Goal: Task Accomplishment & Management: Use online tool/utility

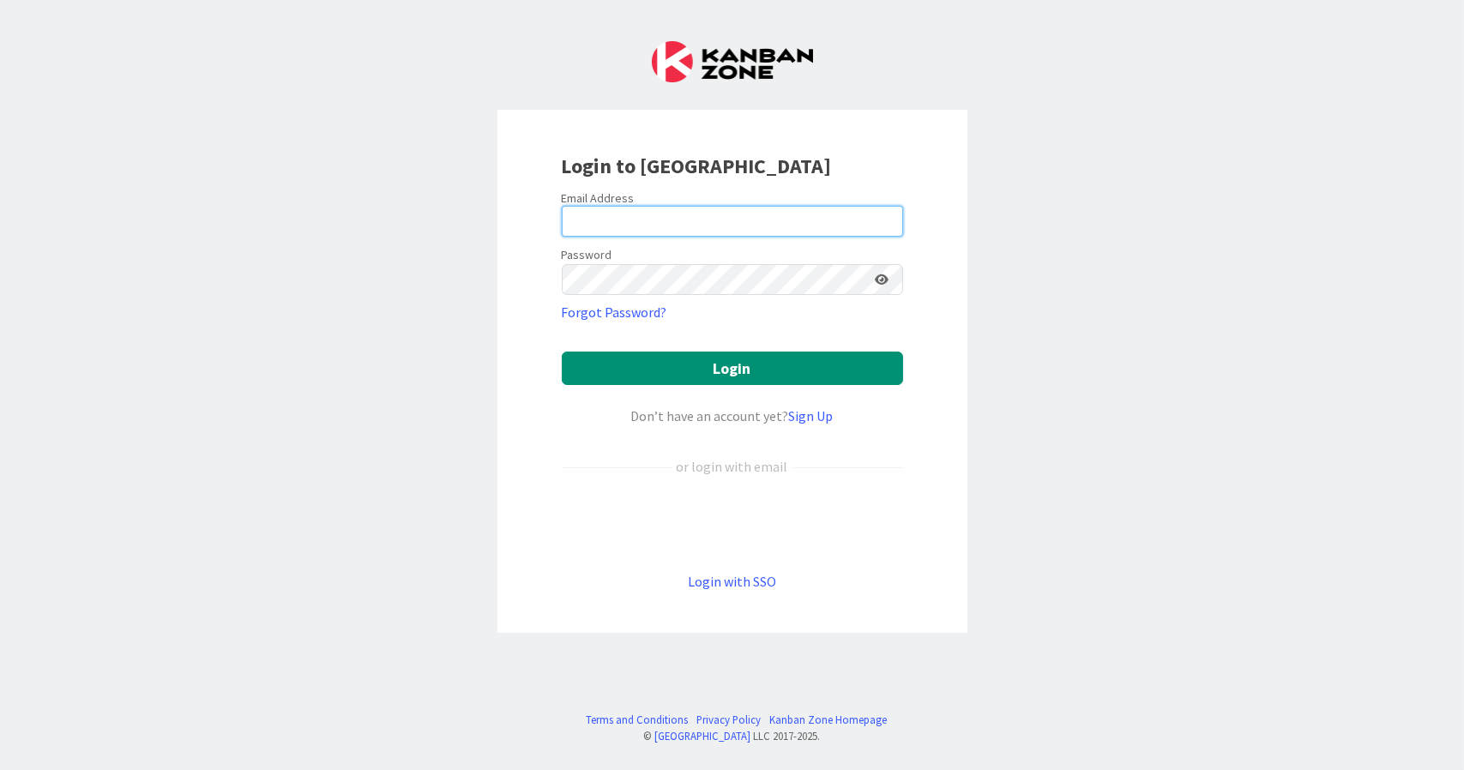
click at [799, 222] on input "email" at bounding box center [732, 221] width 341 height 31
type input "[EMAIL_ADDRESS][DOMAIN_NAME]"
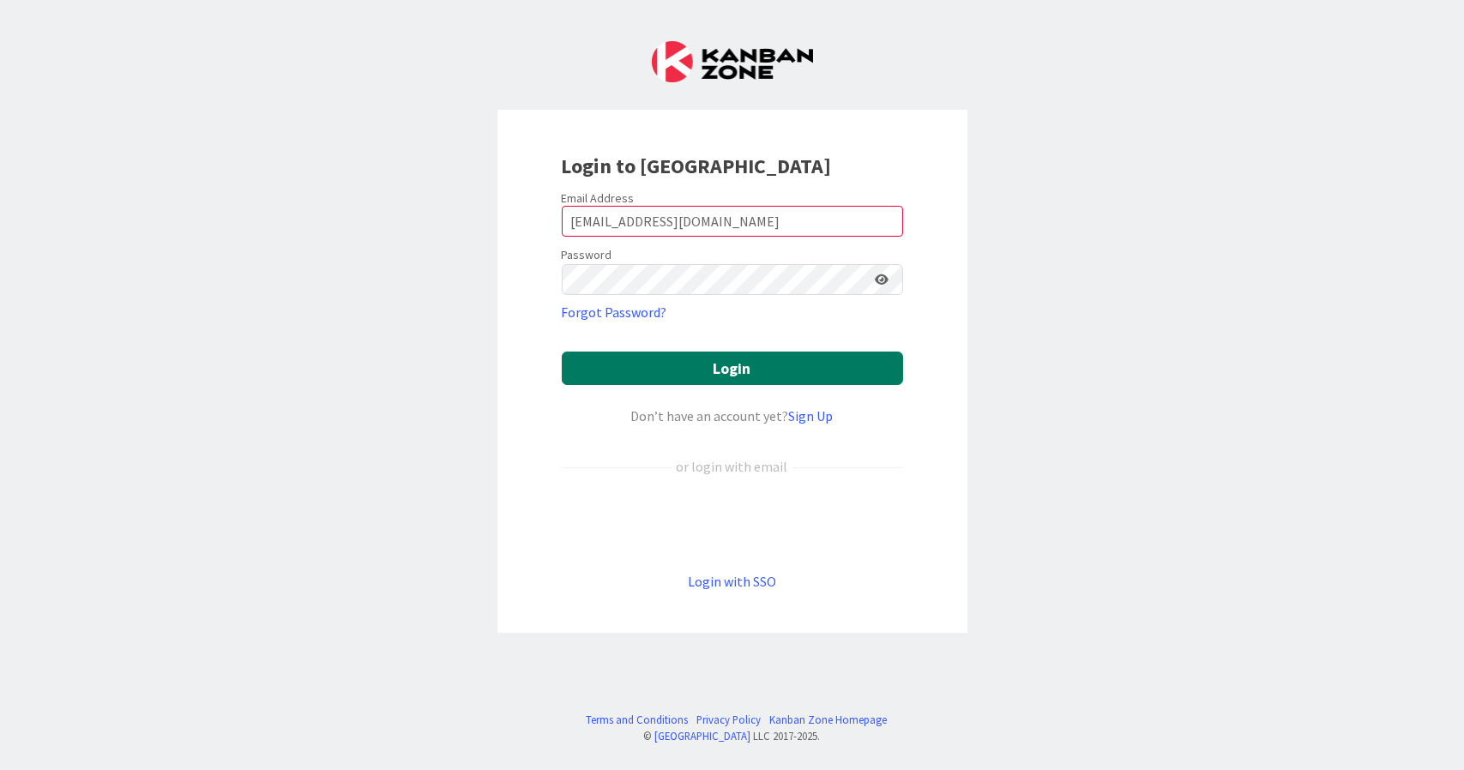
click at [723, 372] on button "Login" at bounding box center [732, 368] width 341 height 33
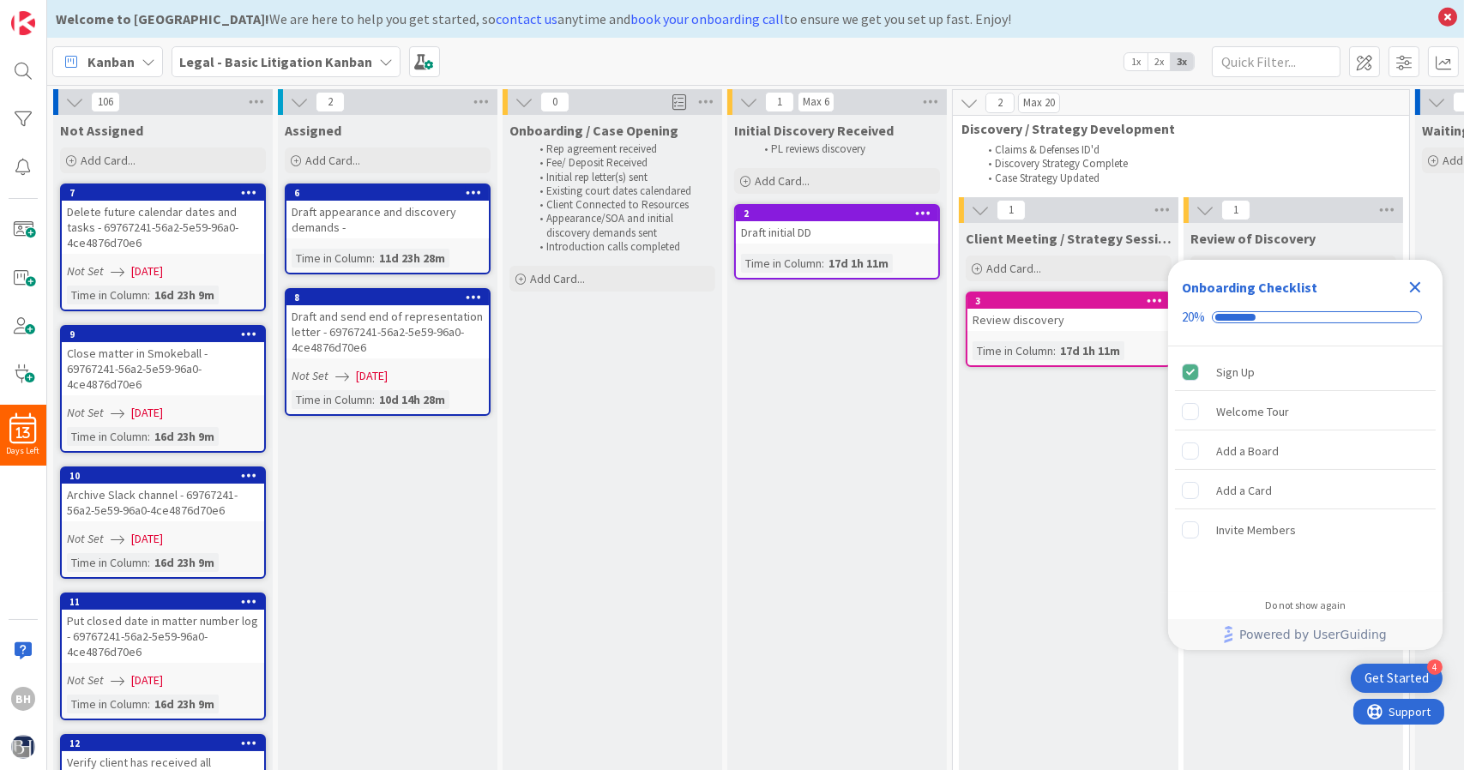
click at [1411, 291] on icon "Close Checklist" at bounding box center [1415, 287] width 11 height 11
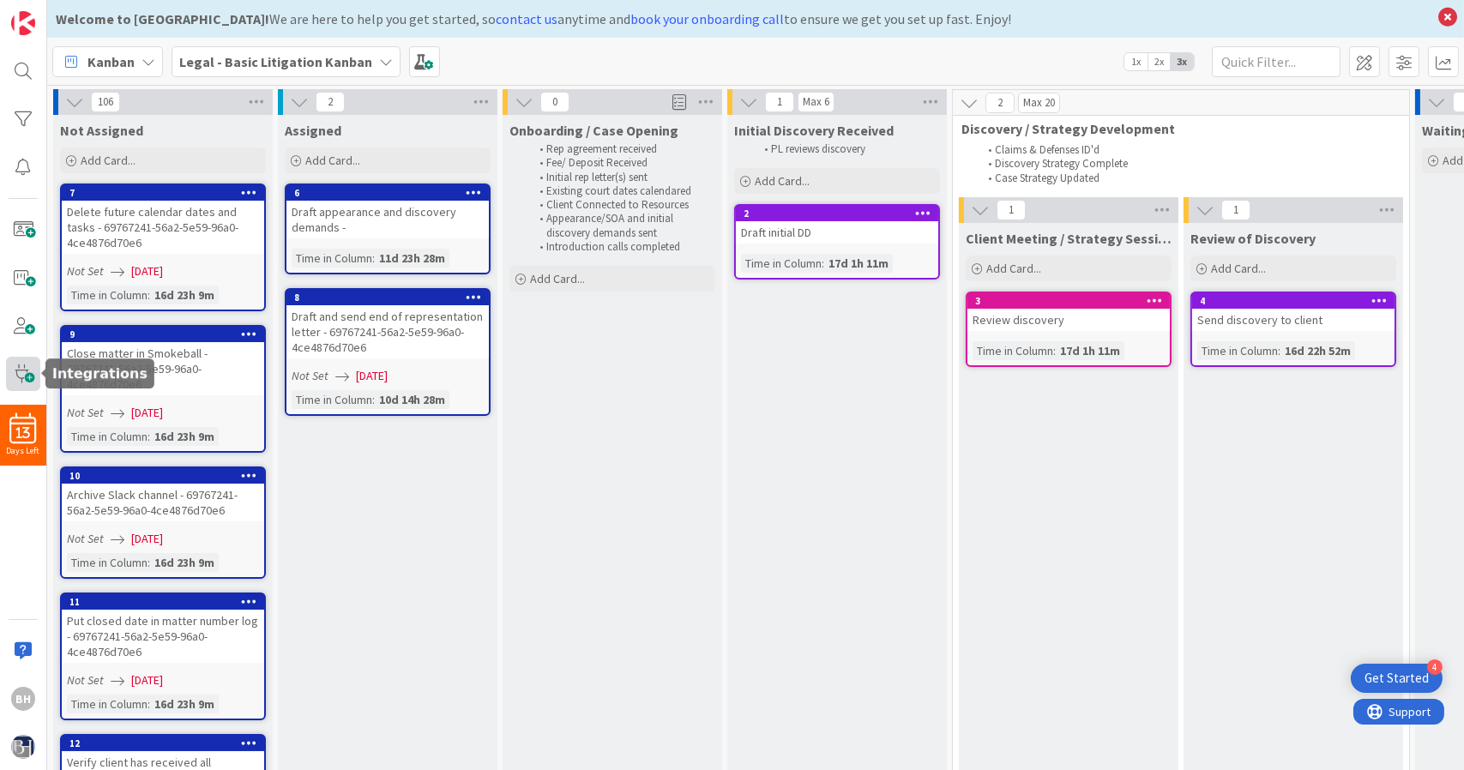
click at [13, 383] on span at bounding box center [23, 374] width 34 height 34
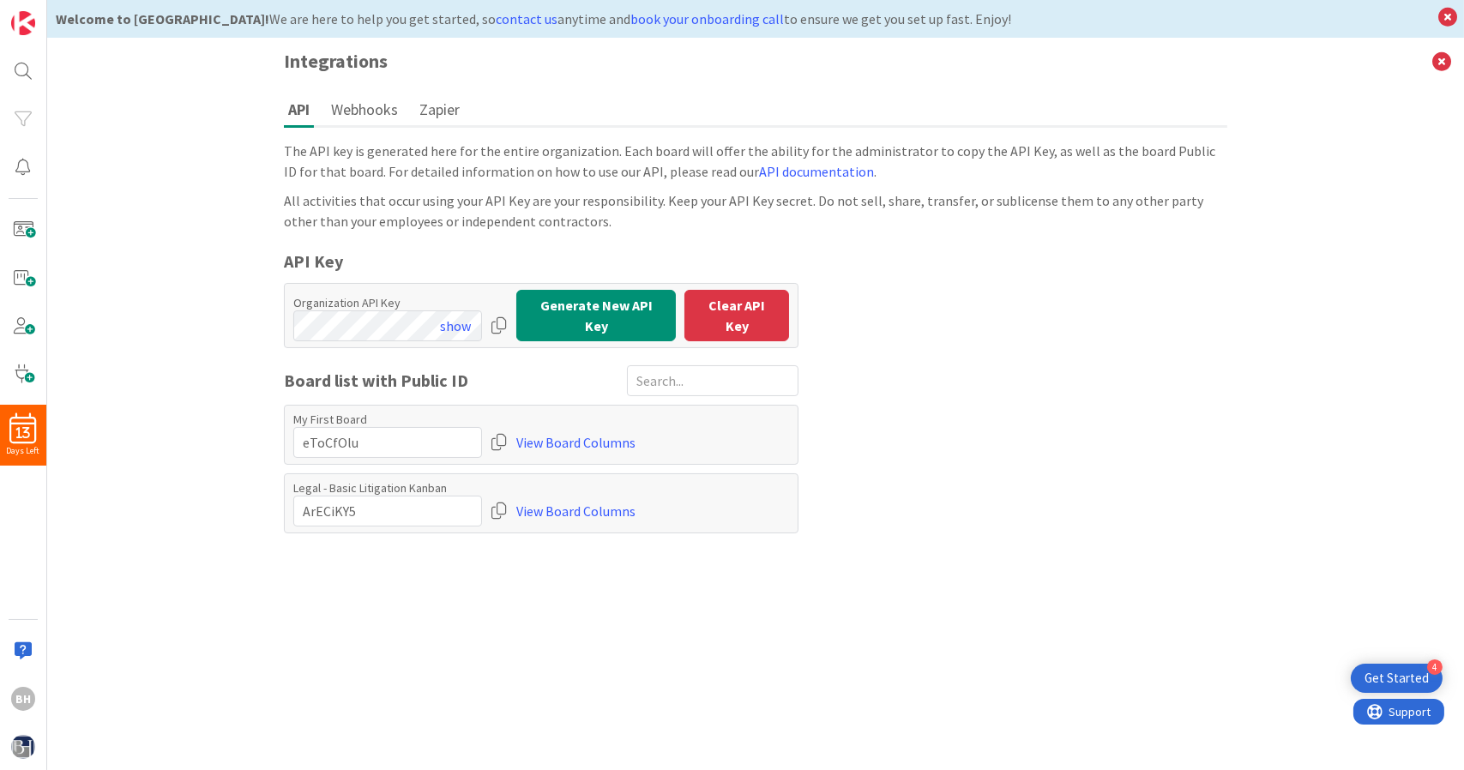
click at [363, 123] on button "Webhooks" at bounding box center [364, 109] width 75 height 32
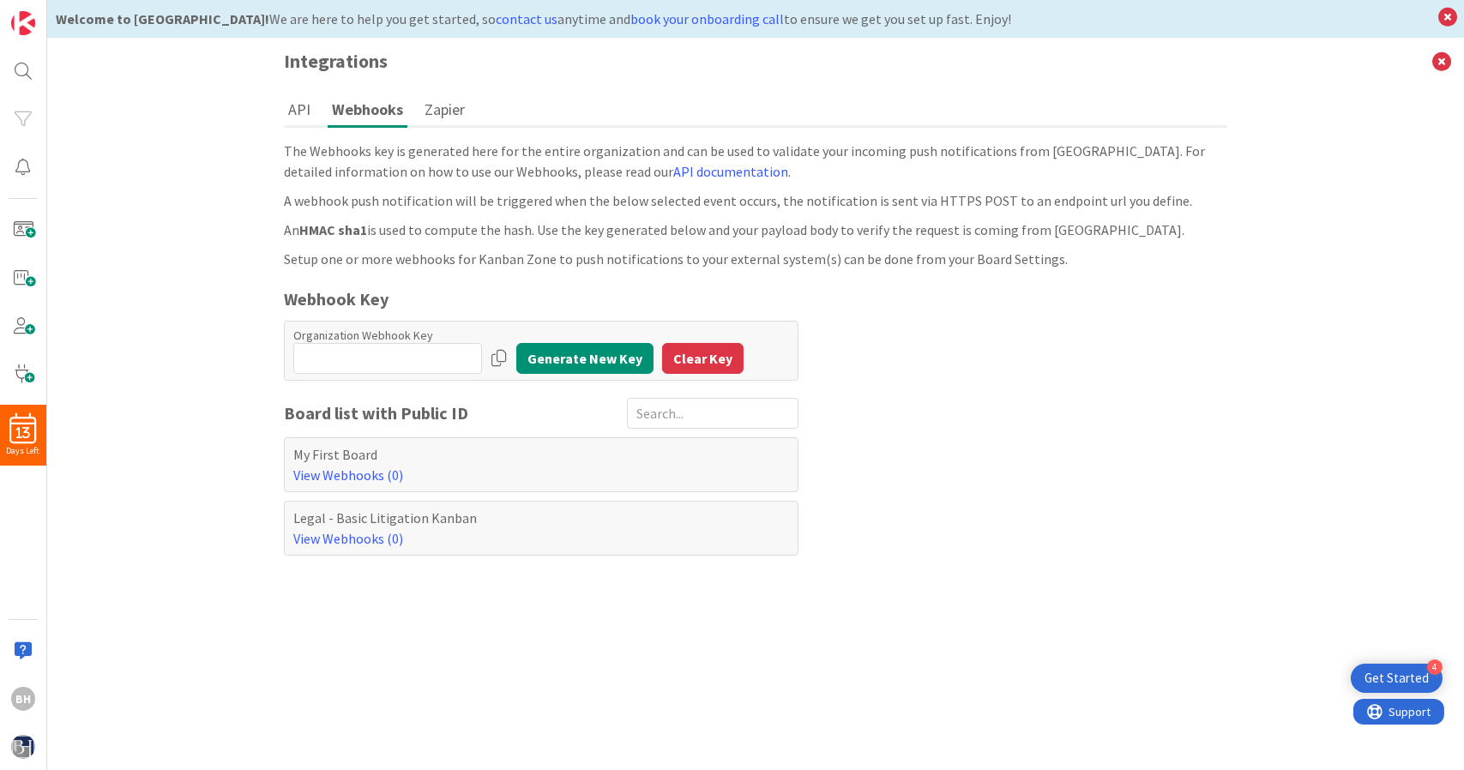
click at [452, 96] on button "Zapier" at bounding box center [444, 109] width 49 height 32
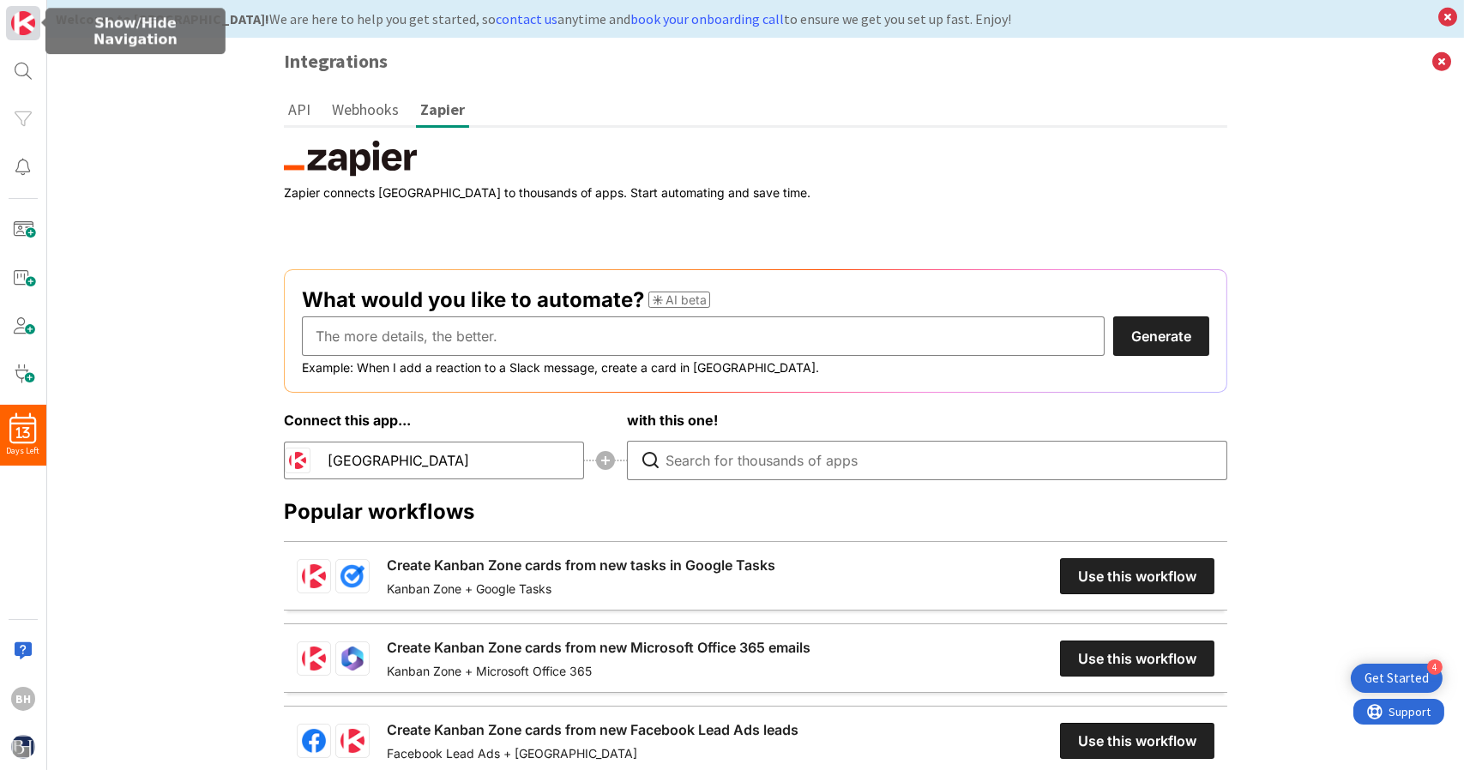
click at [31, 15] on img at bounding box center [23, 23] width 24 height 24
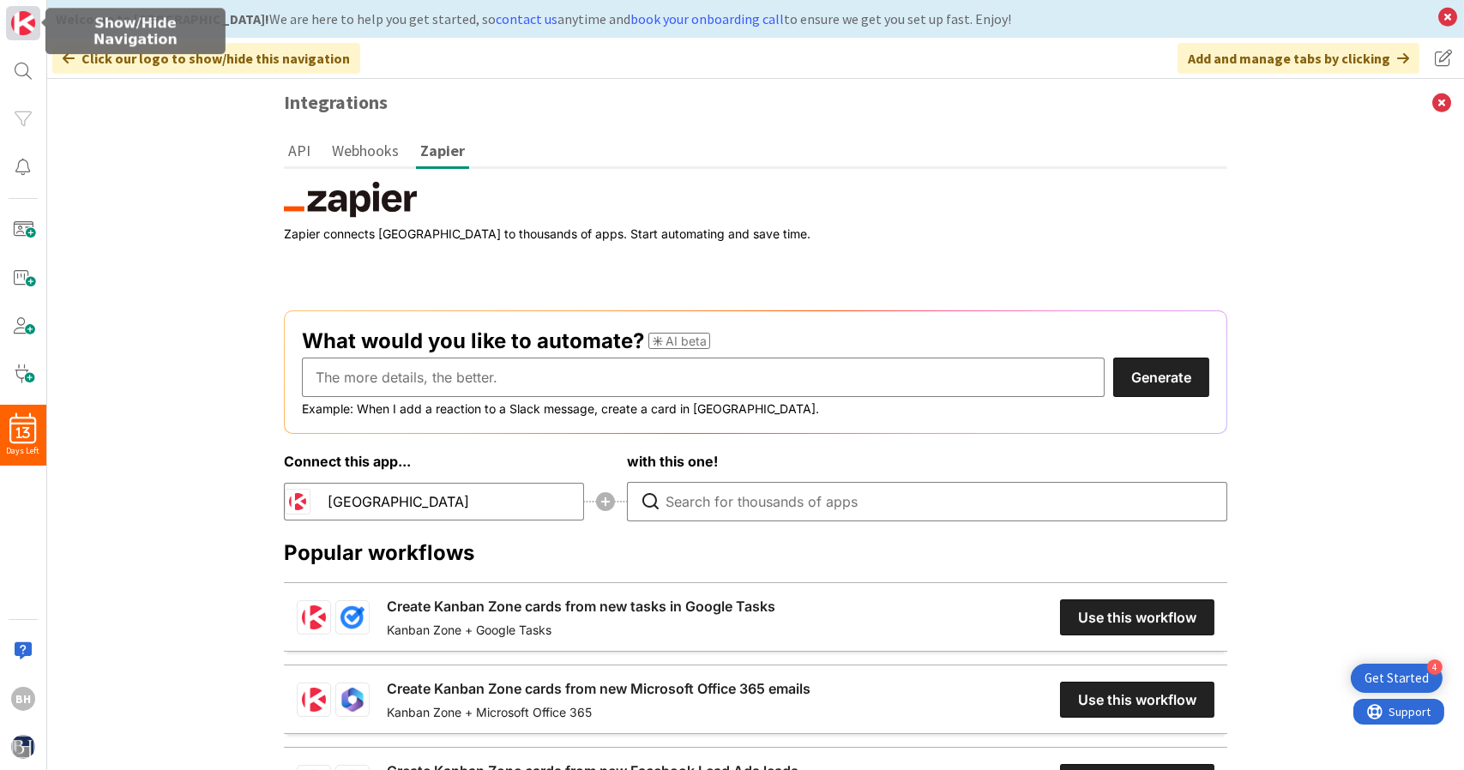
click at [31, 15] on img at bounding box center [23, 23] width 24 height 24
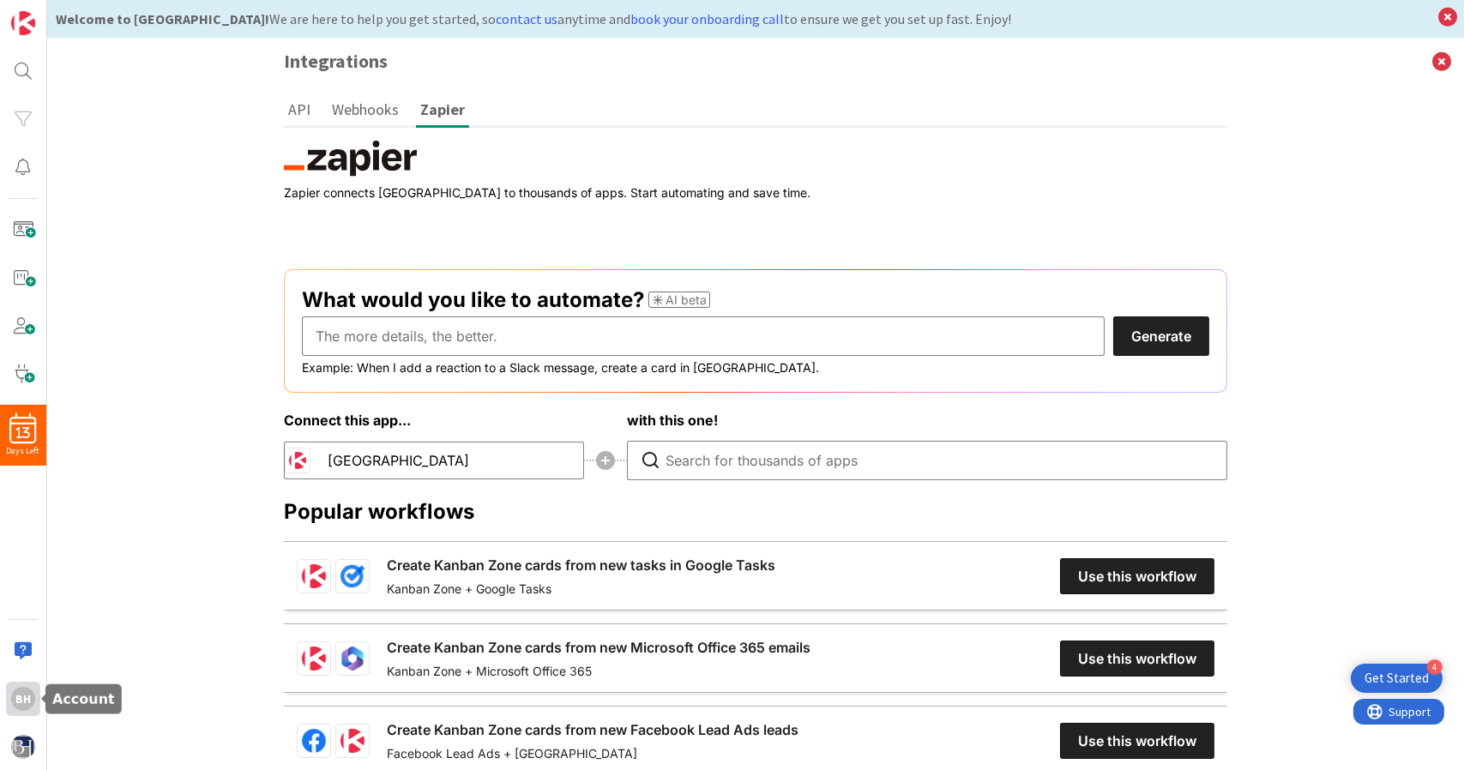
click at [22, 701] on div "BH" at bounding box center [23, 699] width 24 height 24
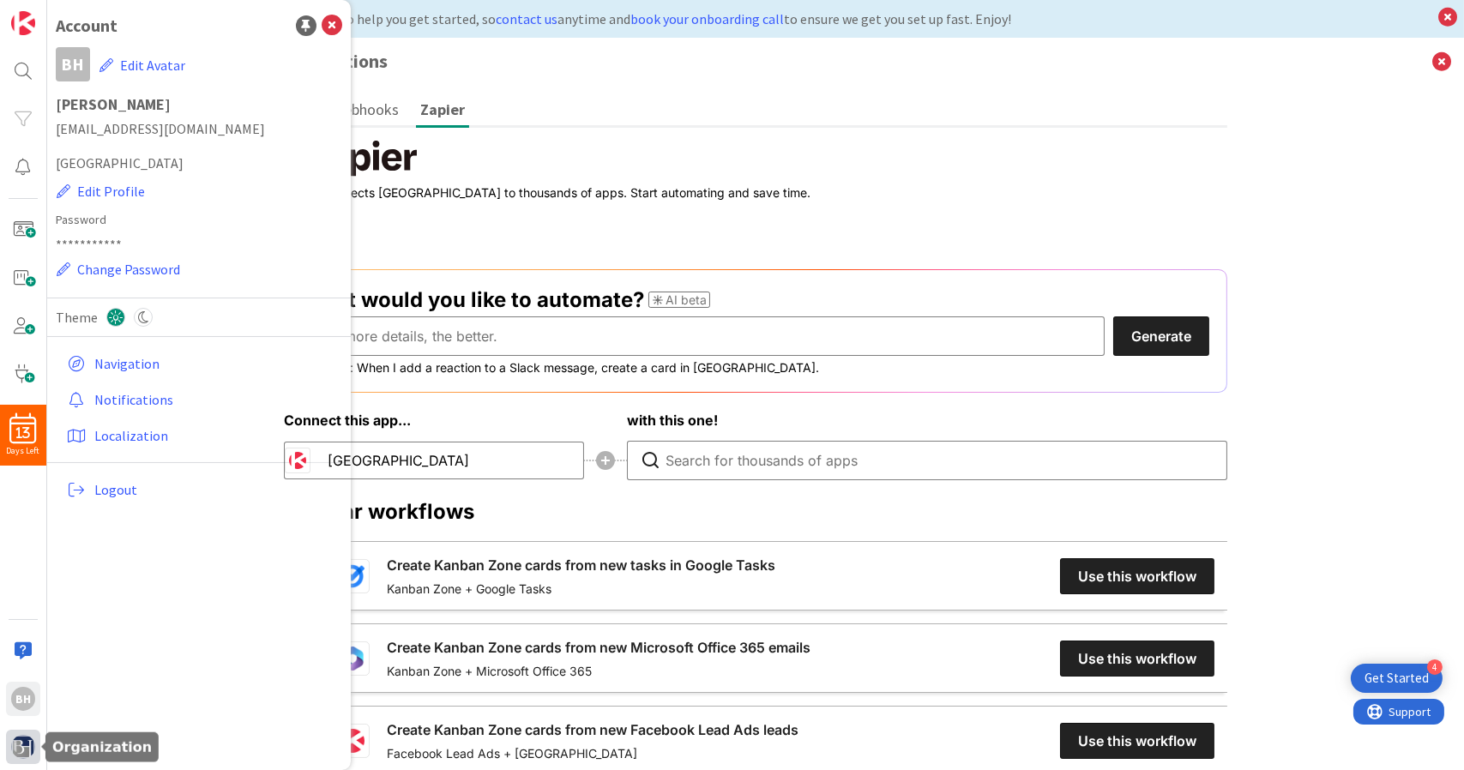
click at [18, 749] on img at bounding box center [23, 747] width 24 height 24
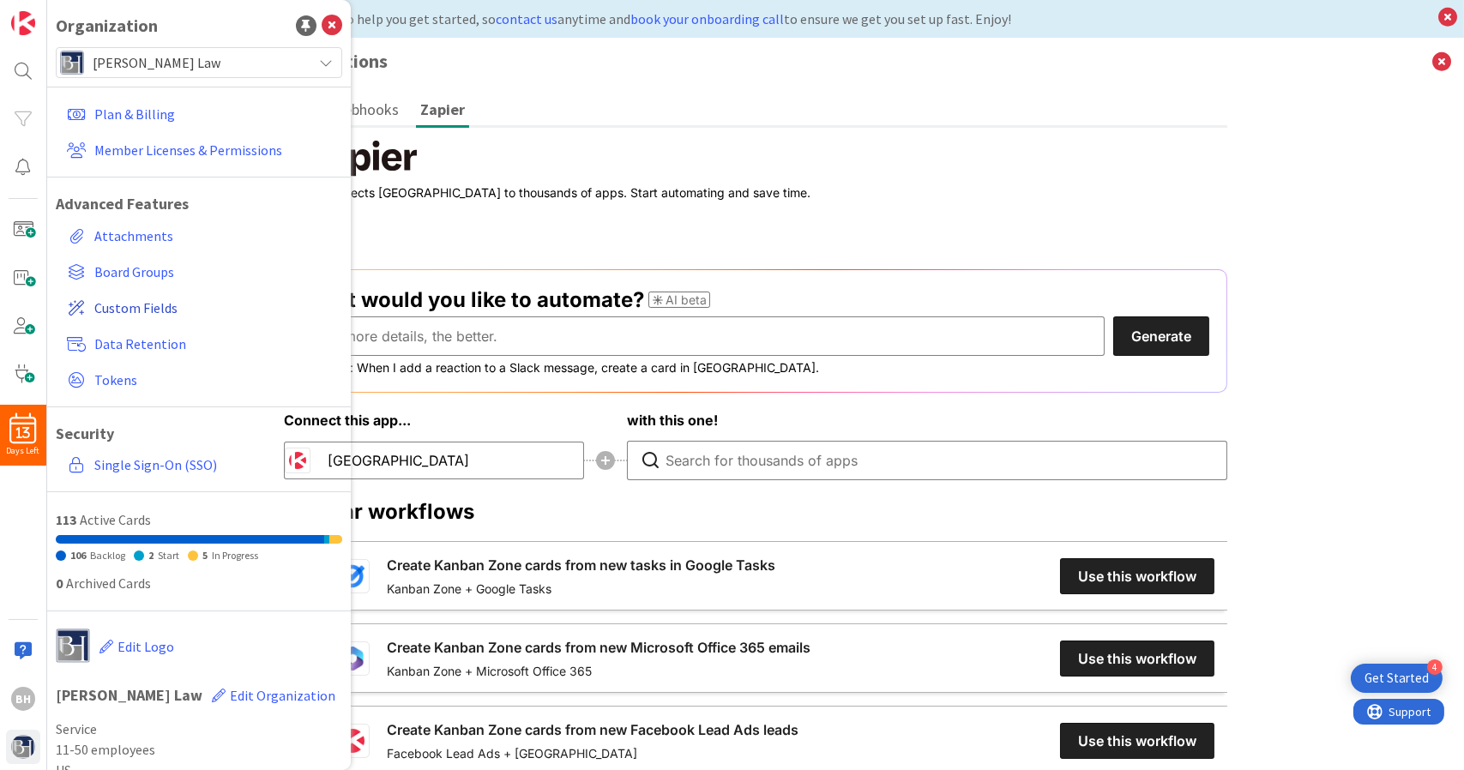
click at [137, 309] on span "Custom Fields" at bounding box center [214, 308] width 241 height 21
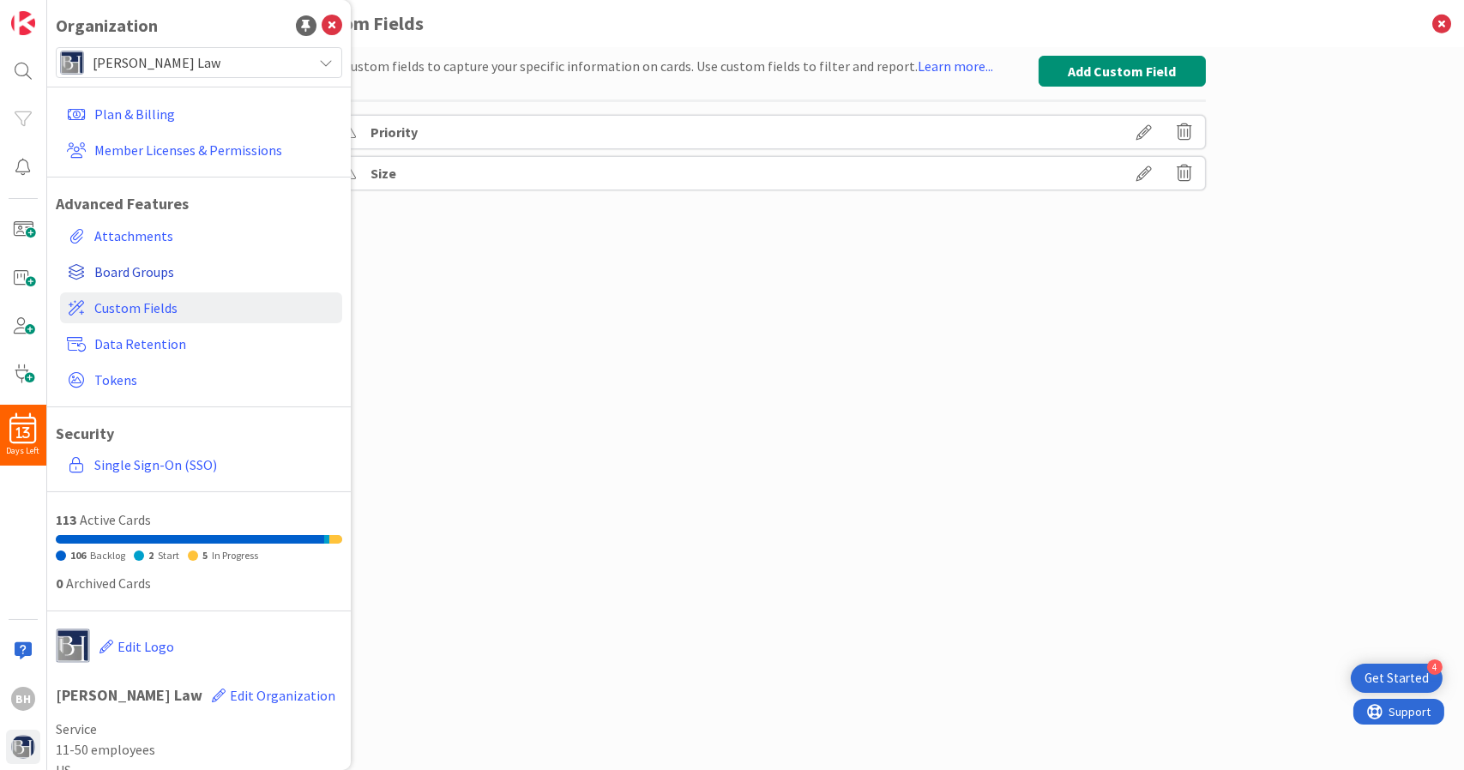
click at [135, 276] on span "Board Groups" at bounding box center [214, 272] width 241 height 21
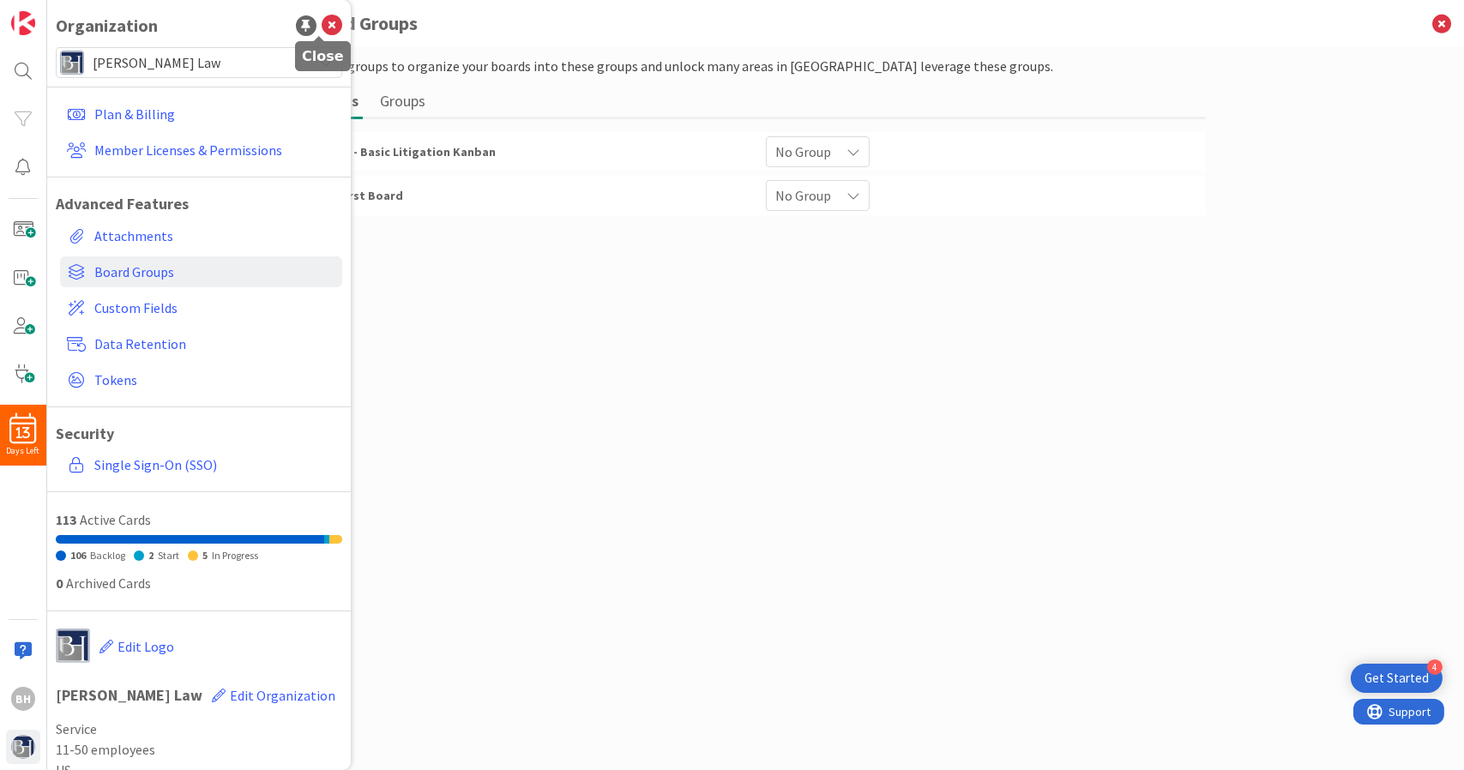
click at [322, 18] on icon at bounding box center [332, 25] width 21 height 21
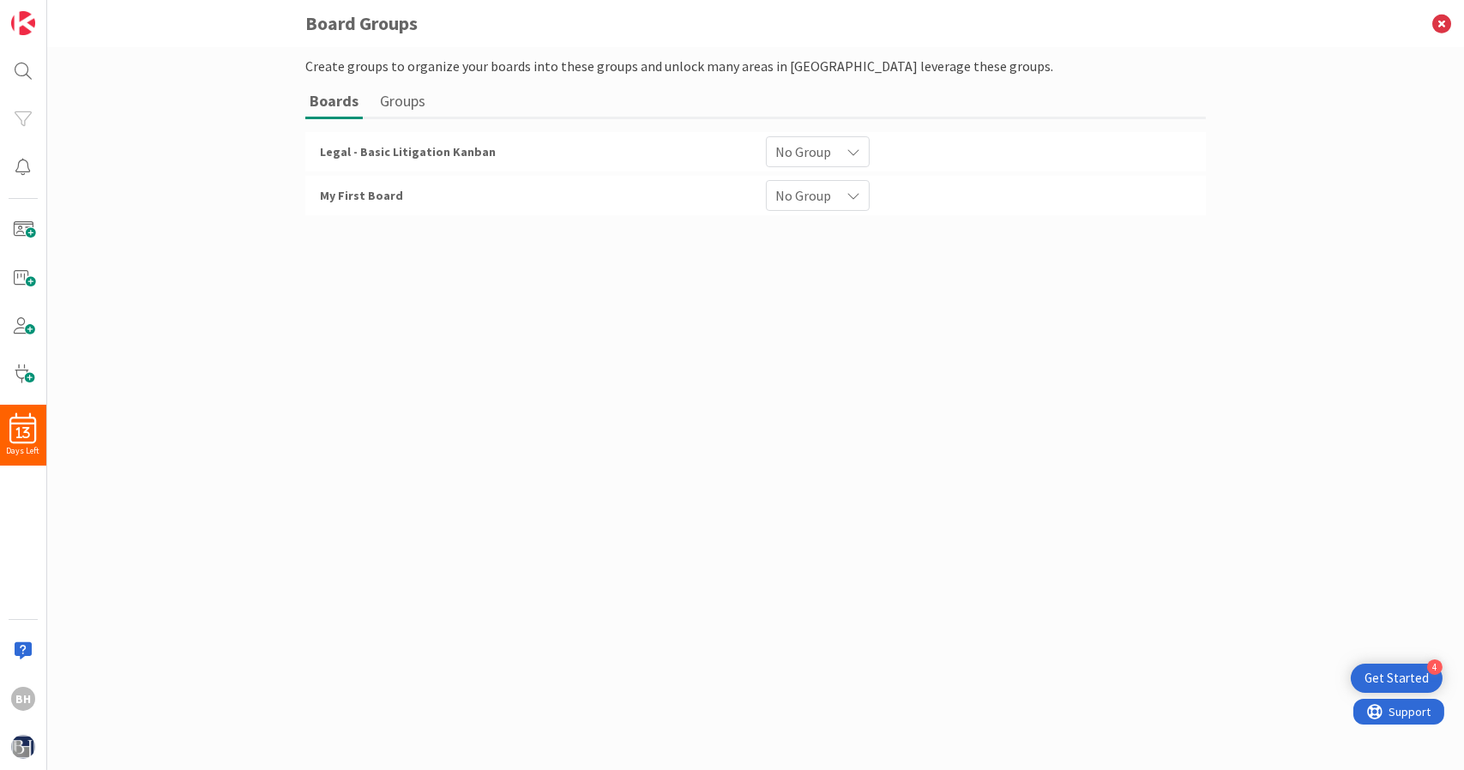
click at [413, 101] on button "Groups" at bounding box center [403, 101] width 54 height 32
click at [353, 102] on button "Boards" at bounding box center [332, 101] width 55 height 32
click at [15, 696] on div "BH" at bounding box center [23, 699] width 24 height 24
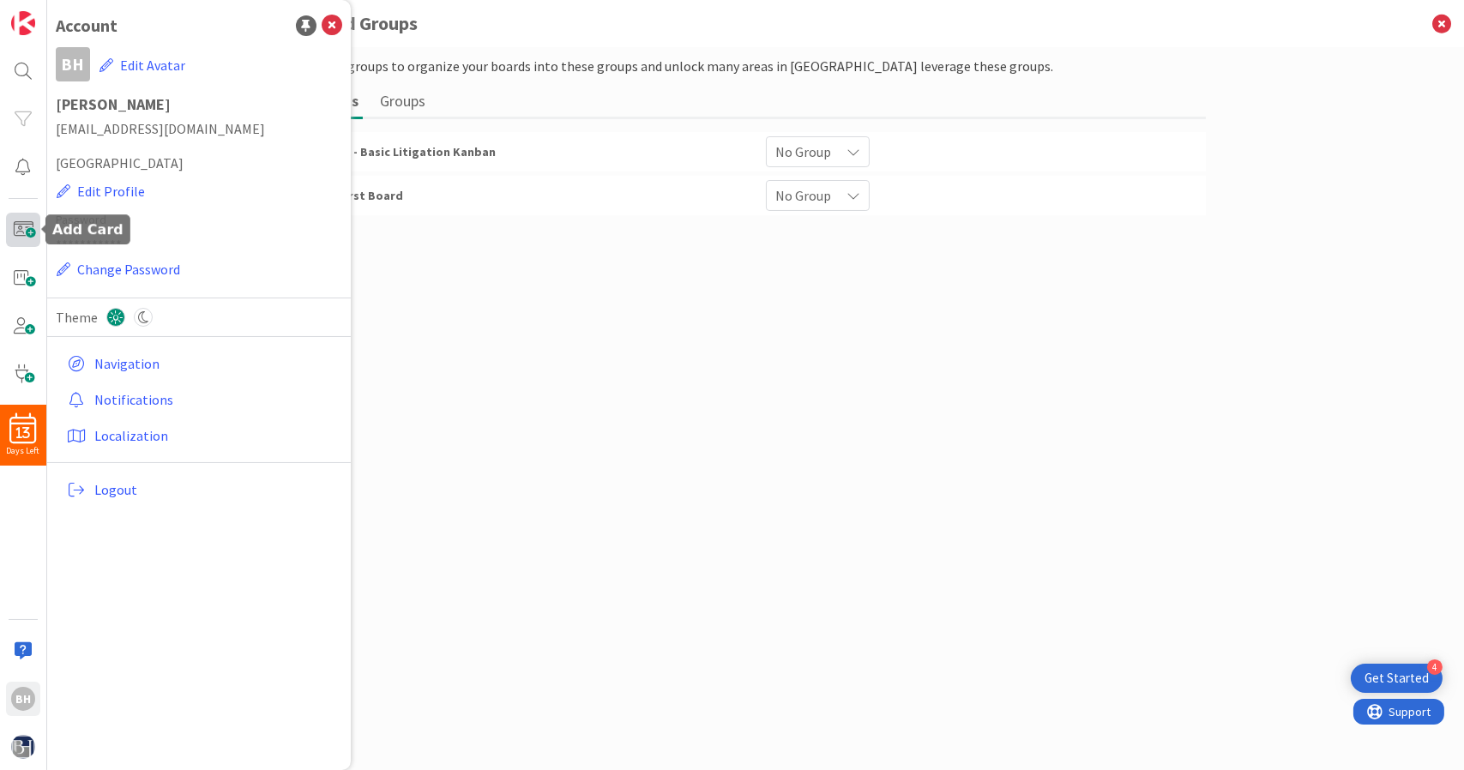
click at [15, 227] on span at bounding box center [23, 230] width 34 height 34
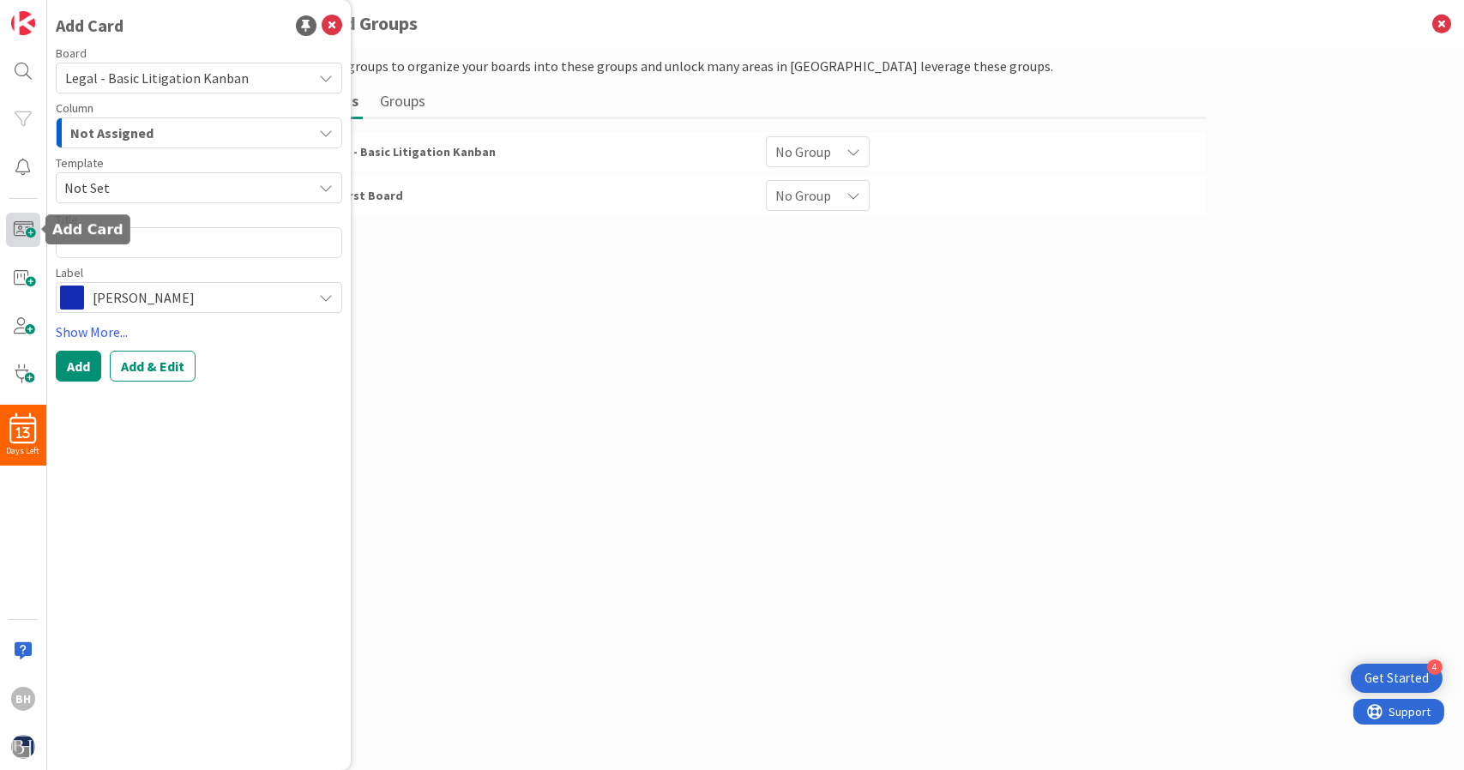
click at [15, 227] on span at bounding box center [23, 230] width 34 height 34
click at [22, 280] on span at bounding box center [23, 278] width 34 height 34
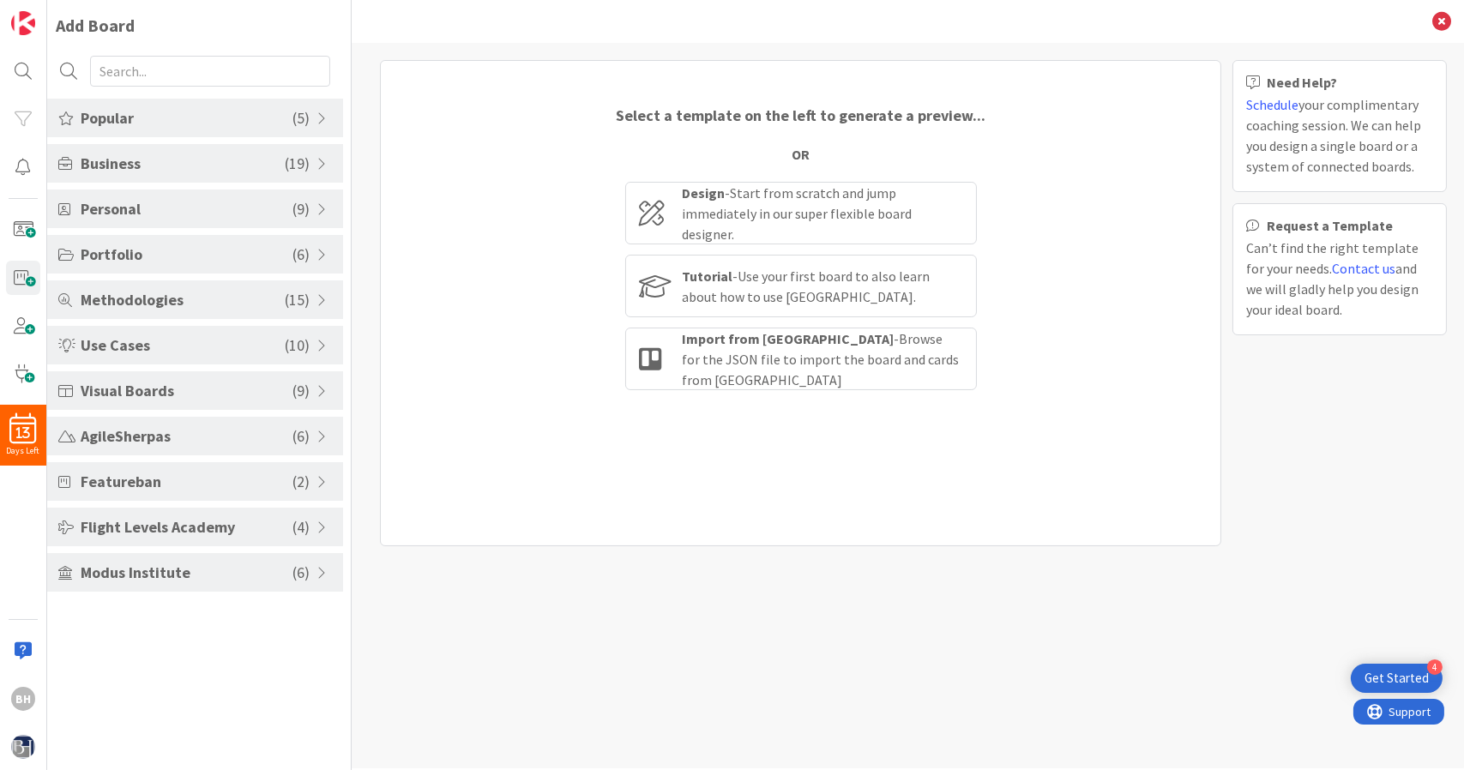
click at [25, 351] on div "13 Days Left BH" at bounding box center [23, 385] width 47 height 770
click at [34, 757] on div at bounding box center [23, 747] width 34 height 34
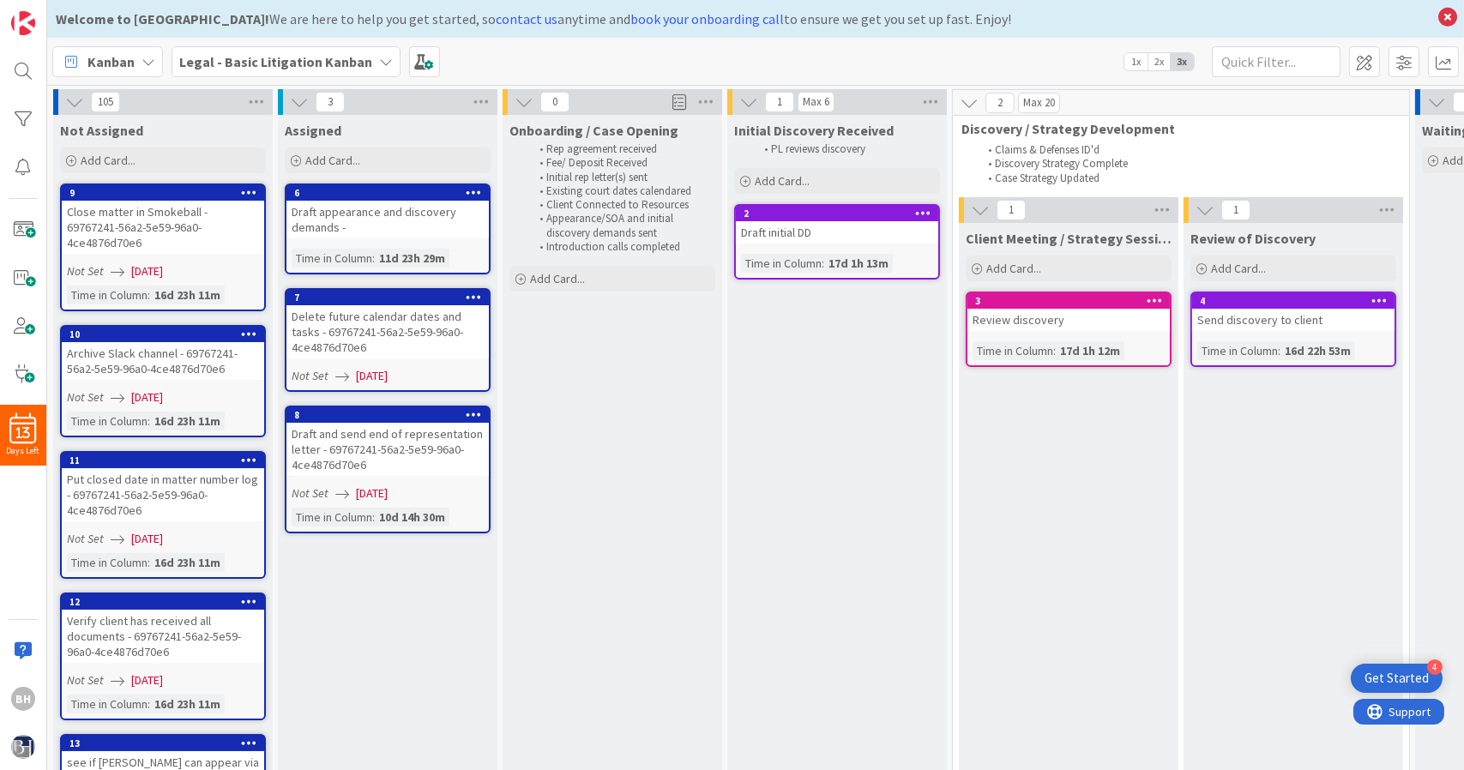
click at [359, 335] on div "Delete future calendar dates and tasks - 69767241-56a2-5e59-96a0-4ce4876d70e6" at bounding box center [387, 331] width 202 height 53
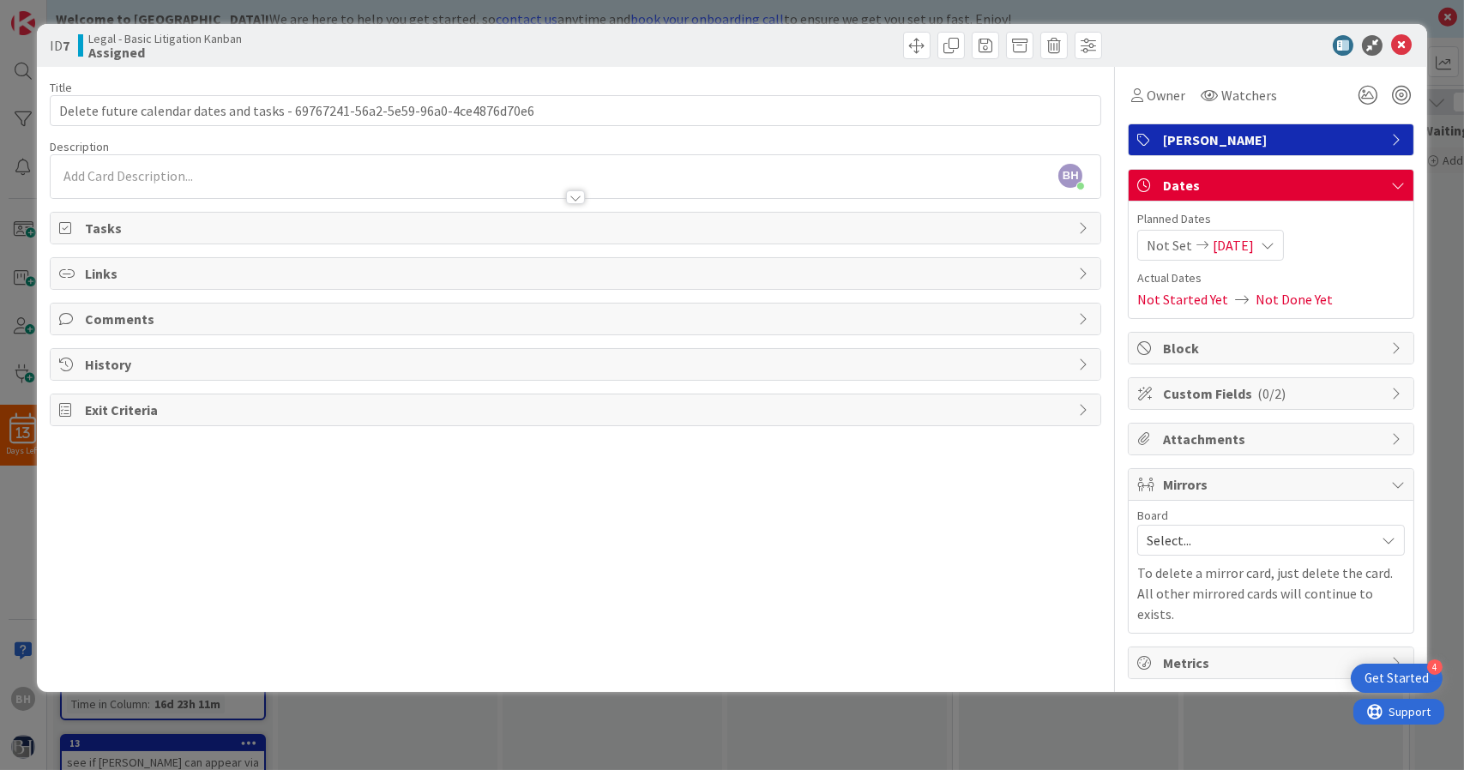
click at [1244, 346] on span "Block" at bounding box center [1273, 348] width 220 height 21
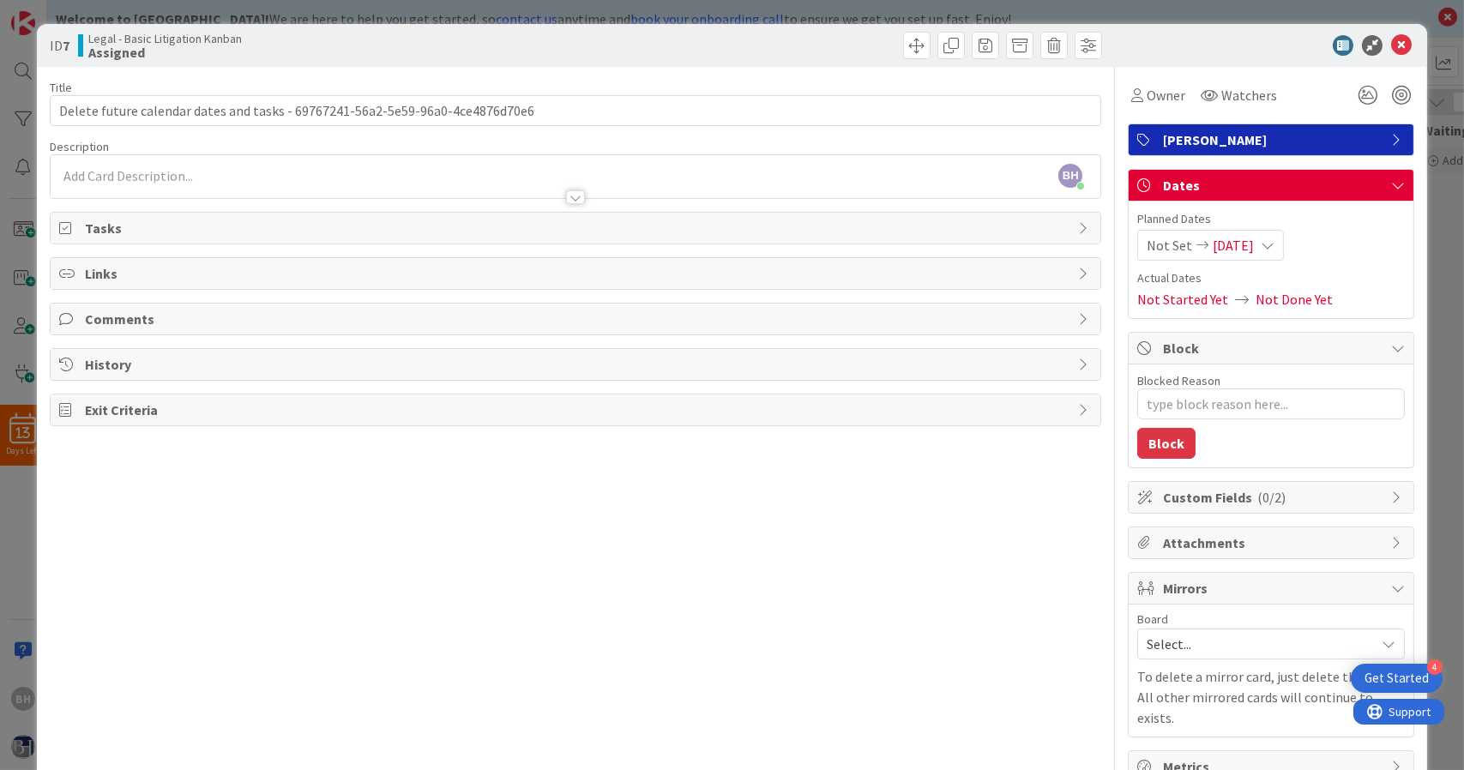
click at [1244, 346] on span "Block" at bounding box center [1273, 348] width 220 height 21
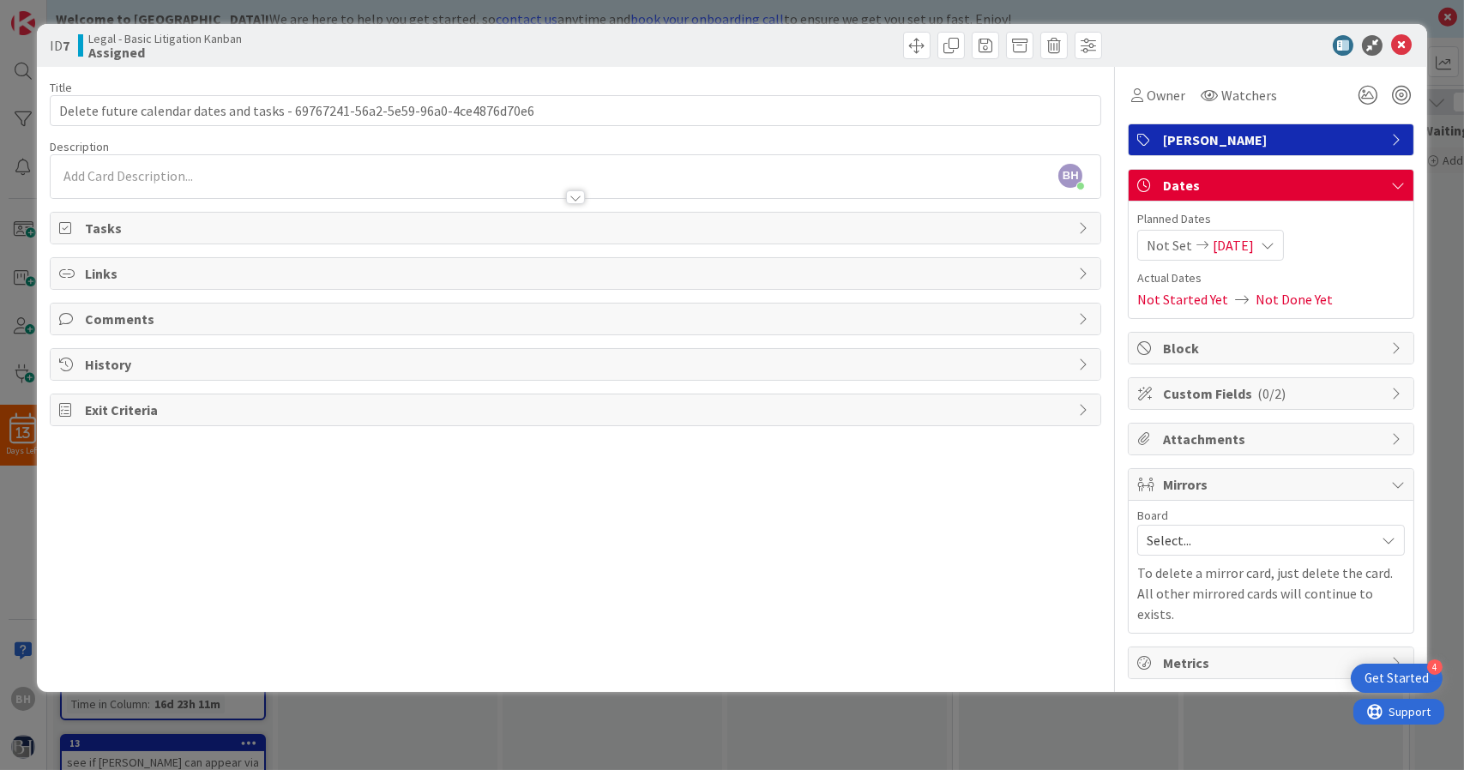
click at [1248, 393] on span "Custom Fields ( 0/2 )" at bounding box center [1273, 393] width 220 height 21
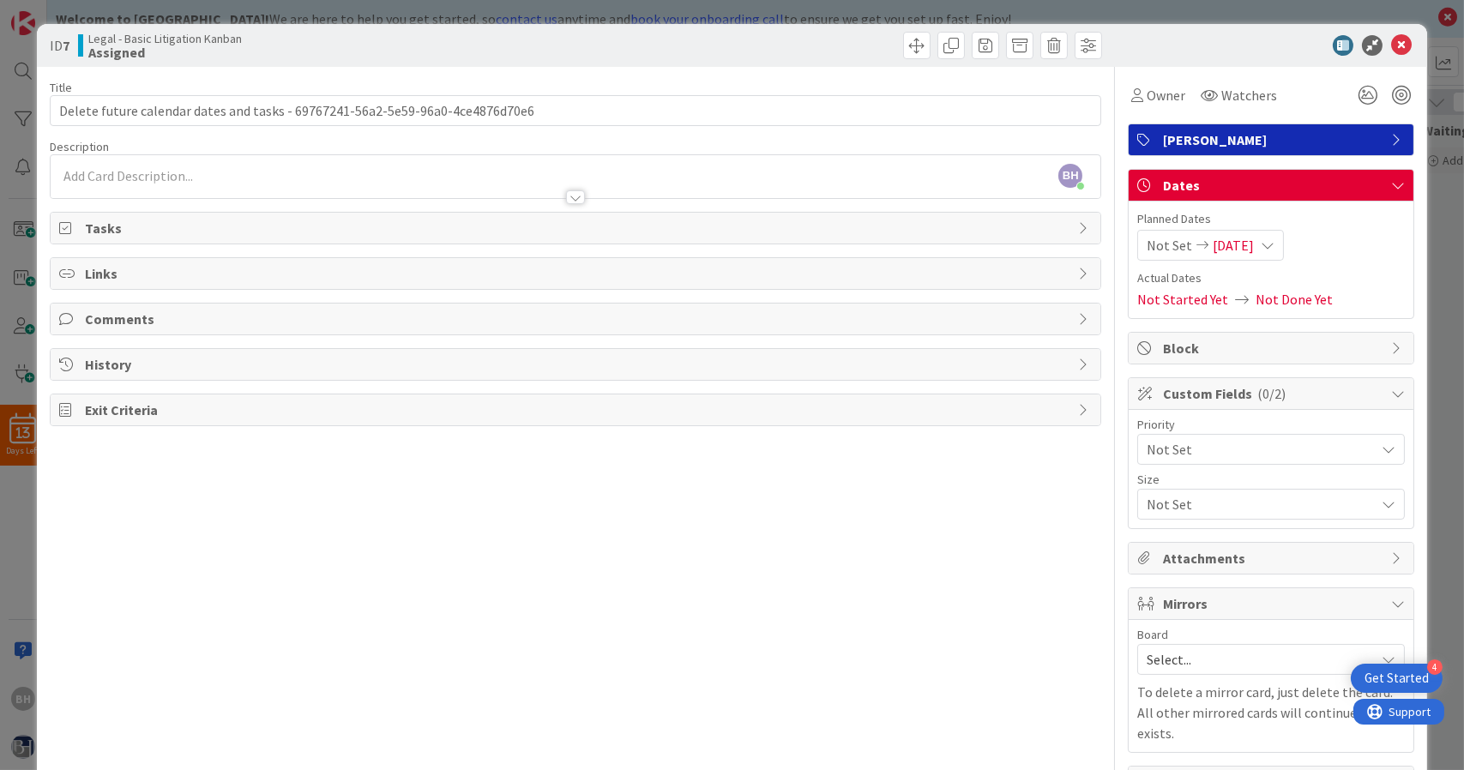
click at [1257, 393] on span "( 0/2 )" at bounding box center [1271, 393] width 28 height 17
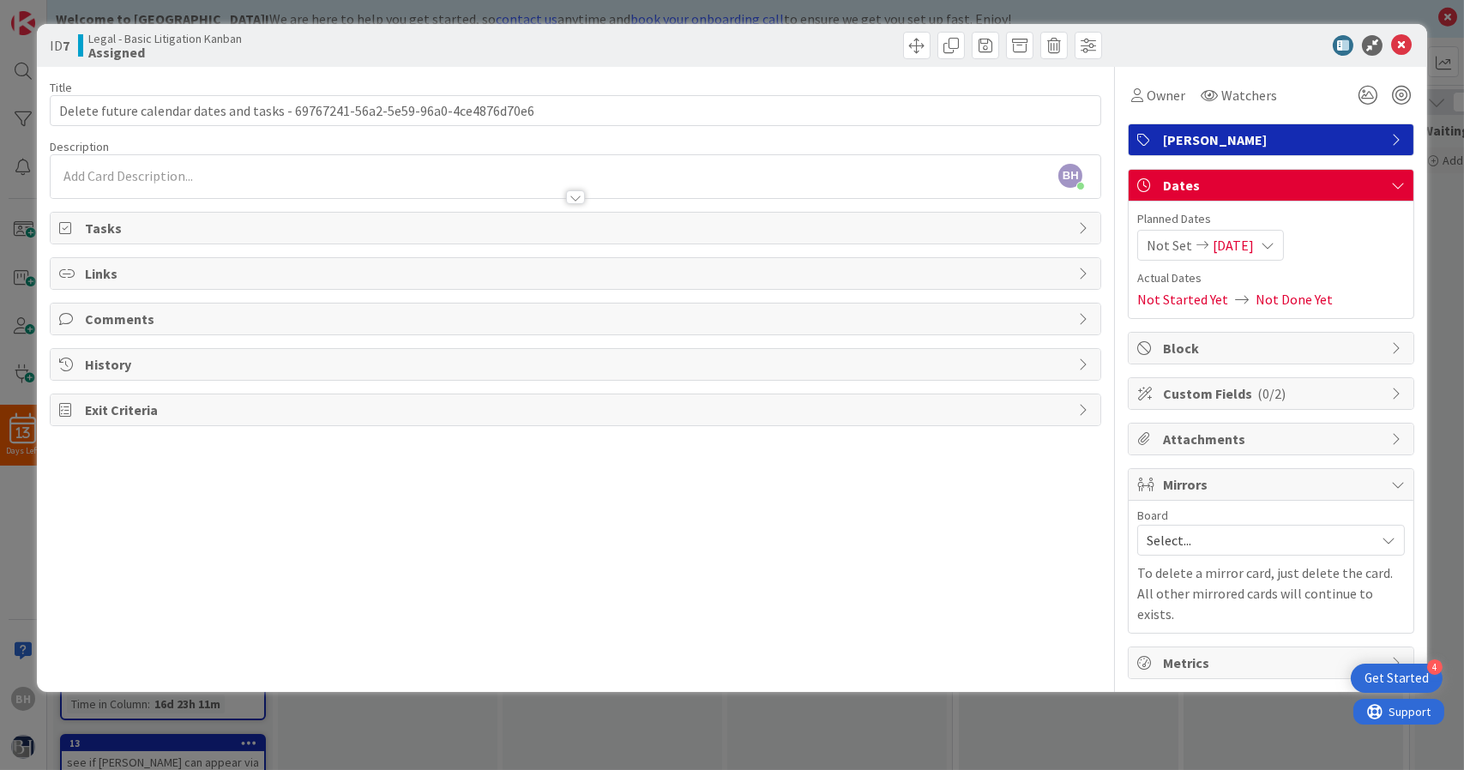
click at [1233, 480] on span "Mirrors" at bounding box center [1273, 484] width 220 height 21
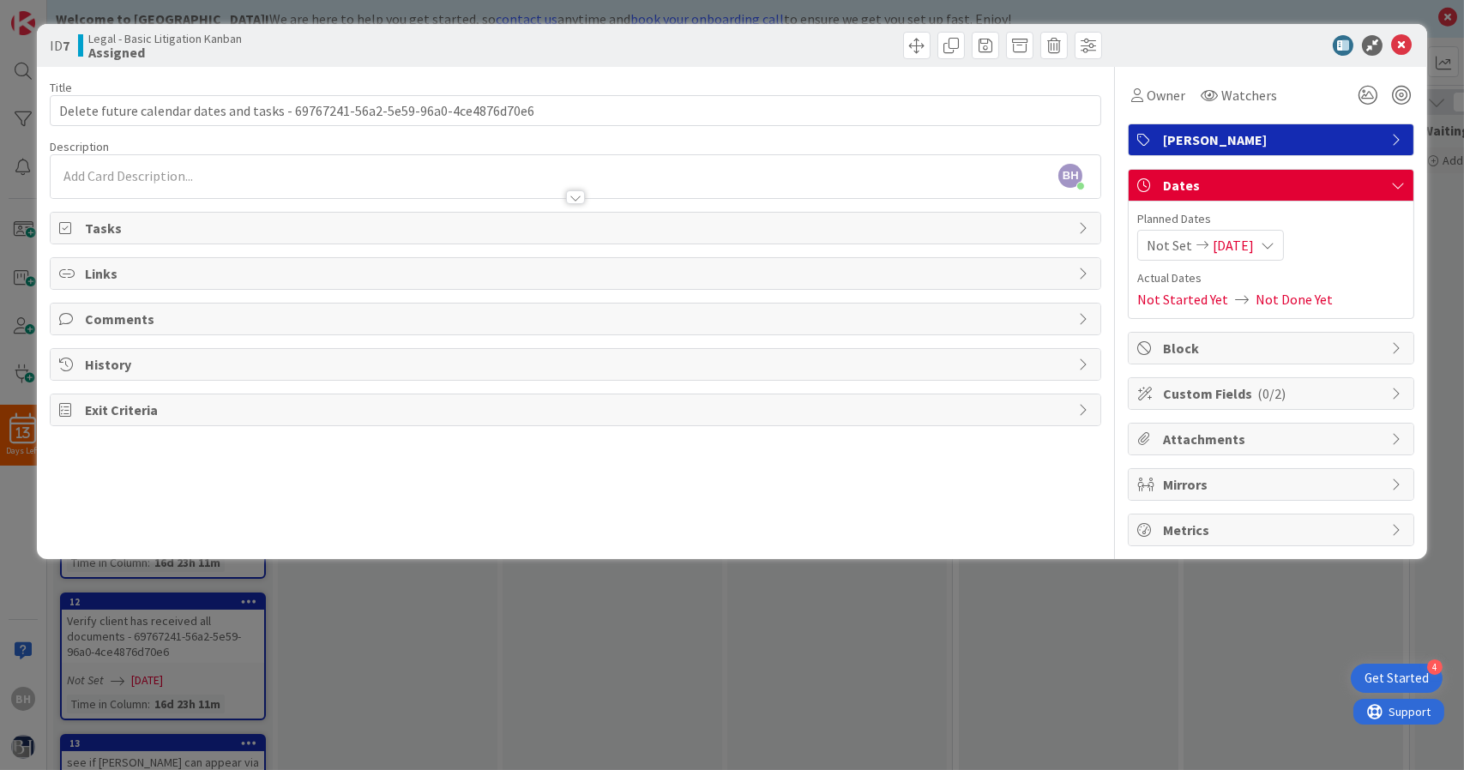
click at [1233, 480] on span "Mirrors" at bounding box center [1273, 484] width 220 height 21
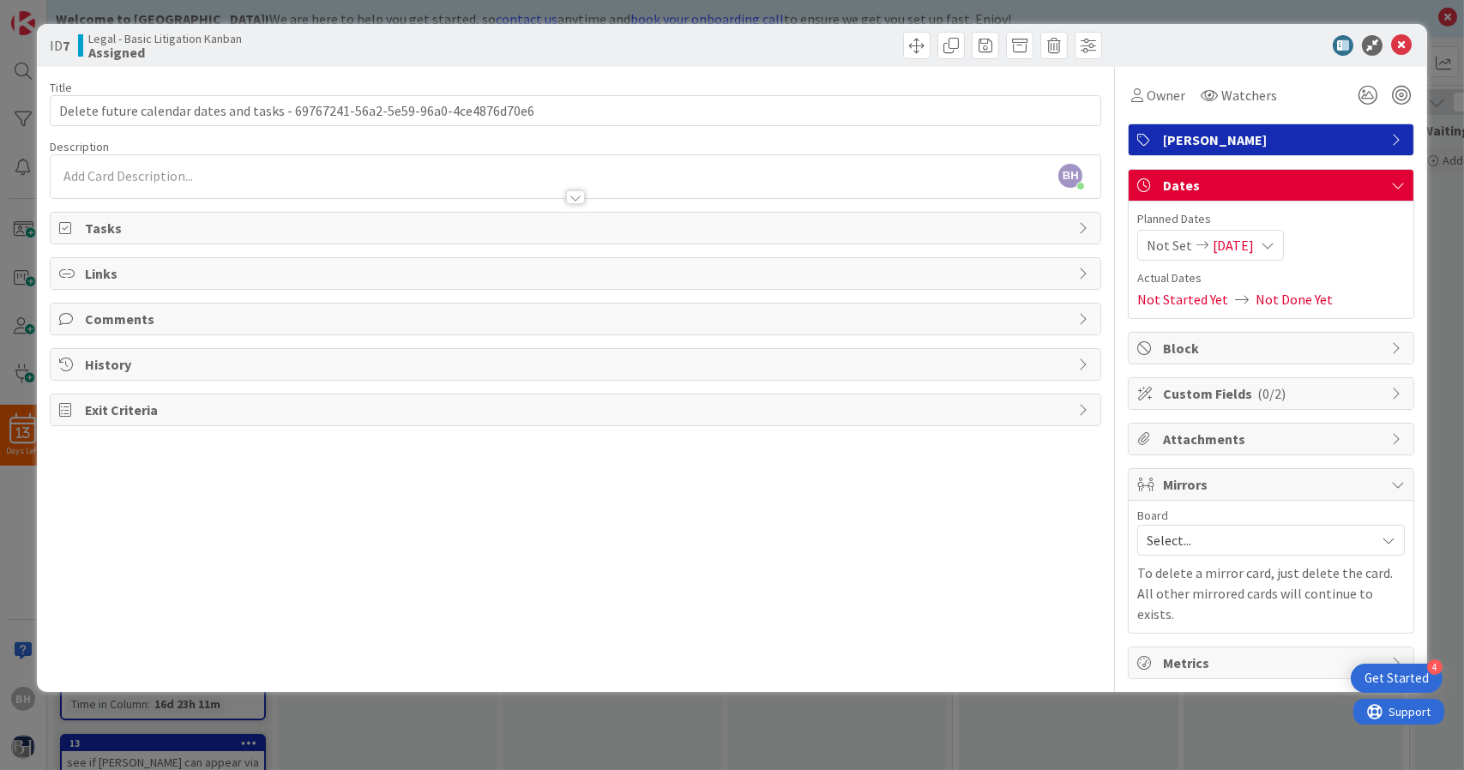
click at [1224, 647] on div "Metrics" at bounding box center [1270, 662] width 285 height 31
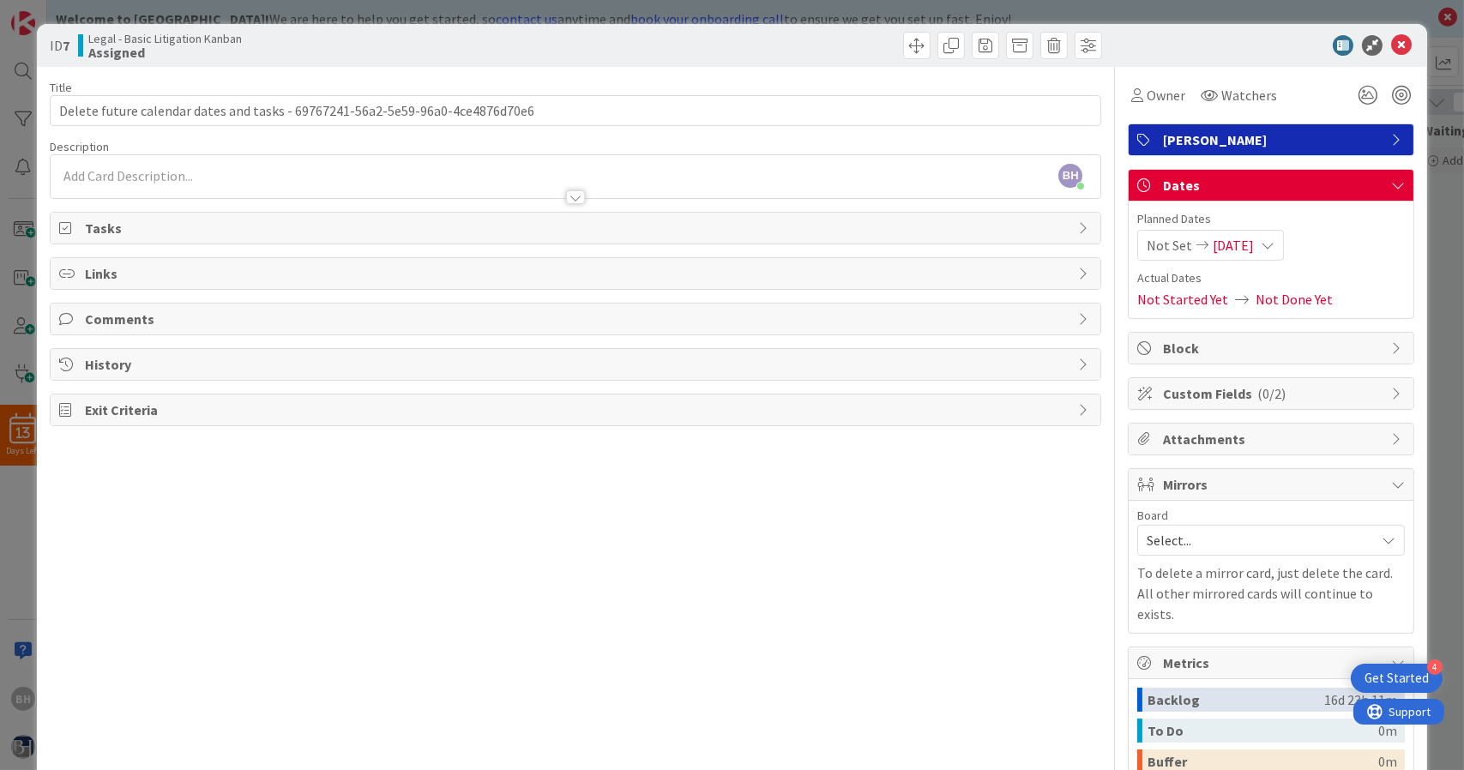
click at [409, 232] on span "Tasks" at bounding box center [577, 228] width 985 height 21
click at [568, 191] on div at bounding box center [575, 197] width 19 height 14
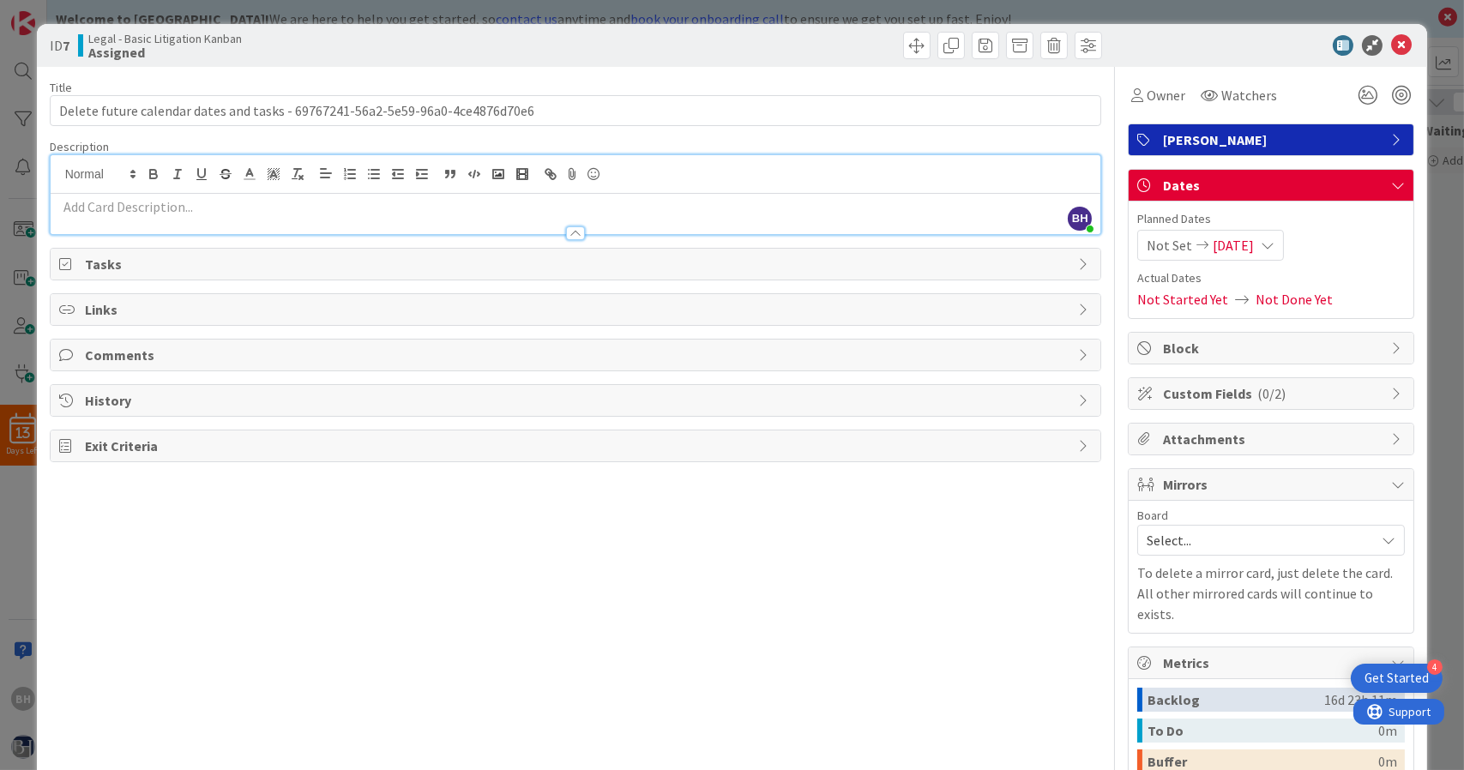
click at [568, 191] on div at bounding box center [576, 174] width 1050 height 39
click at [1391, 39] on icon at bounding box center [1401, 45] width 21 height 21
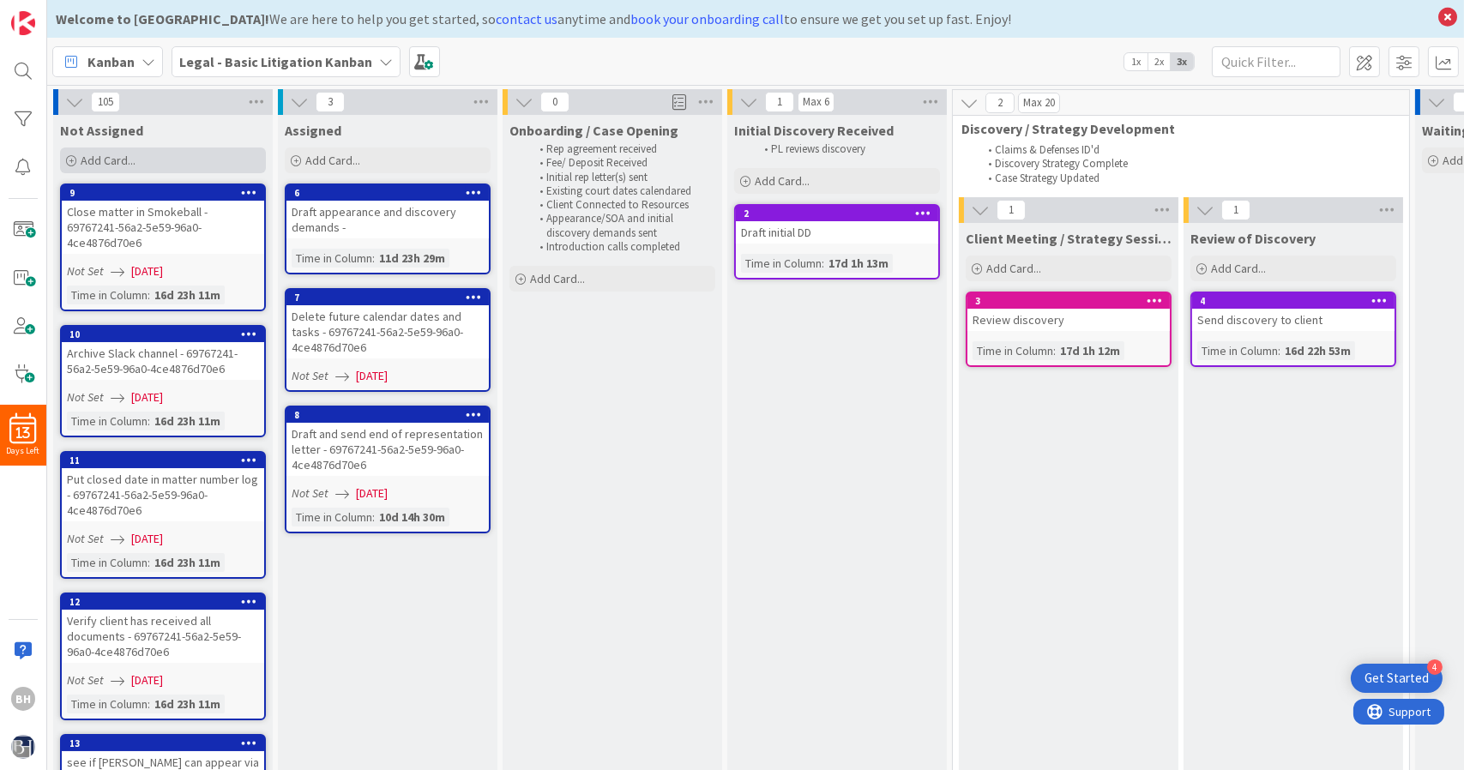
click at [86, 157] on span "Add Card..." at bounding box center [108, 160] width 55 height 15
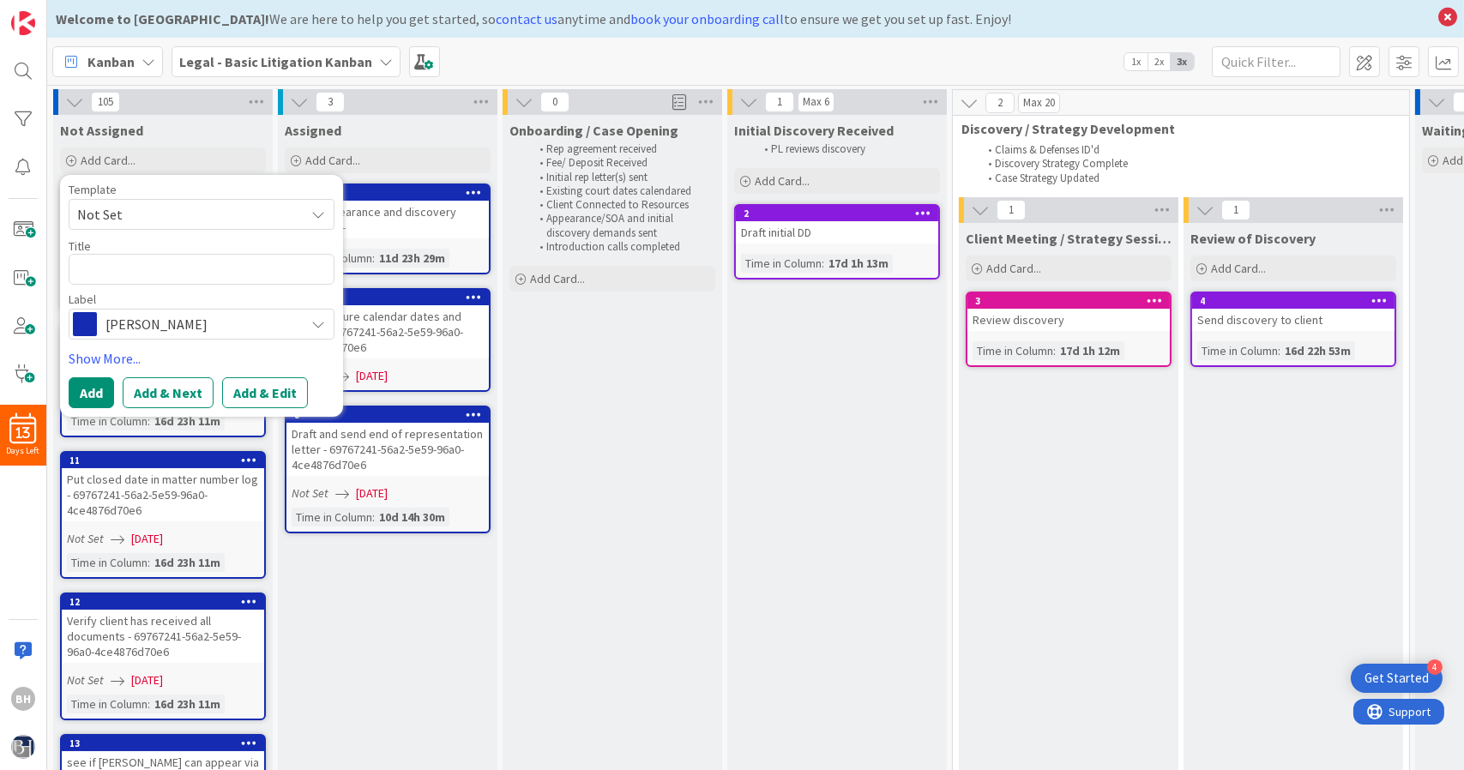
click at [183, 214] on span "Not Set" at bounding box center [184, 214] width 214 height 22
click at [183, 212] on span "Not Set" at bounding box center [184, 214] width 214 height 22
click at [158, 267] on textarea at bounding box center [202, 269] width 266 height 31
type textarea "x"
type textarea "S"
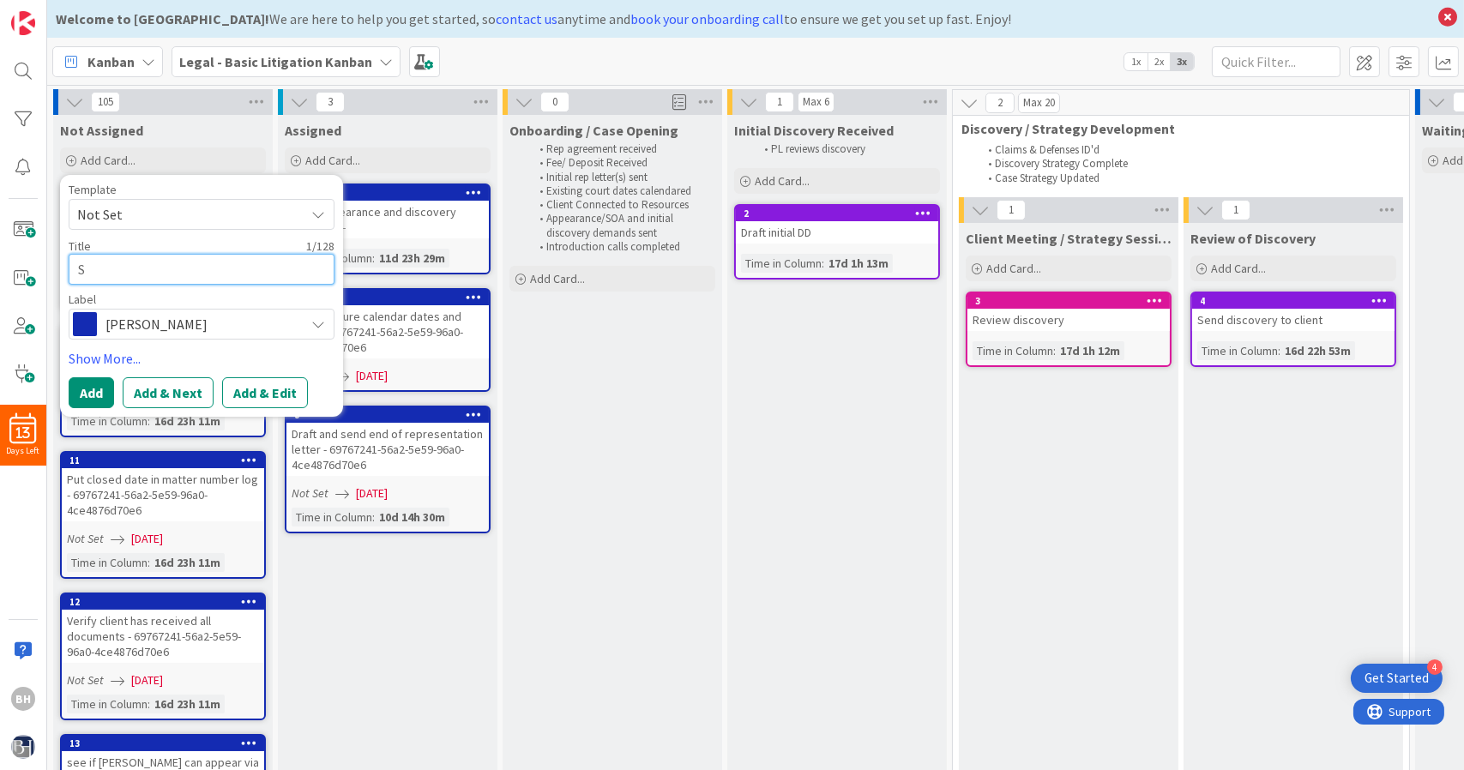
type textarea "x"
type textarea "Sm"
type textarea "x"
type textarea "[PERSON_NAME]"
type textarea "x"
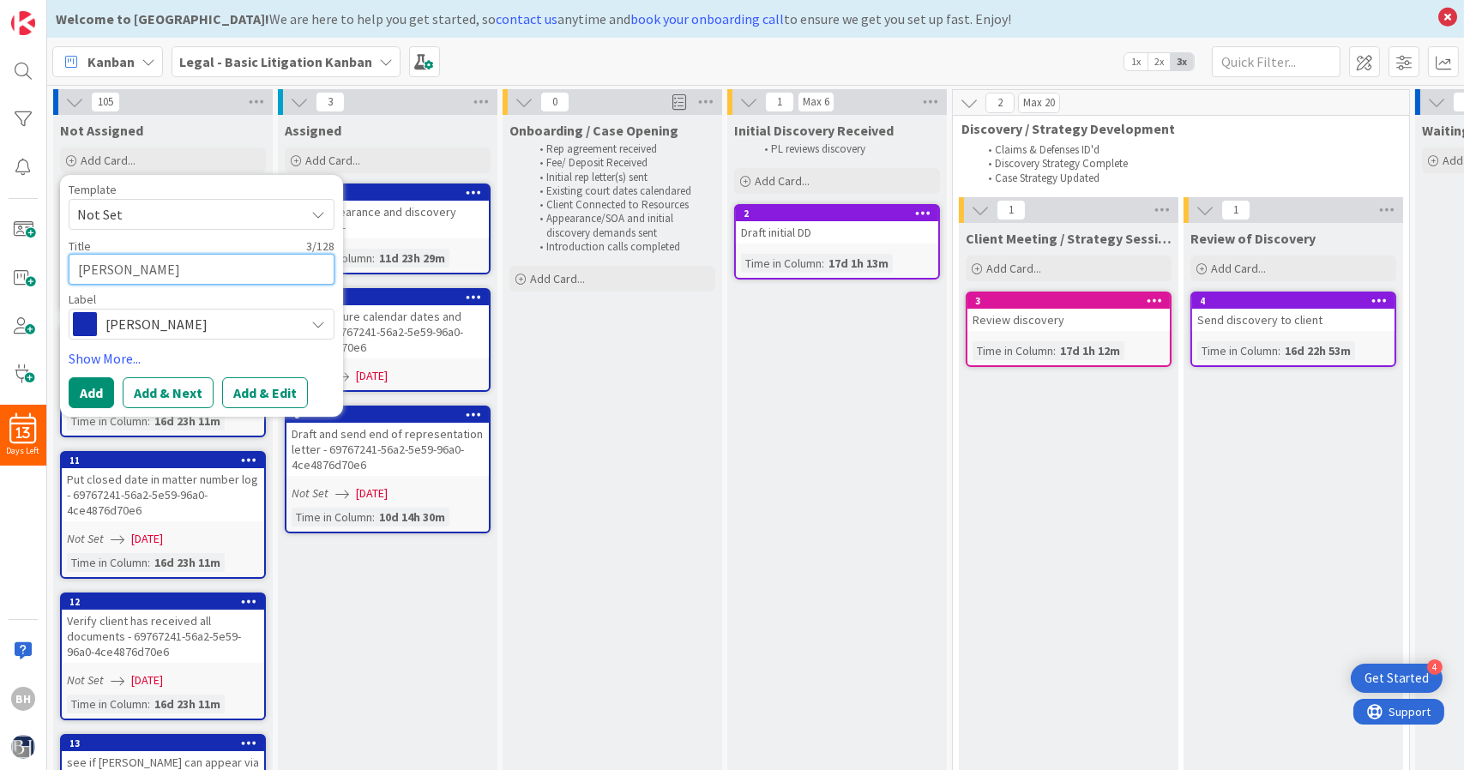
type textarea "[PERSON_NAME]"
type textarea "x"
type textarea "[PERSON_NAME],"
type textarea "x"
type textarea "[PERSON_NAME],"
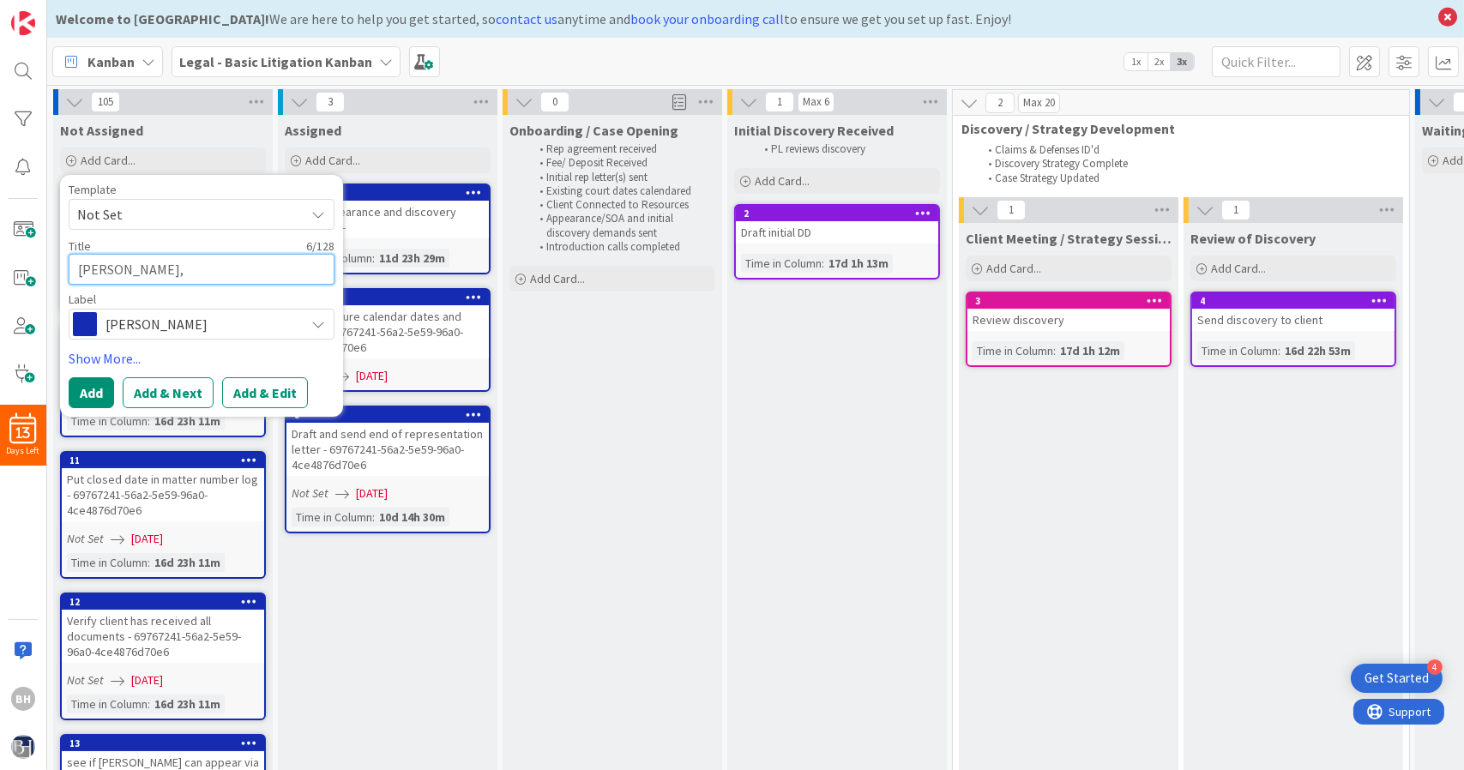
type textarea "x"
type textarea "[PERSON_NAME]"
type textarea "x"
type textarea "[PERSON_NAME]"
type textarea "x"
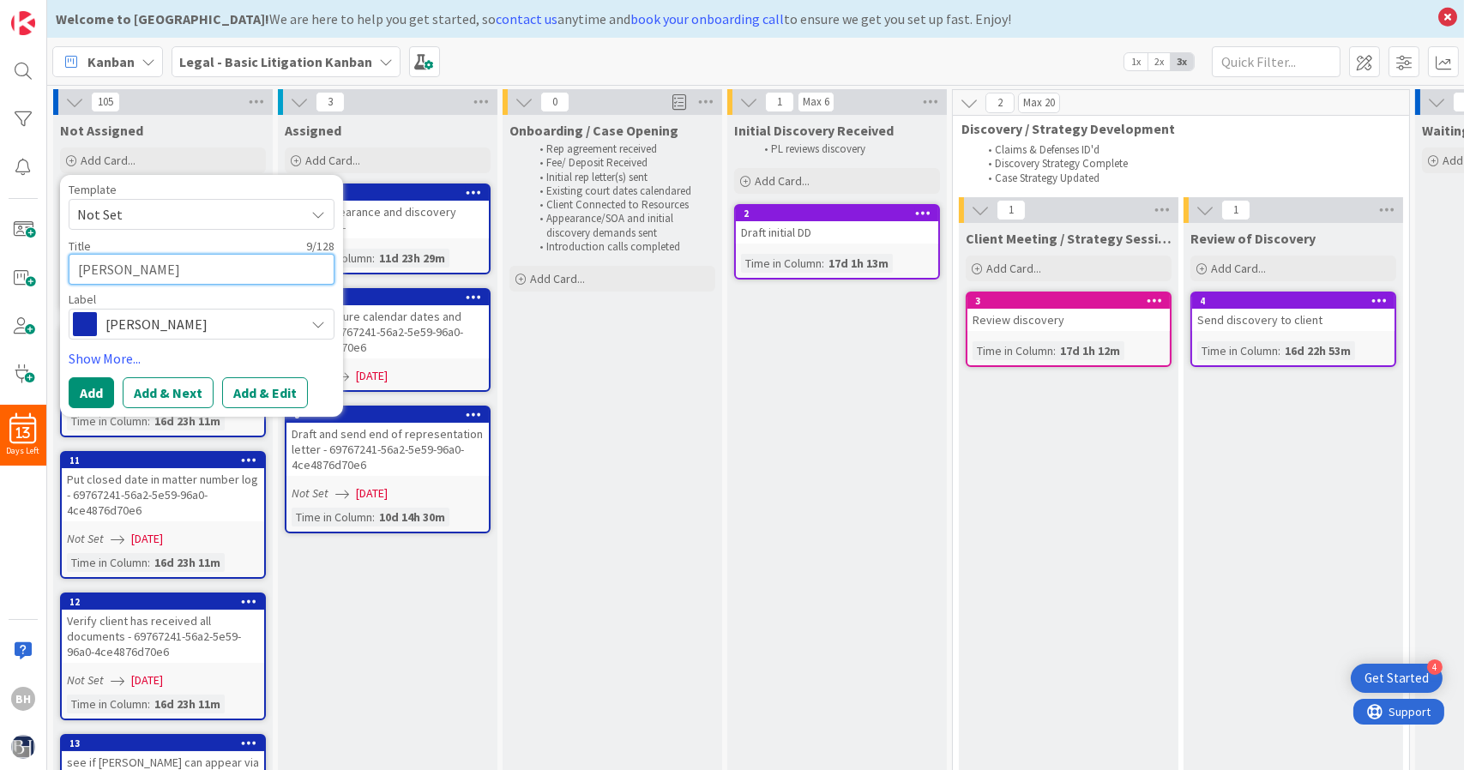
type textarea "[PERSON_NAME]"
type textarea "x"
type textarea "[PERSON_NAME]"
type textarea "x"
type textarea "[PERSON_NAME], [PERSON_NAME]"
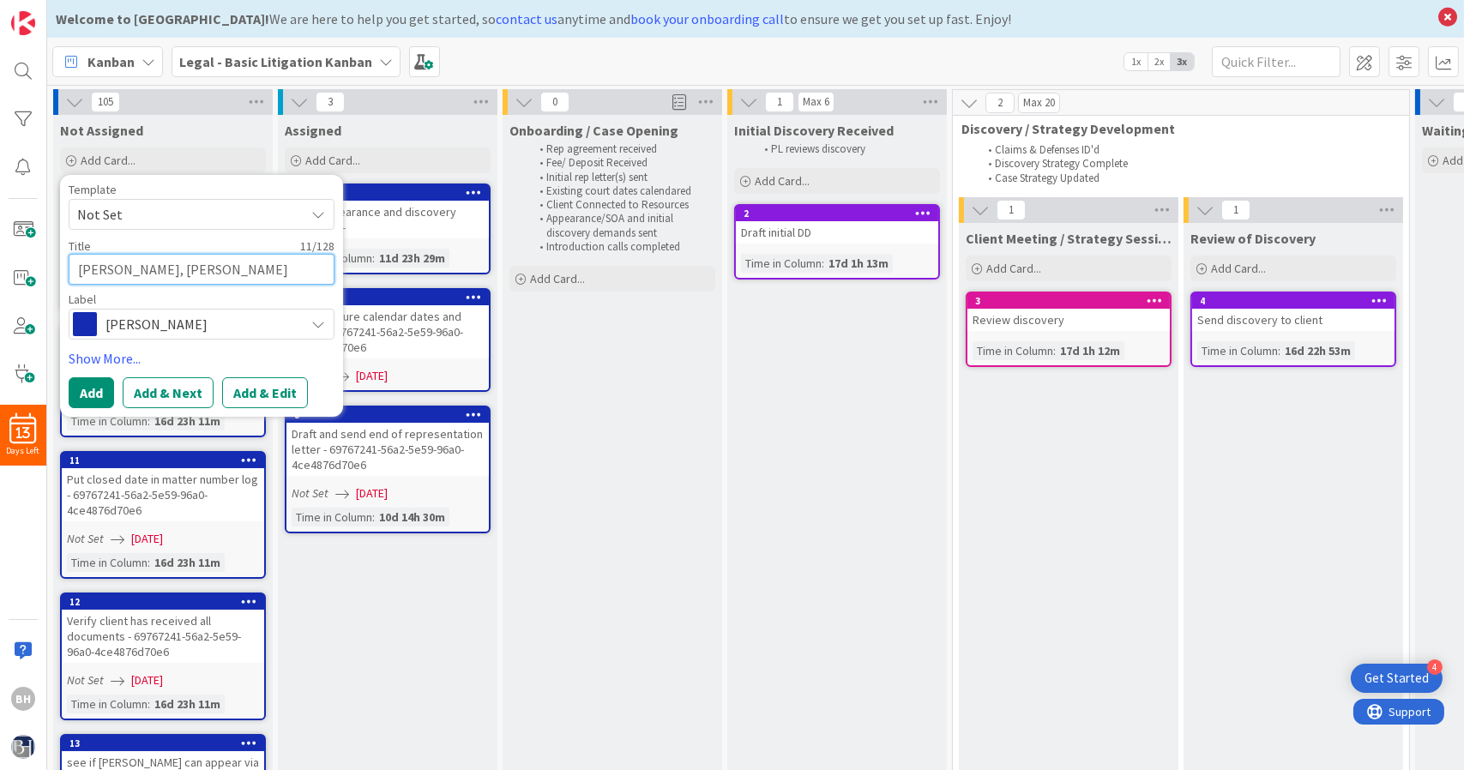
type textarea "x"
type textarea "[PERSON_NAME], [PERSON_NAME]"
type textarea "x"
type textarea "[PERSON_NAME], [PERSON_NAME] -"
type textarea "x"
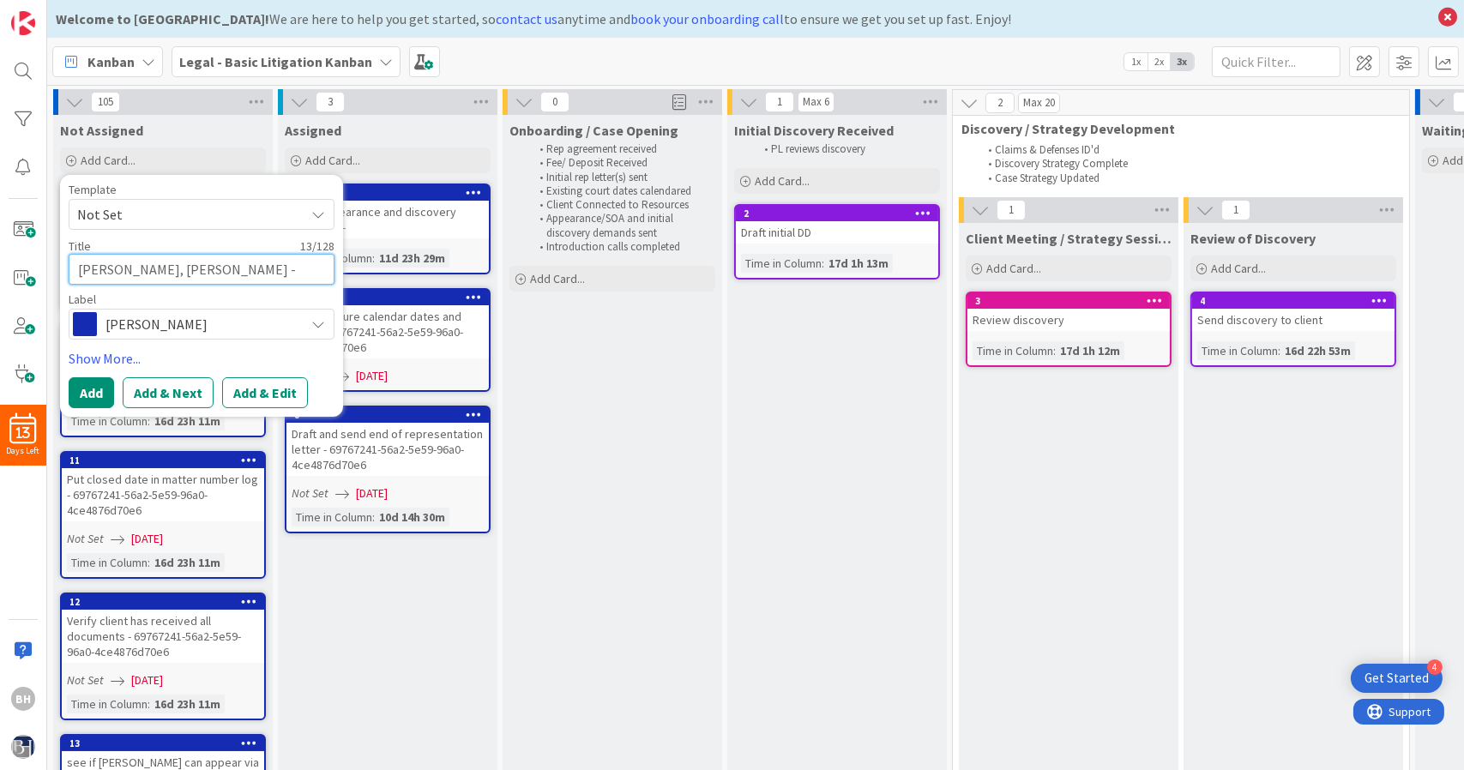
type textarea "[PERSON_NAME], [PERSON_NAME] -"
type textarea "x"
type textarea "[PERSON_NAME], [PERSON_NAME] - C"
type textarea "x"
type textarea "[PERSON_NAME], [PERSON_NAME] - CC"
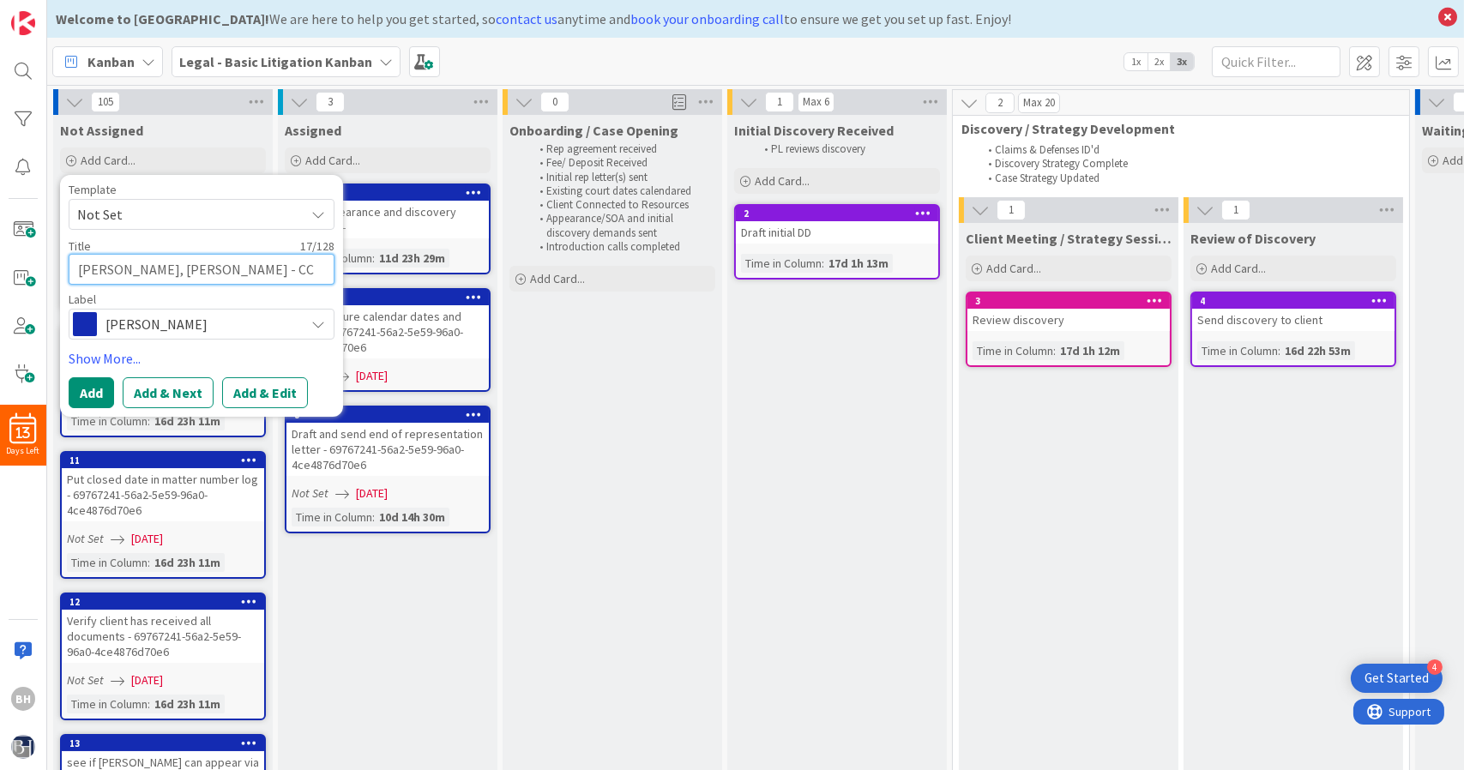
type textarea "x"
type textarea "[PERSON_NAME], [PERSON_NAME] - CCW"
type textarea "x"
type textarea "[PERSON_NAME], [PERSON_NAME] - CCW -"
type textarea "x"
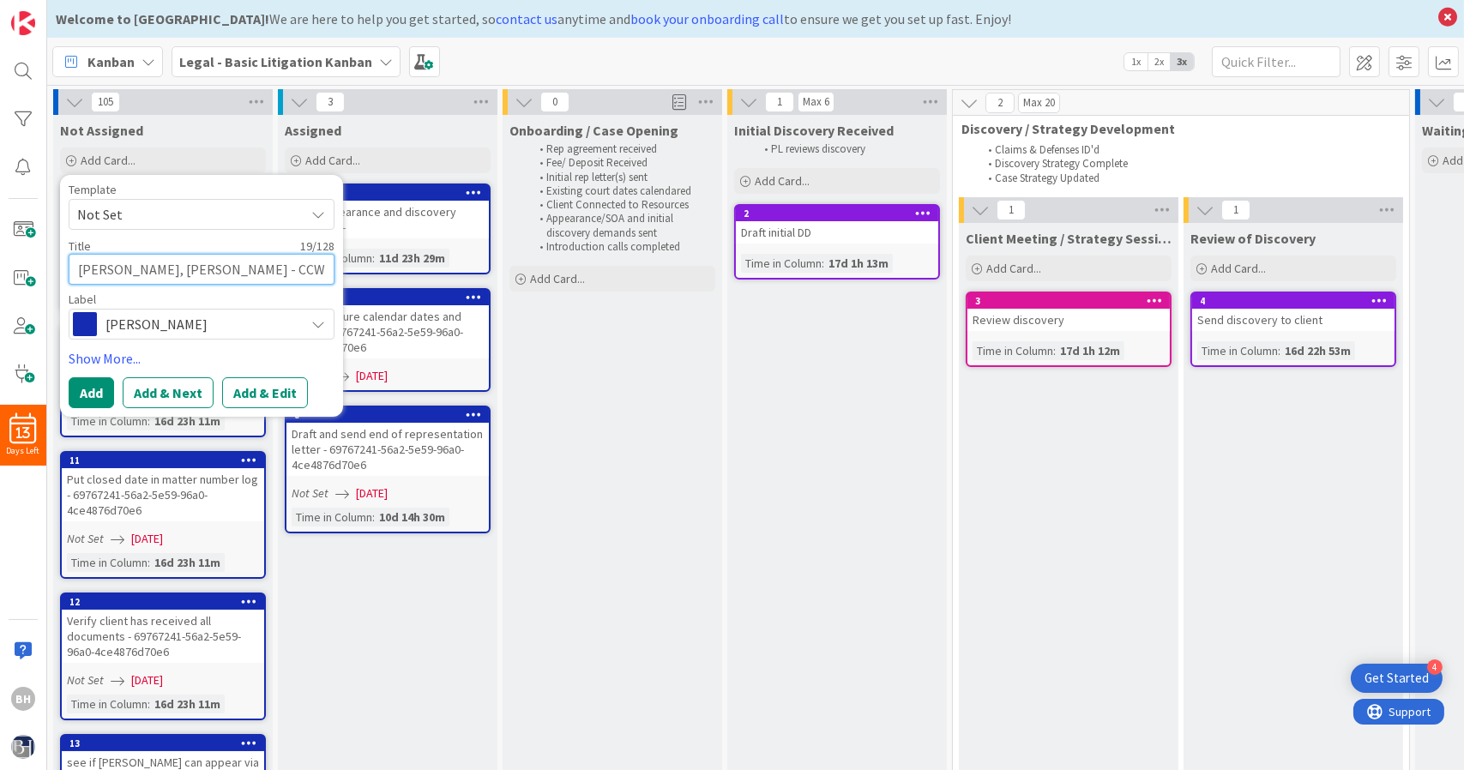
type textarea "[PERSON_NAME], [PERSON_NAME] - CCW -"
type textarea "x"
type textarea "[PERSON_NAME], [PERSON_NAME] - CCW - 0"
type textarea "x"
type textarea "[PERSON_NAME], [PERSON_NAME] - CCW - 00"
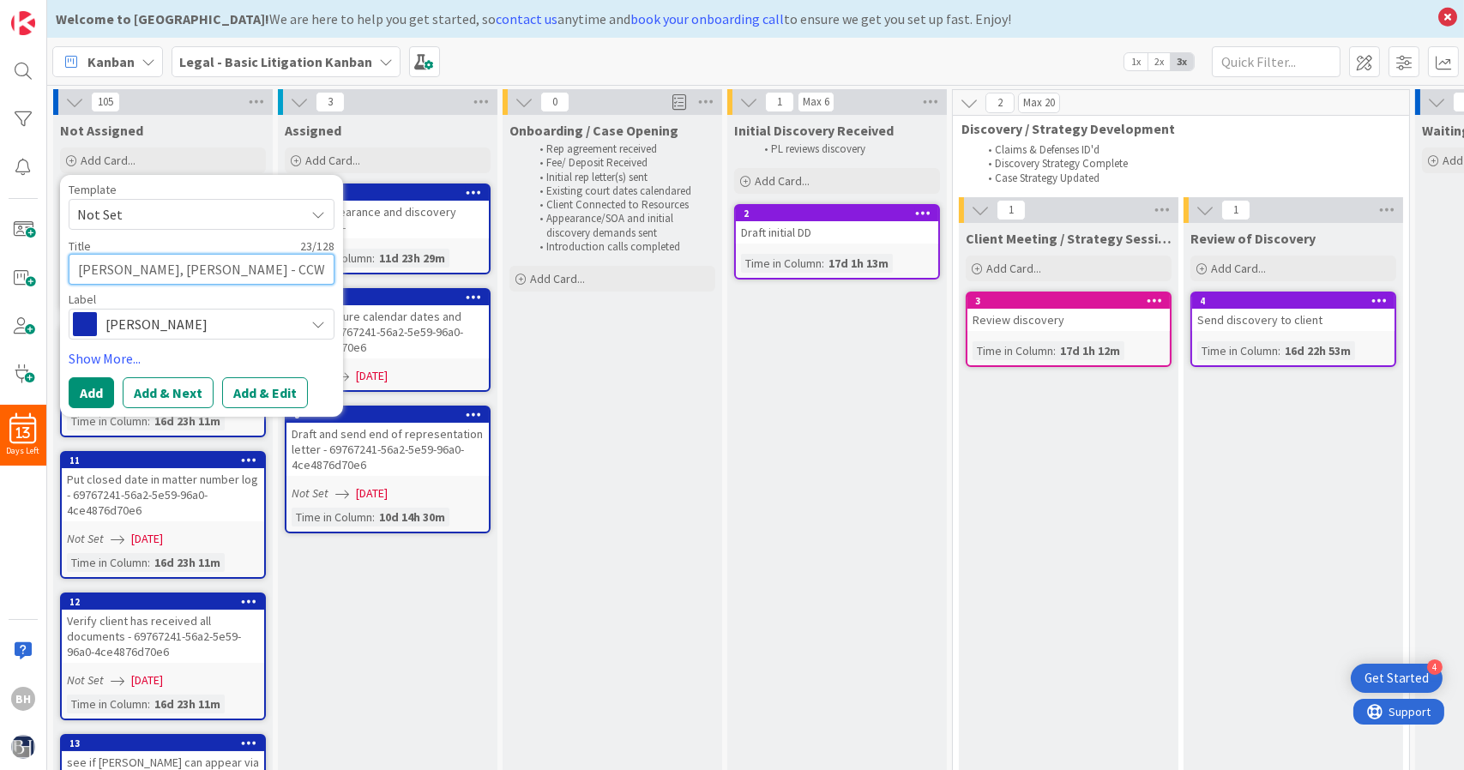
type textarea "x"
type textarea "[PERSON_NAME], [PERSON_NAME] - CCW - 009"
type textarea "x"
type textarea "[PERSON_NAME], [PERSON_NAME] - CCW - 0099"
type textarea "x"
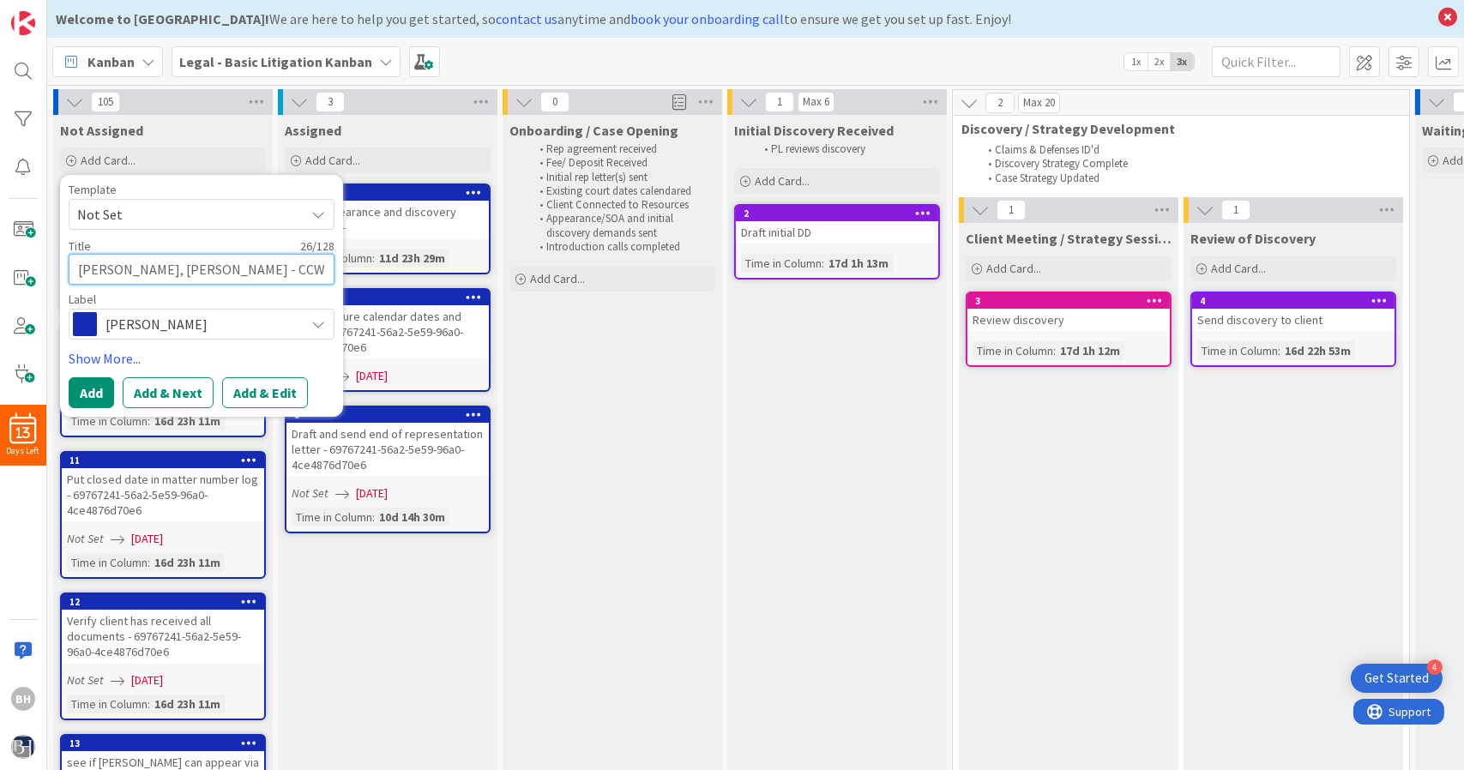
type textarea "[PERSON_NAME], [PERSON_NAME] - CCW - 00999"
click at [183, 322] on span "[PERSON_NAME]" at bounding box center [200, 324] width 190 height 24
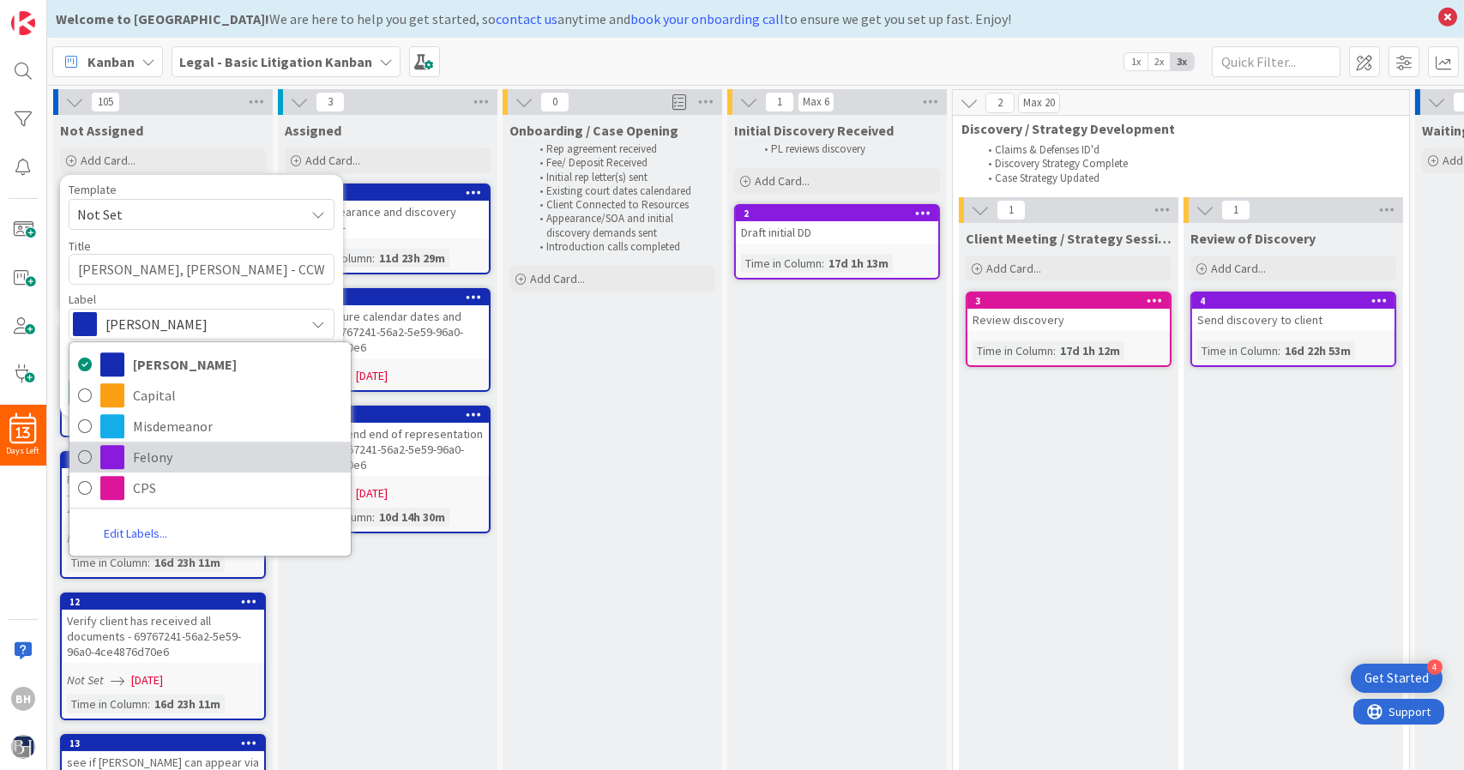
click at [135, 455] on span "Felony" at bounding box center [237, 457] width 209 height 26
type textarea "x"
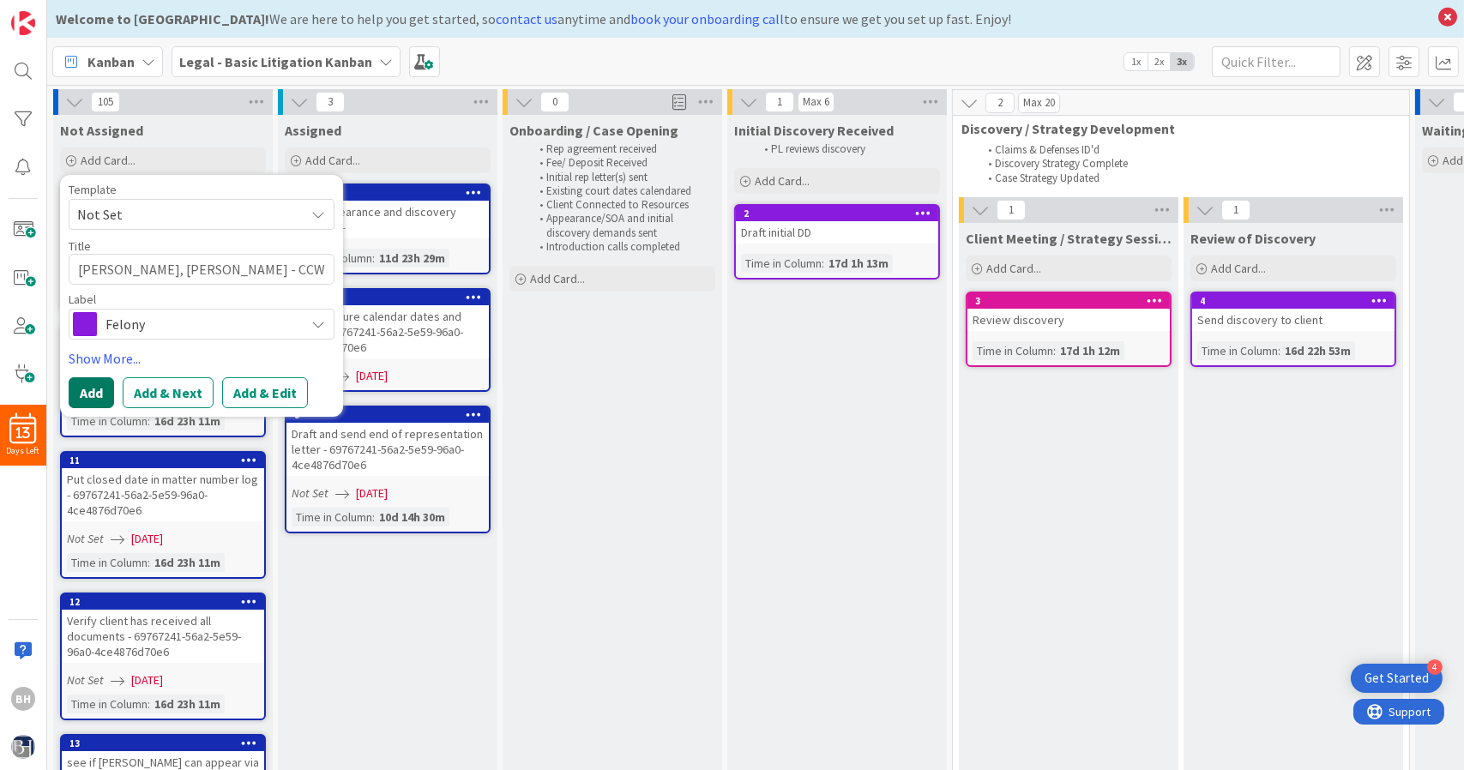
click at [88, 390] on button "Add" at bounding box center [91, 392] width 45 height 31
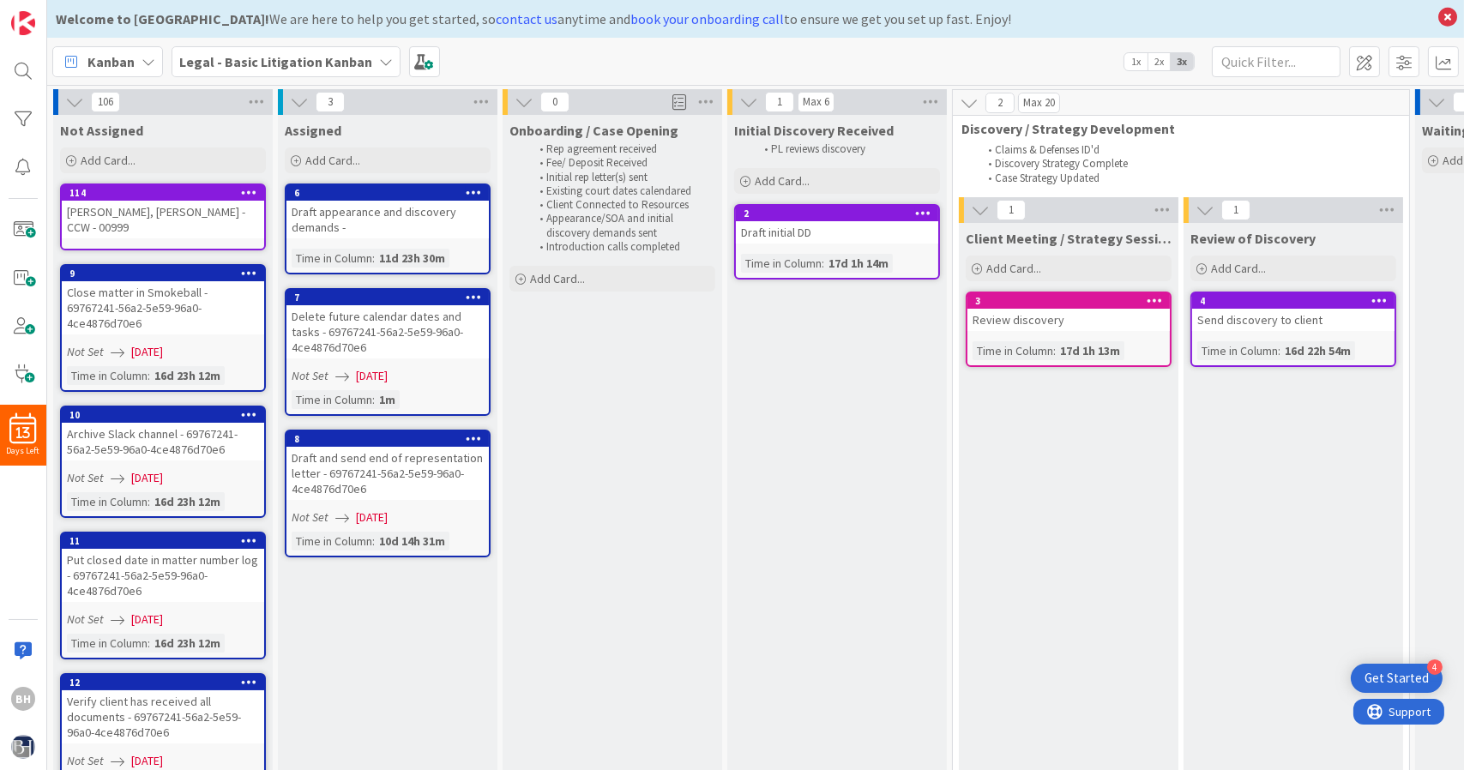
click at [177, 203] on div "[PERSON_NAME], [PERSON_NAME] - CCW - 00999" at bounding box center [163, 220] width 202 height 38
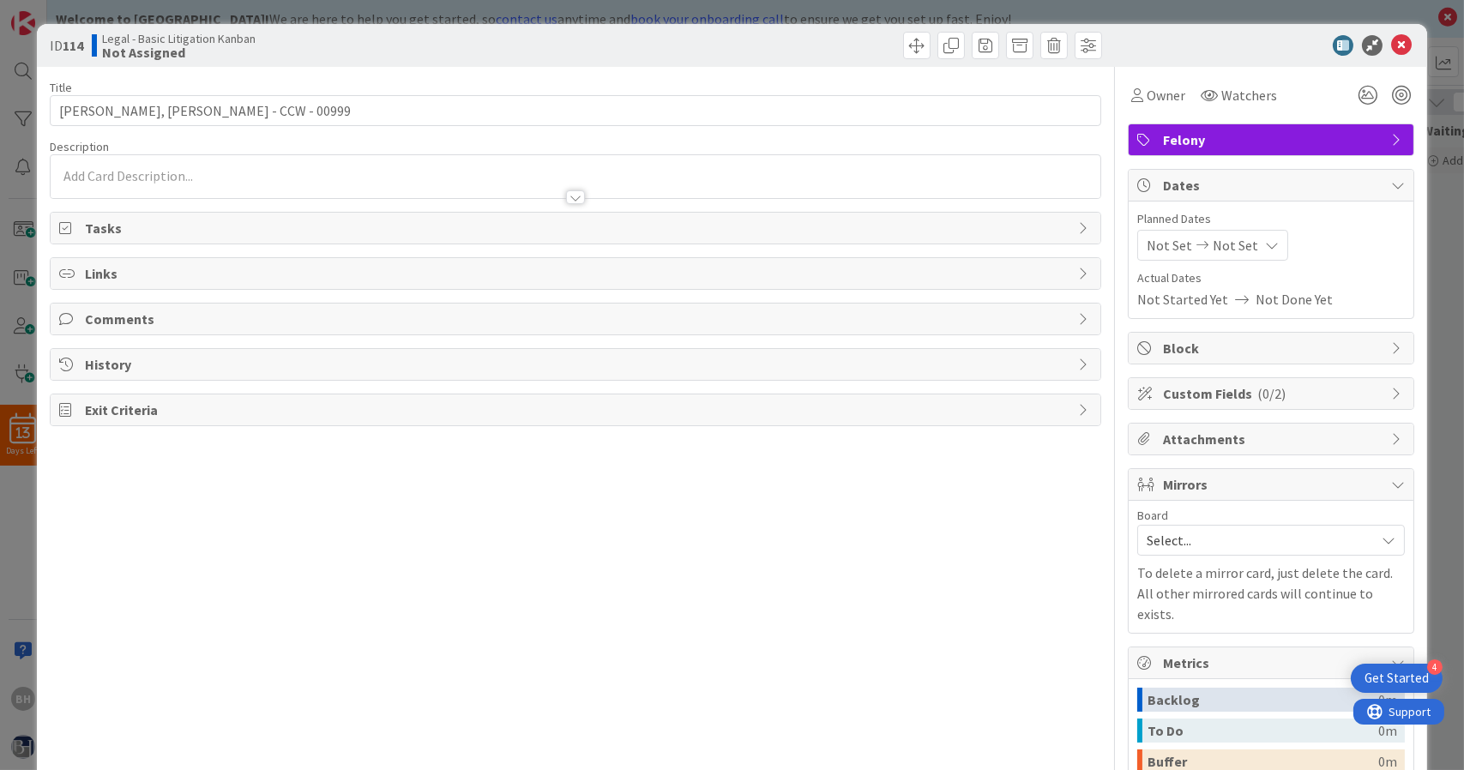
click at [171, 232] on span "Tasks" at bounding box center [577, 228] width 985 height 21
click at [148, 314] on span "Links" at bounding box center [577, 322] width 985 height 21
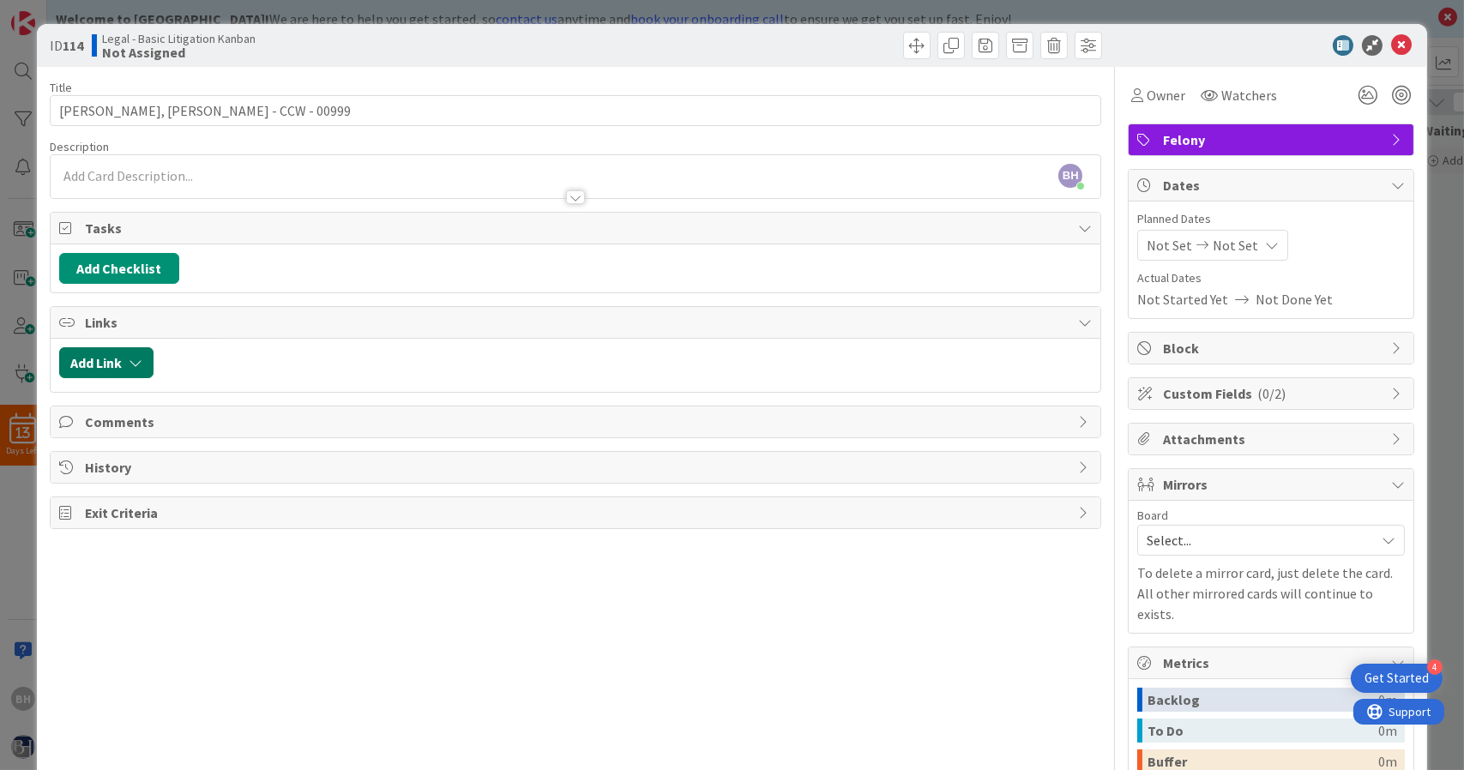
click at [133, 361] on icon "button" at bounding box center [136, 363] width 14 height 14
click at [207, 459] on span "Current Board" at bounding box center [173, 469] width 192 height 24
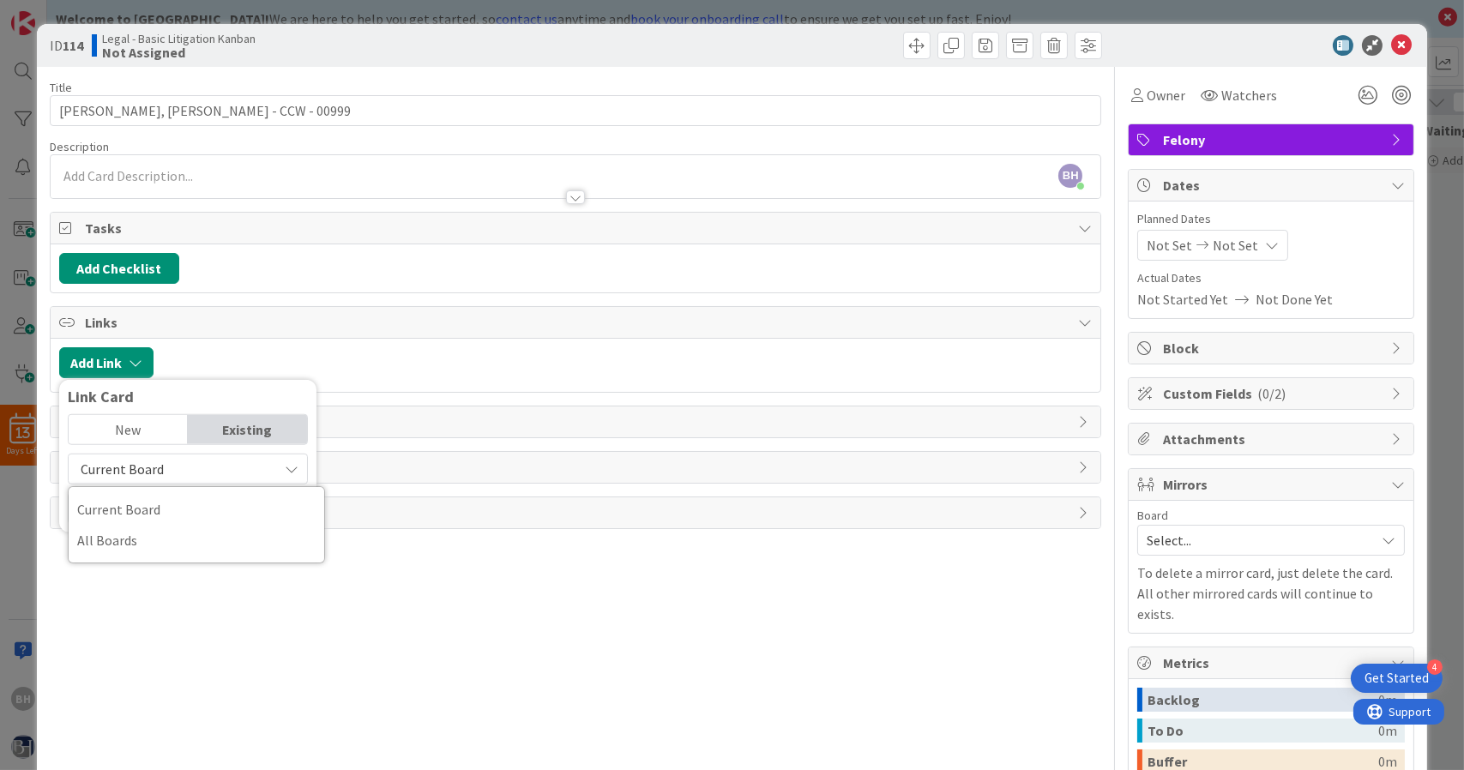
click at [207, 459] on span "Current Board" at bounding box center [173, 469] width 192 height 24
click at [149, 268] on button "Add Checklist" at bounding box center [119, 268] width 120 height 31
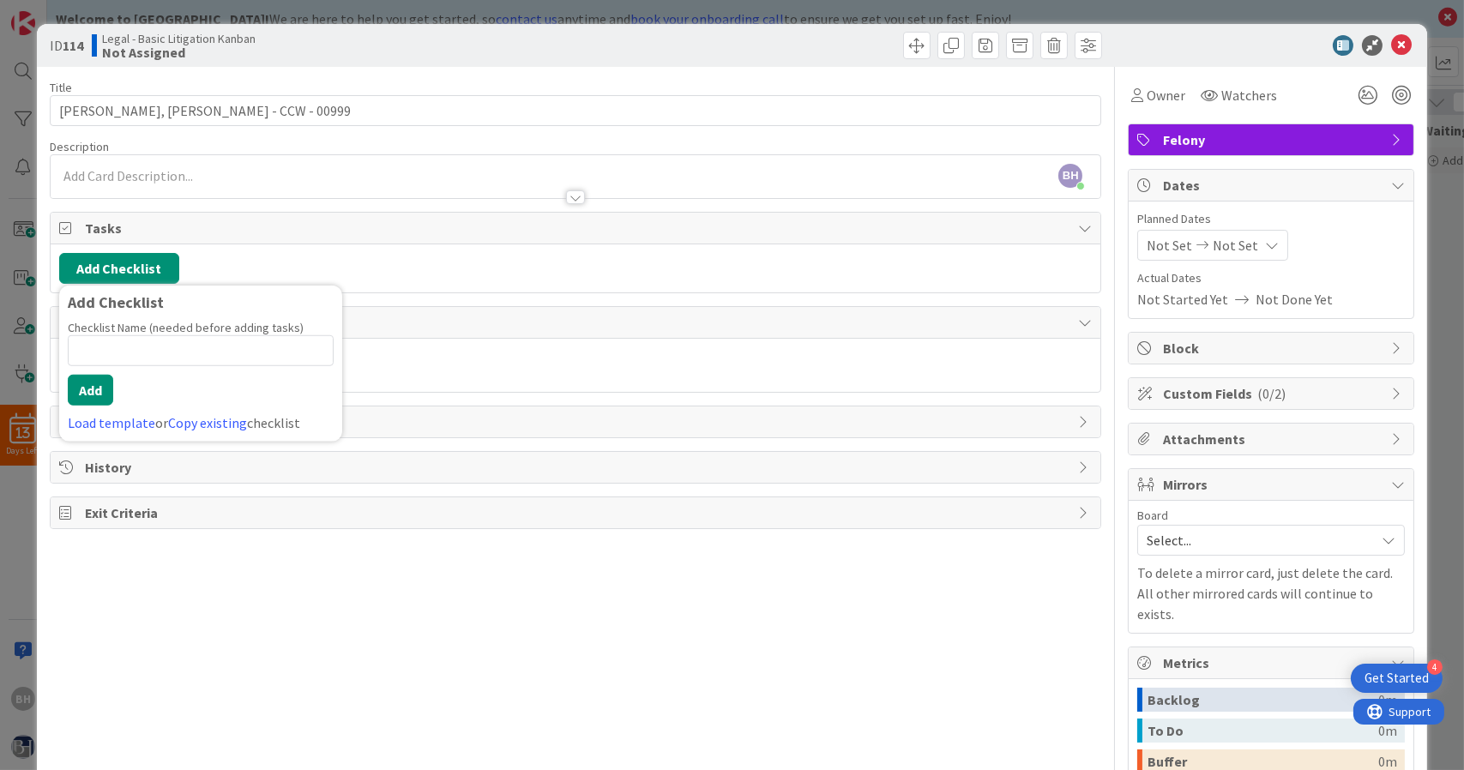
click at [194, 372] on div "Checklist Name (needed before adding tasks) 0 / 64 Add Load template or Copy ex…" at bounding box center [201, 376] width 266 height 113
click at [191, 352] on input at bounding box center [201, 350] width 266 height 31
click at [129, 416] on link "Load template" at bounding box center [111, 422] width 87 height 17
click at [174, 348] on link "Edit Checklist Templates" at bounding box center [131, 351] width 126 height 31
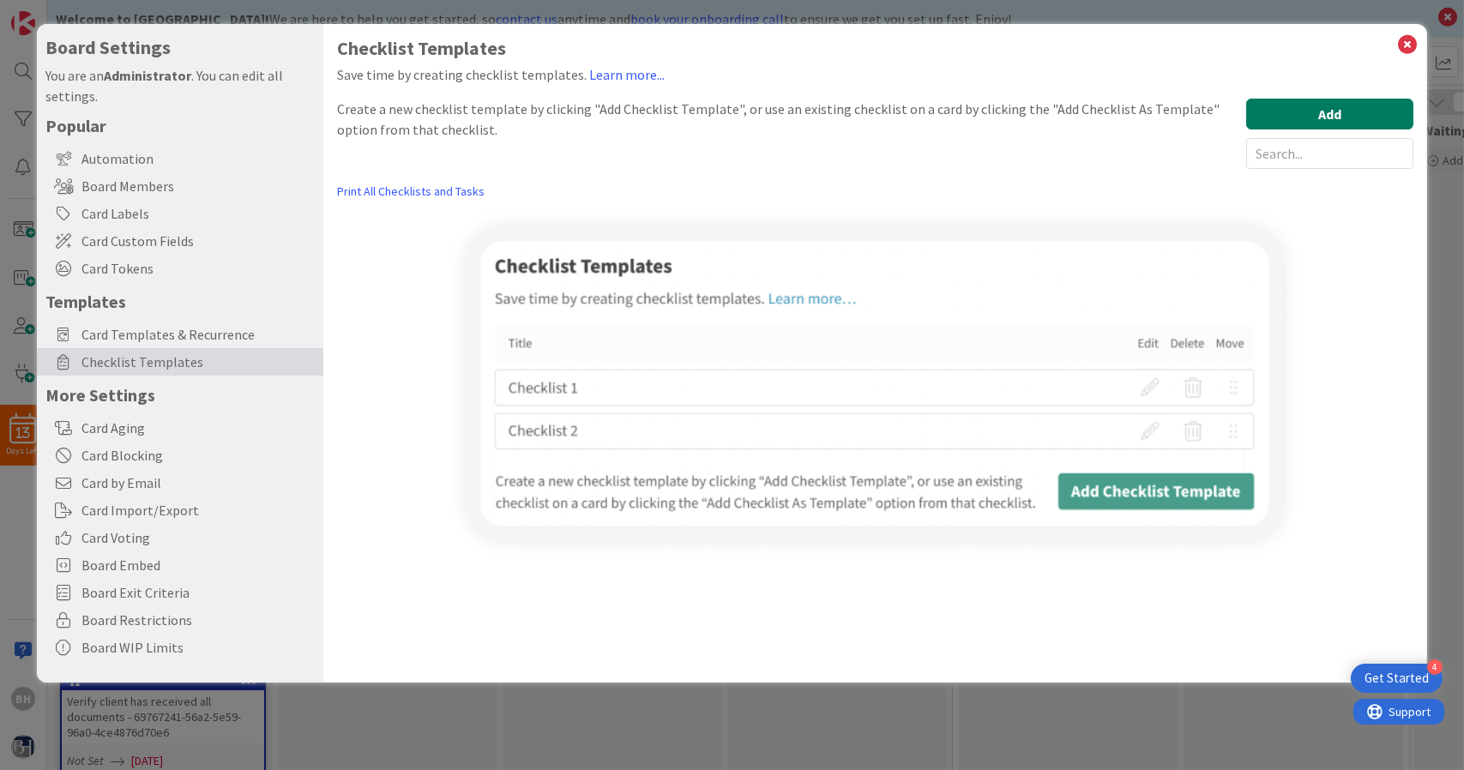
click at [1296, 112] on button "Add" at bounding box center [1329, 114] width 167 height 31
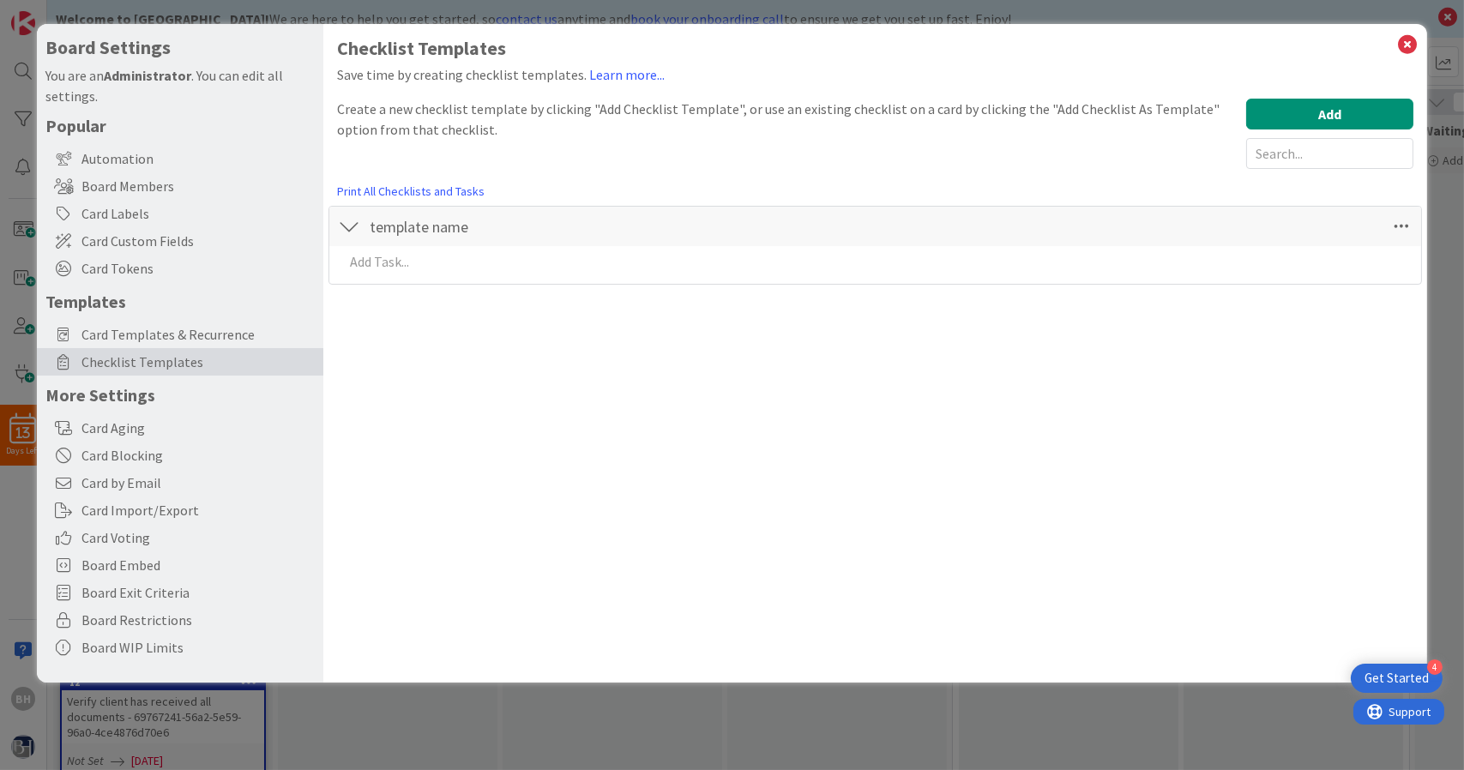
click at [1417, 37] on div "Checklist Templates Save time by creating checklist templates. Learn more... Cr…" at bounding box center [875, 353] width 1104 height 659
click at [1406, 43] on icon at bounding box center [1407, 45] width 22 height 24
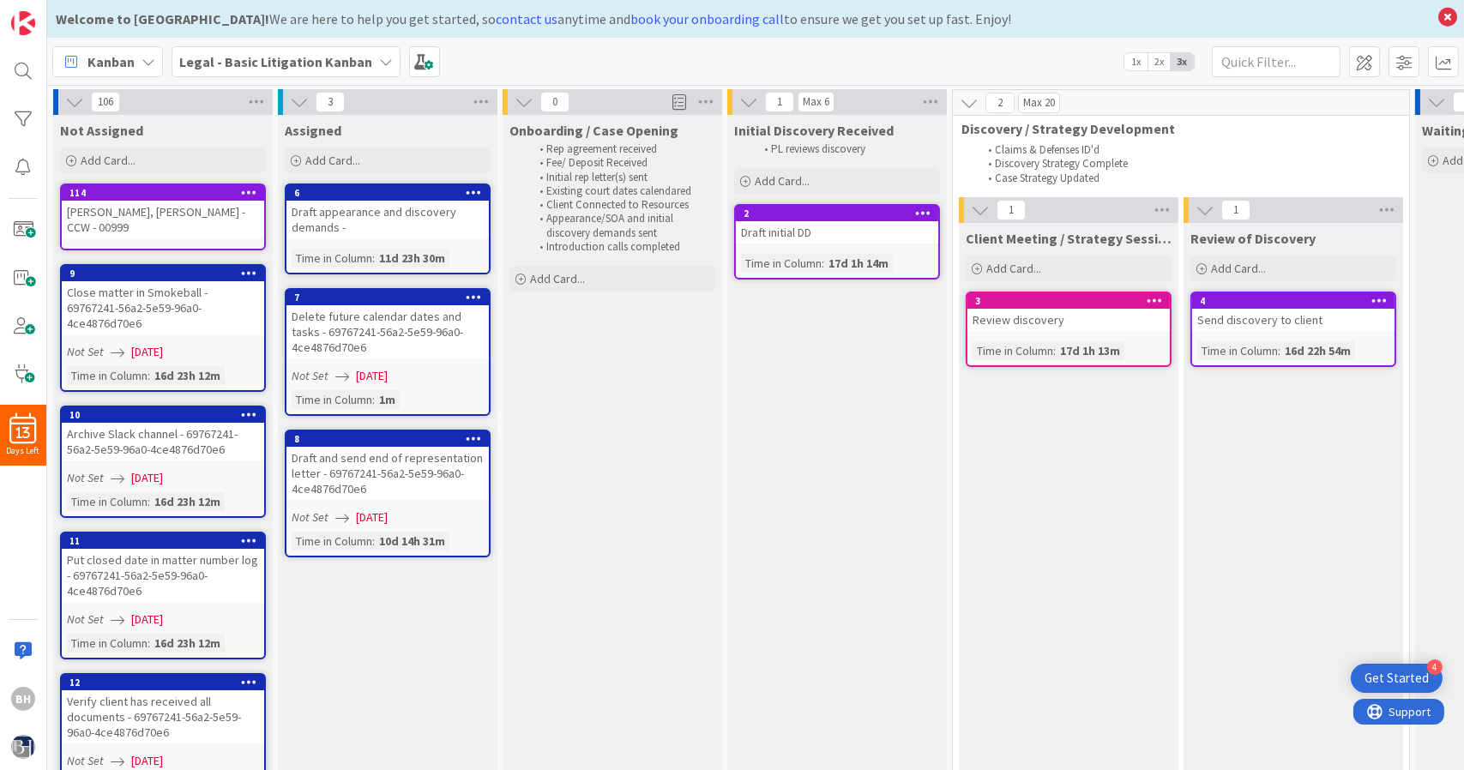
click at [253, 188] on icon at bounding box center [249, 192] width 16 height 12
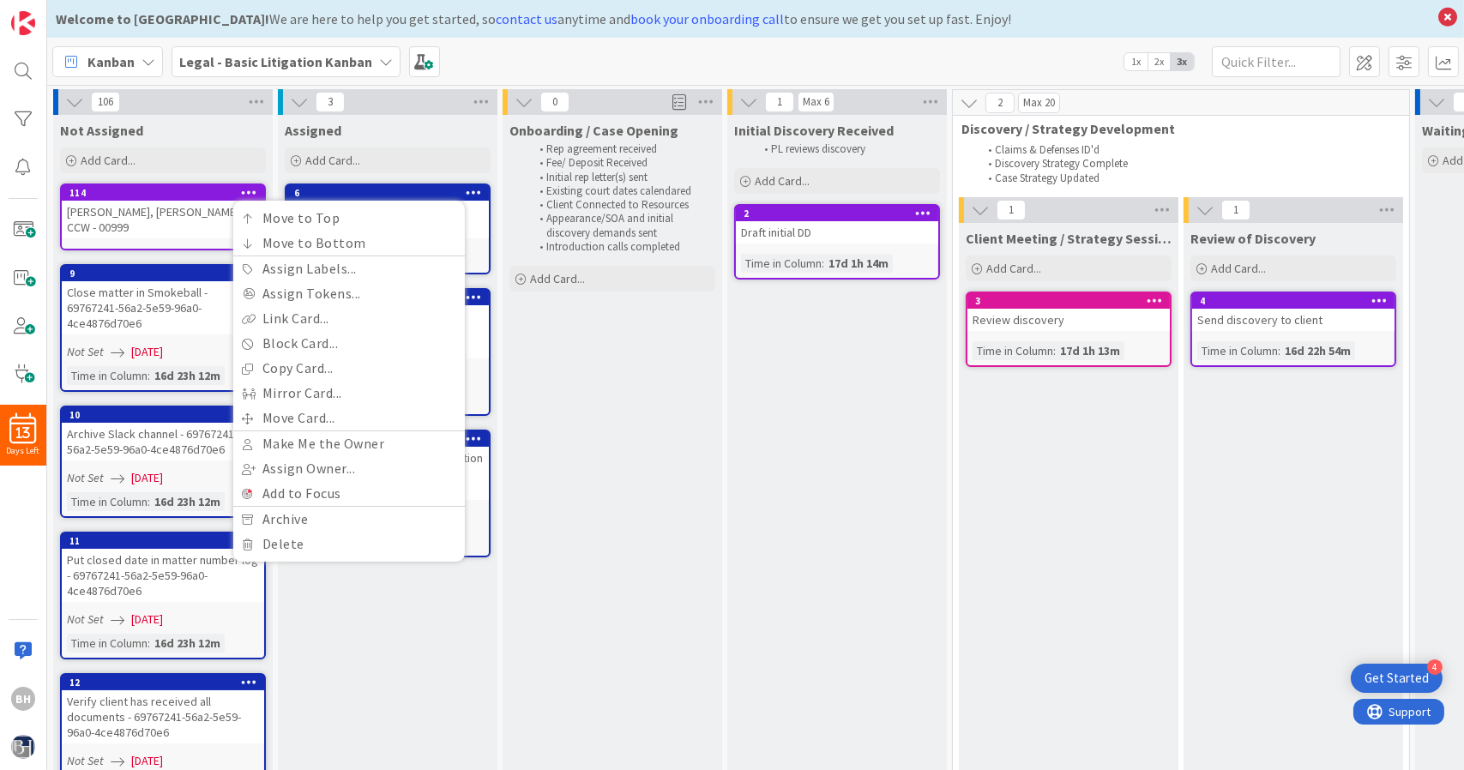
click at [155, 221] on div "[PERSON_NAME], [PERSON_NAME] - CCW - 00999" at bounding box center [163, 220] width 202 height 38
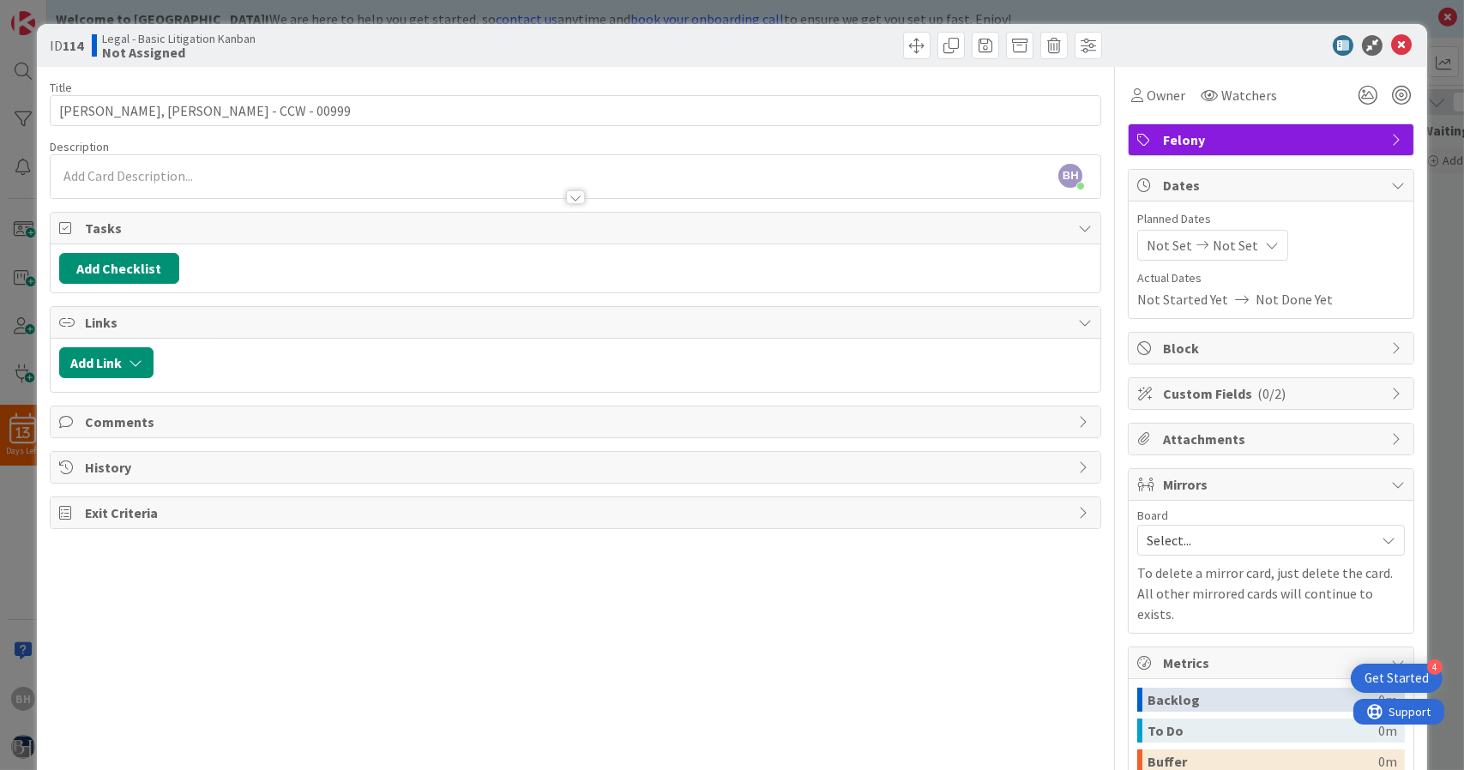
click at [287, 506] on span "Exit Criteria" at bounding box center [577, 512] width 985 height 21
click at [291, 472] on span "History" at bounding box center [577, 467] width 985 height 21
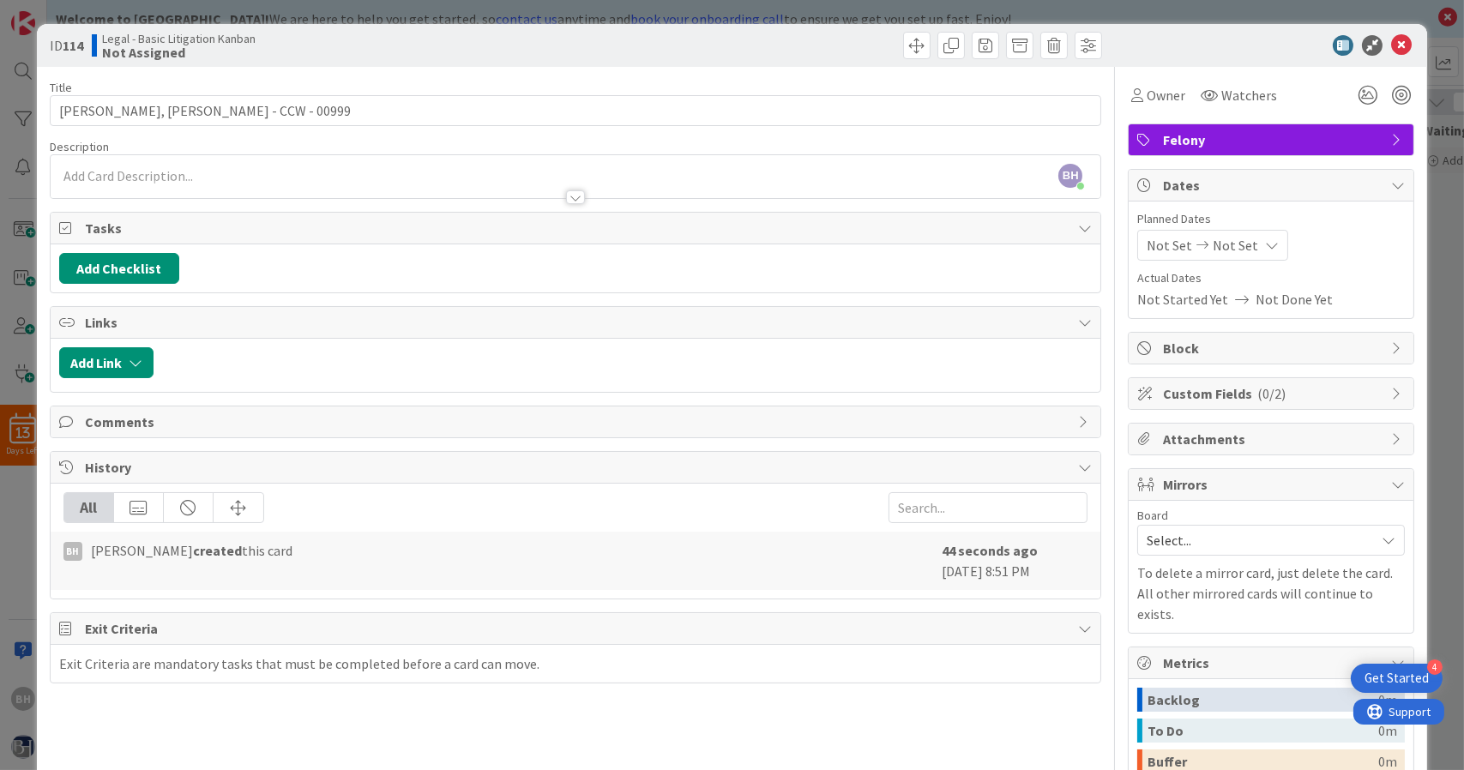
click at [1265, 245] on icon at bounding box center [1272, 245] width 14 height 14
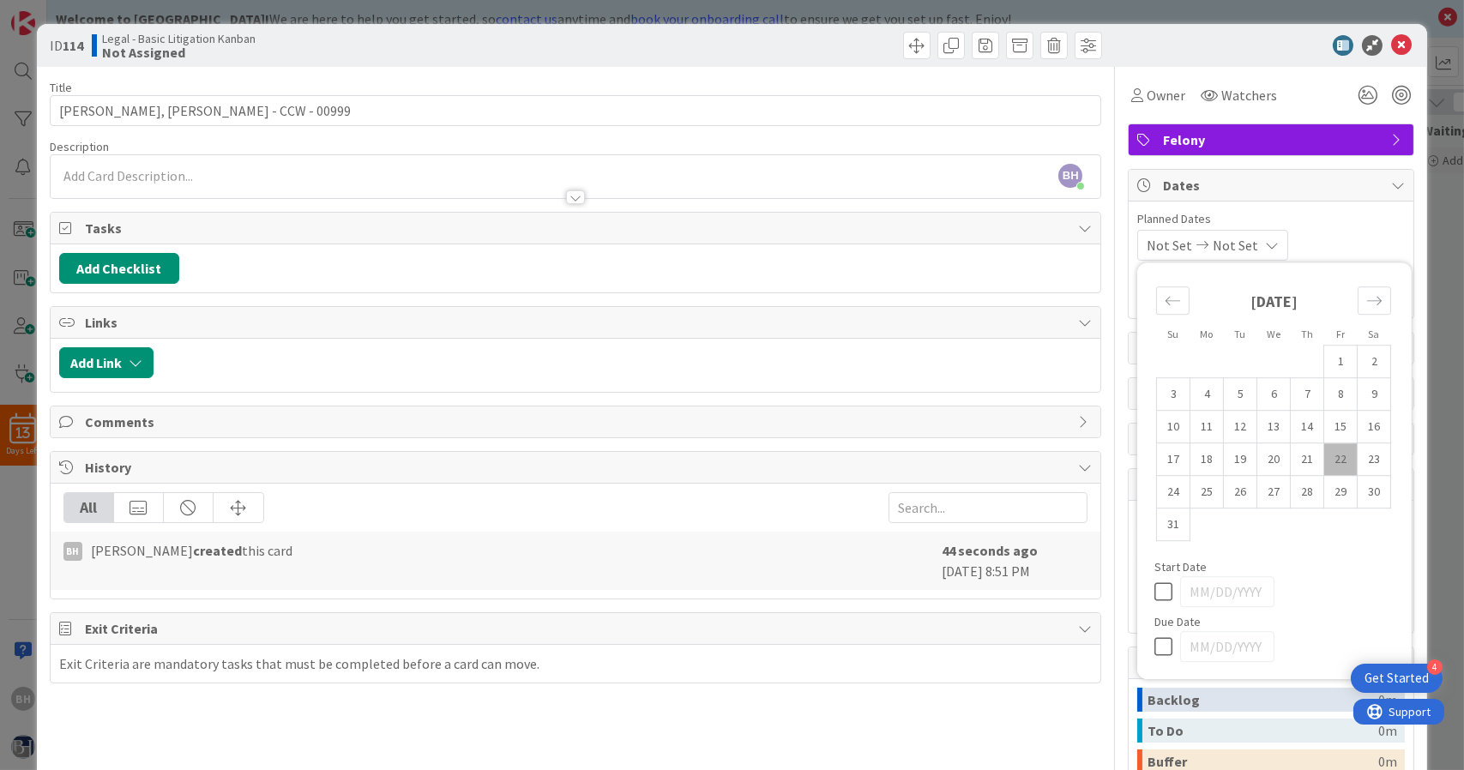
click at [1265, 245] on icon at bounding box center [1272, 245] width 14 height 14
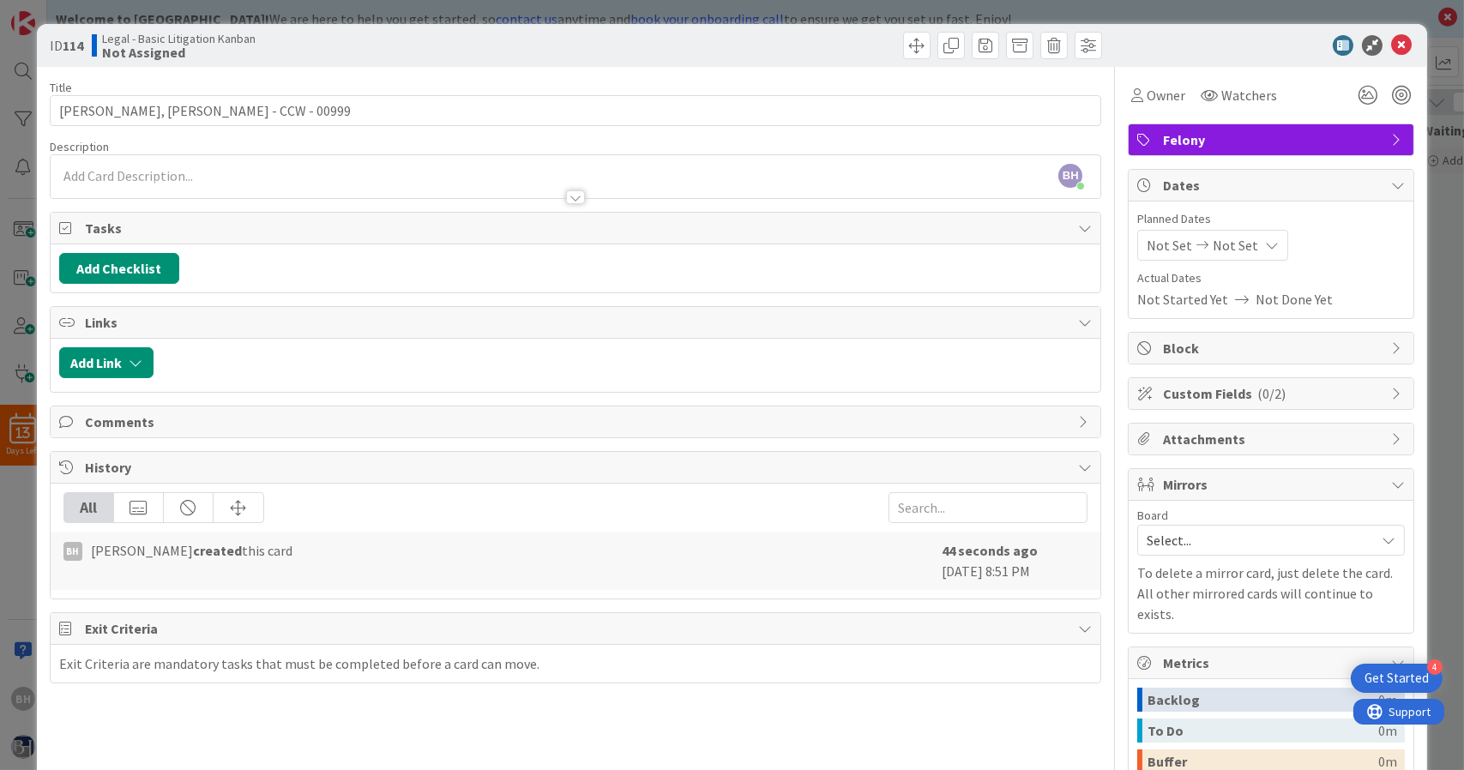
click at [1268, 139] on span "Felony" at bounding box center [1273, 139] width 220 height 21
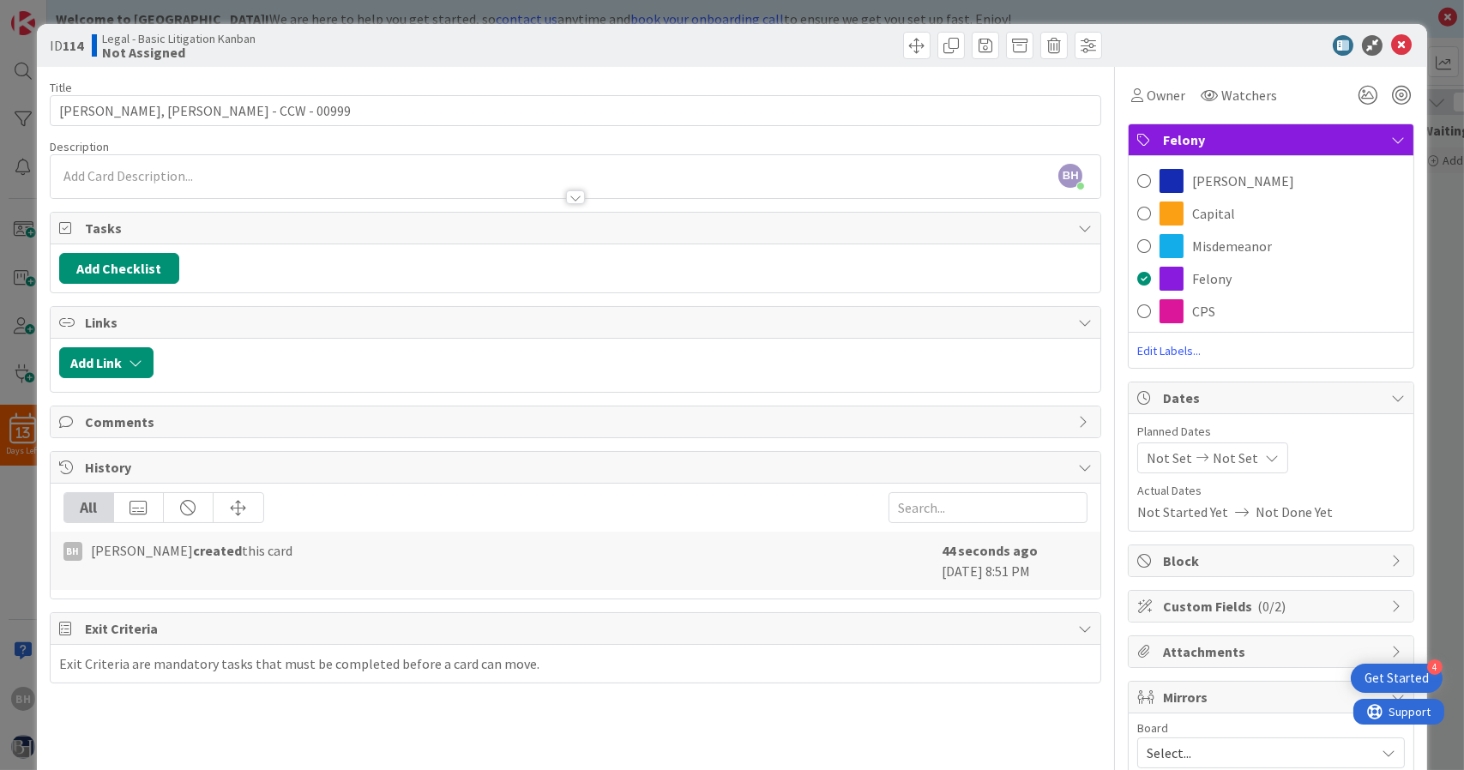
click at [1268, 139] on span "Felony" at bounding box center [1273, 139] width 220 height 21
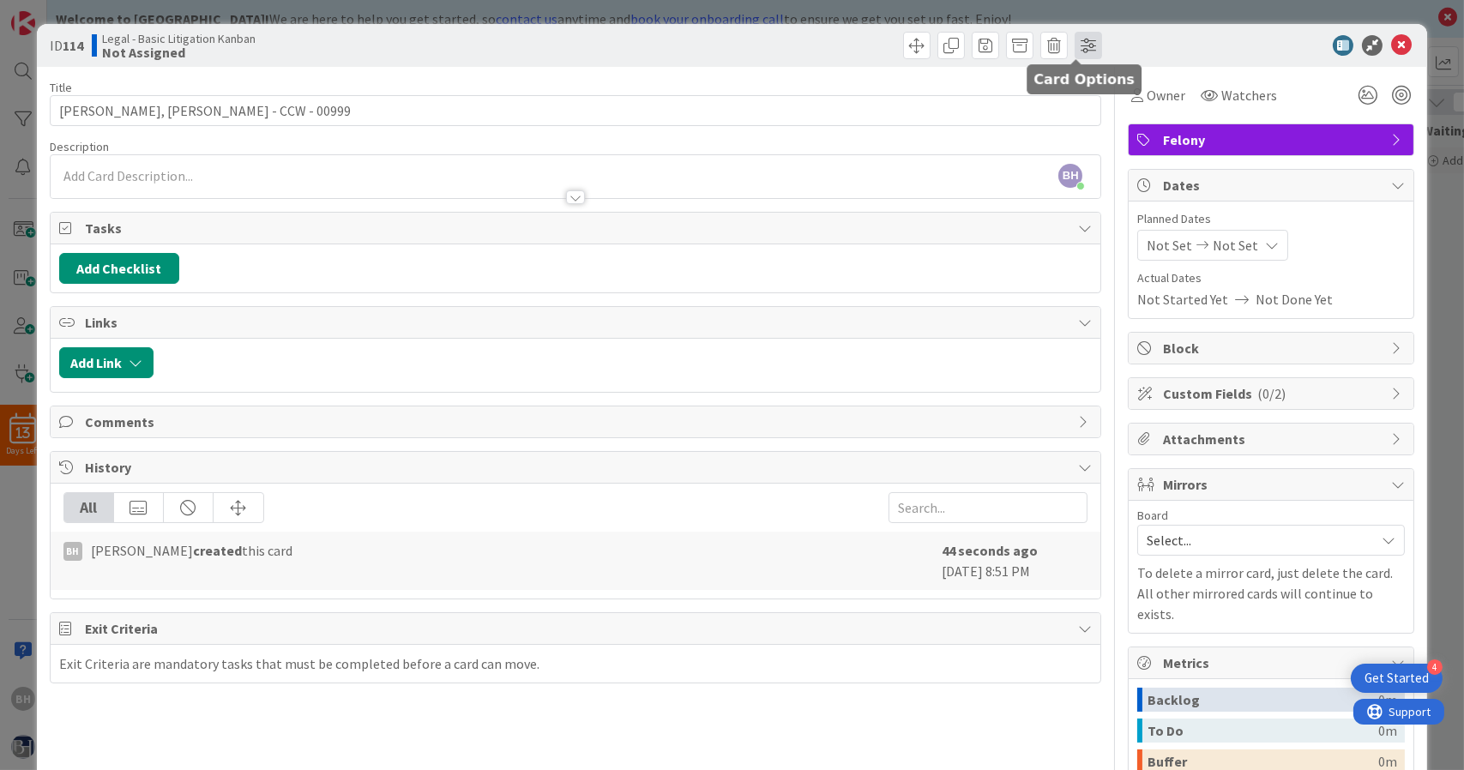
click at [1078, 43] on span at bounding box center [1087, 45] width 27 height 27
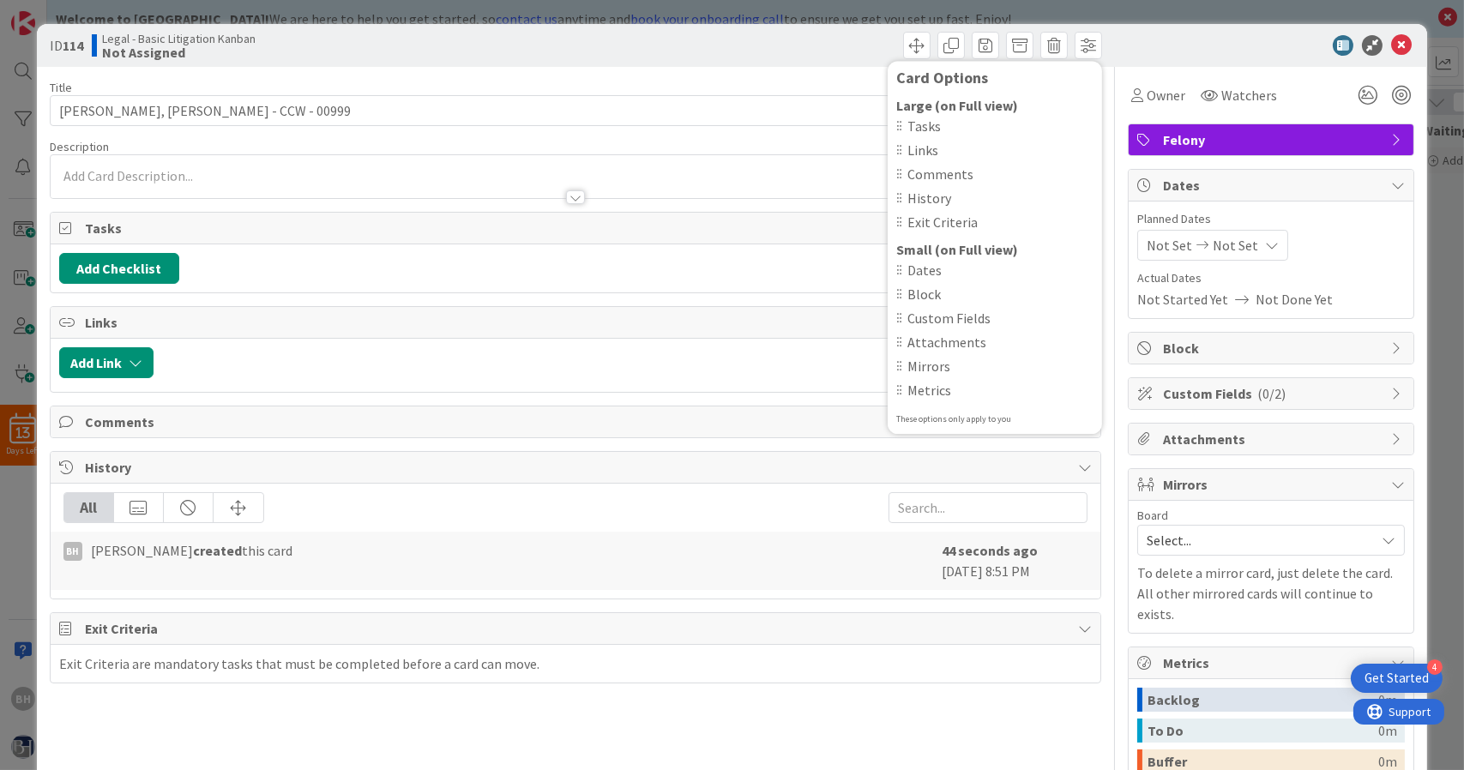
click at [1248, 57] on div "ID 114 Legal - Basic Litigation Kanban Not Assigned Card Options Large (on Full…" at bounding box center [732, 45] width 1391 height 43
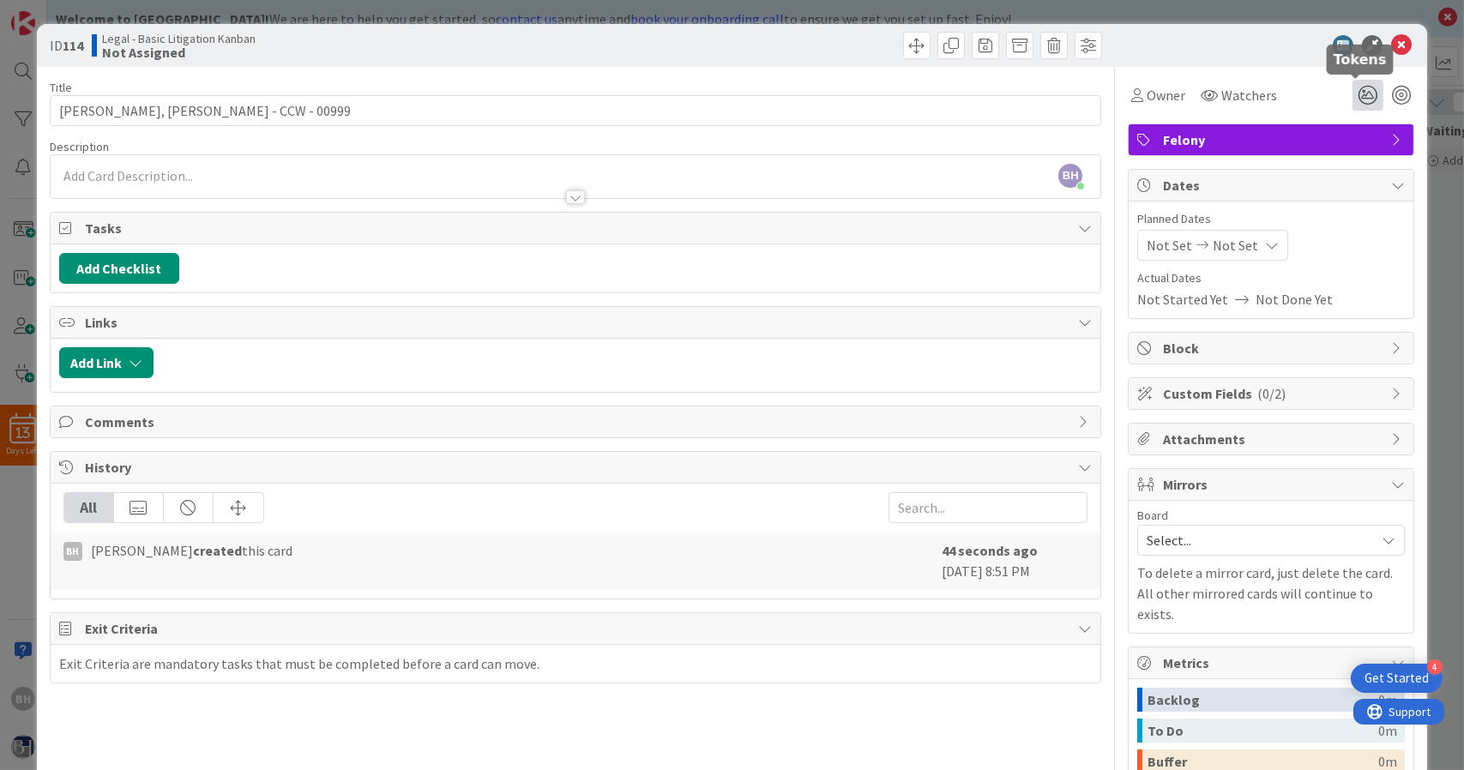
click at [1353, 99] on icon at bounding box center [1367, 95] width 31 height 31
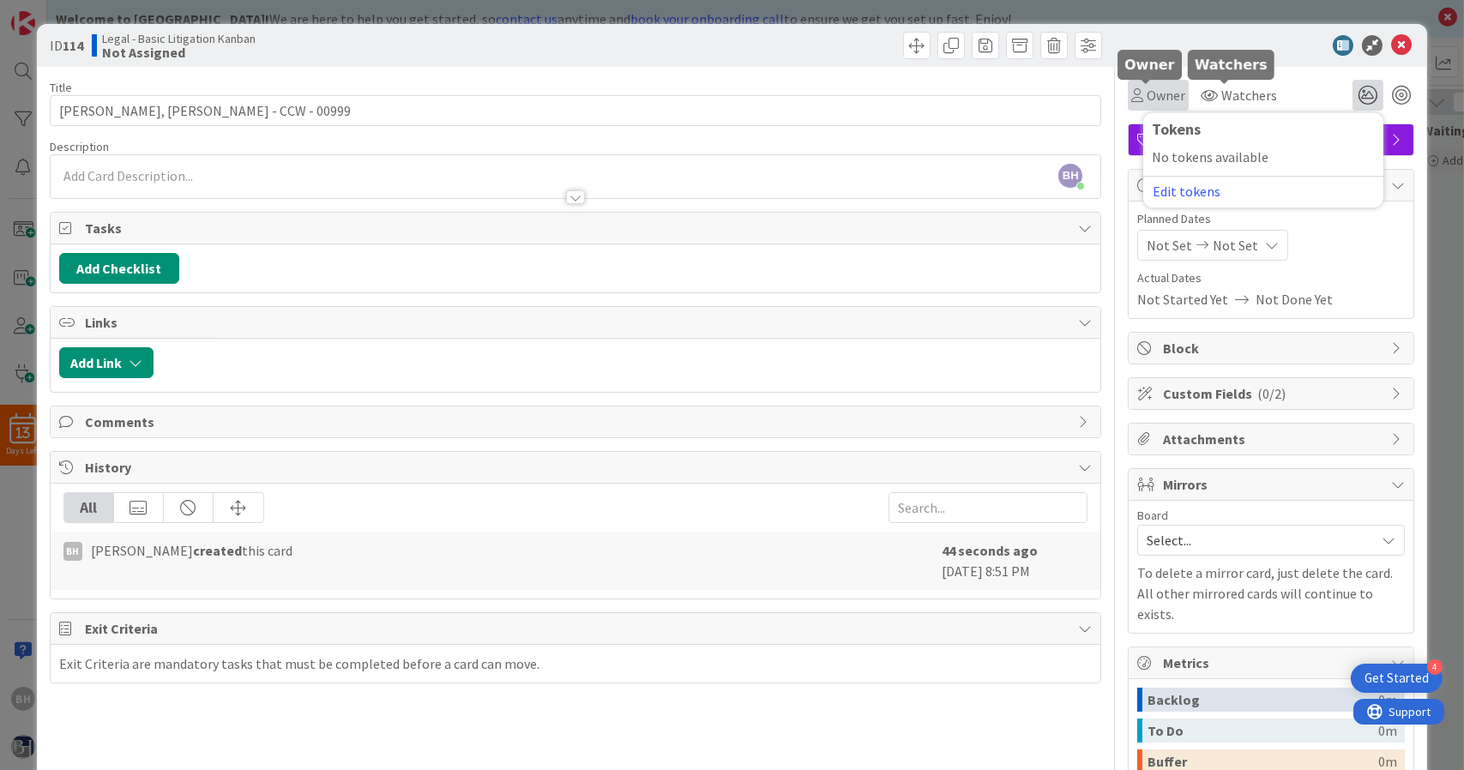
click at [1152, 97] on span "Owner" at bounding box center [1165, 95] width 39 height 21
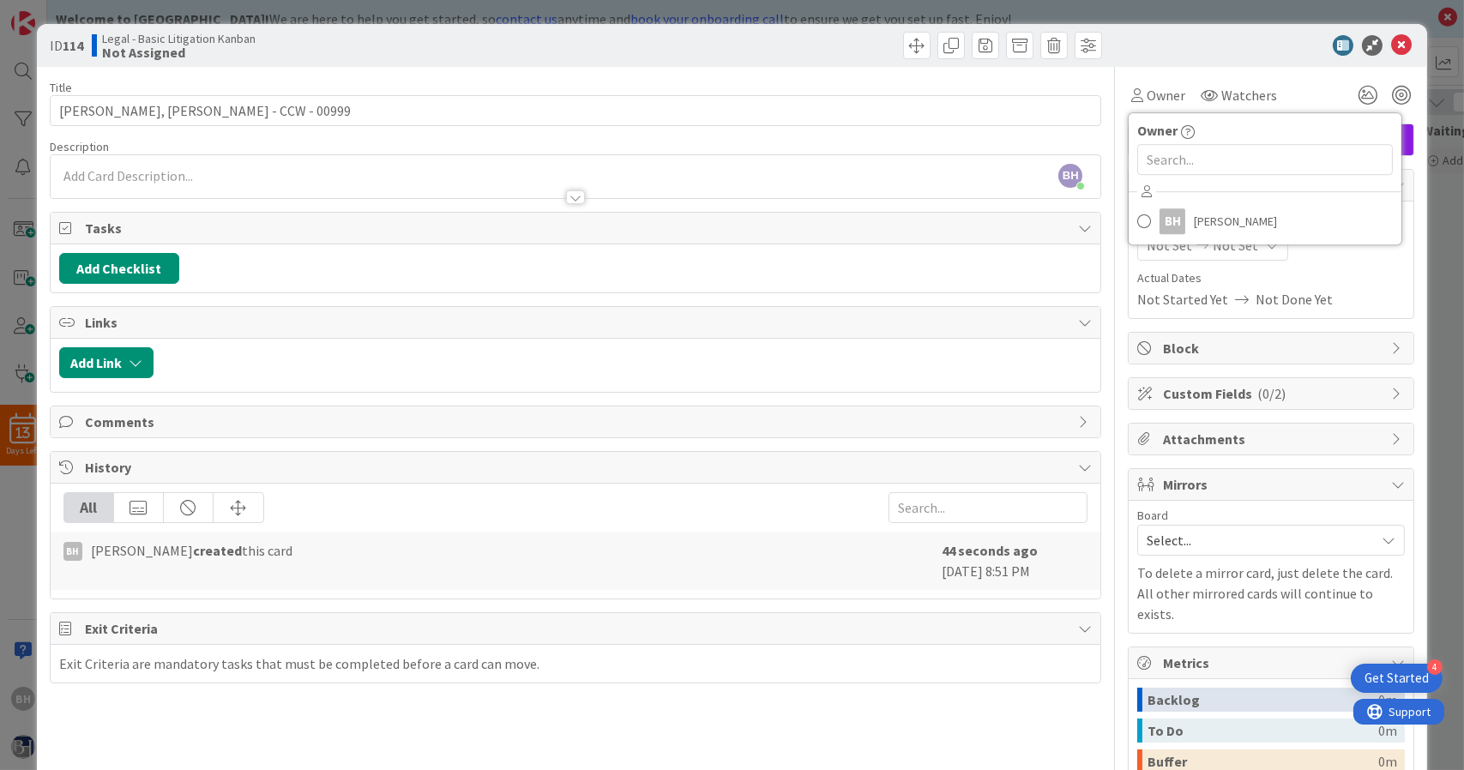
click at [1238, 76] on div "Owner Owner BH [PERSON_NAME] Watchers Tokens No tokens available Edit tokens" at bounding box center [1271, 89] width 286 height 44
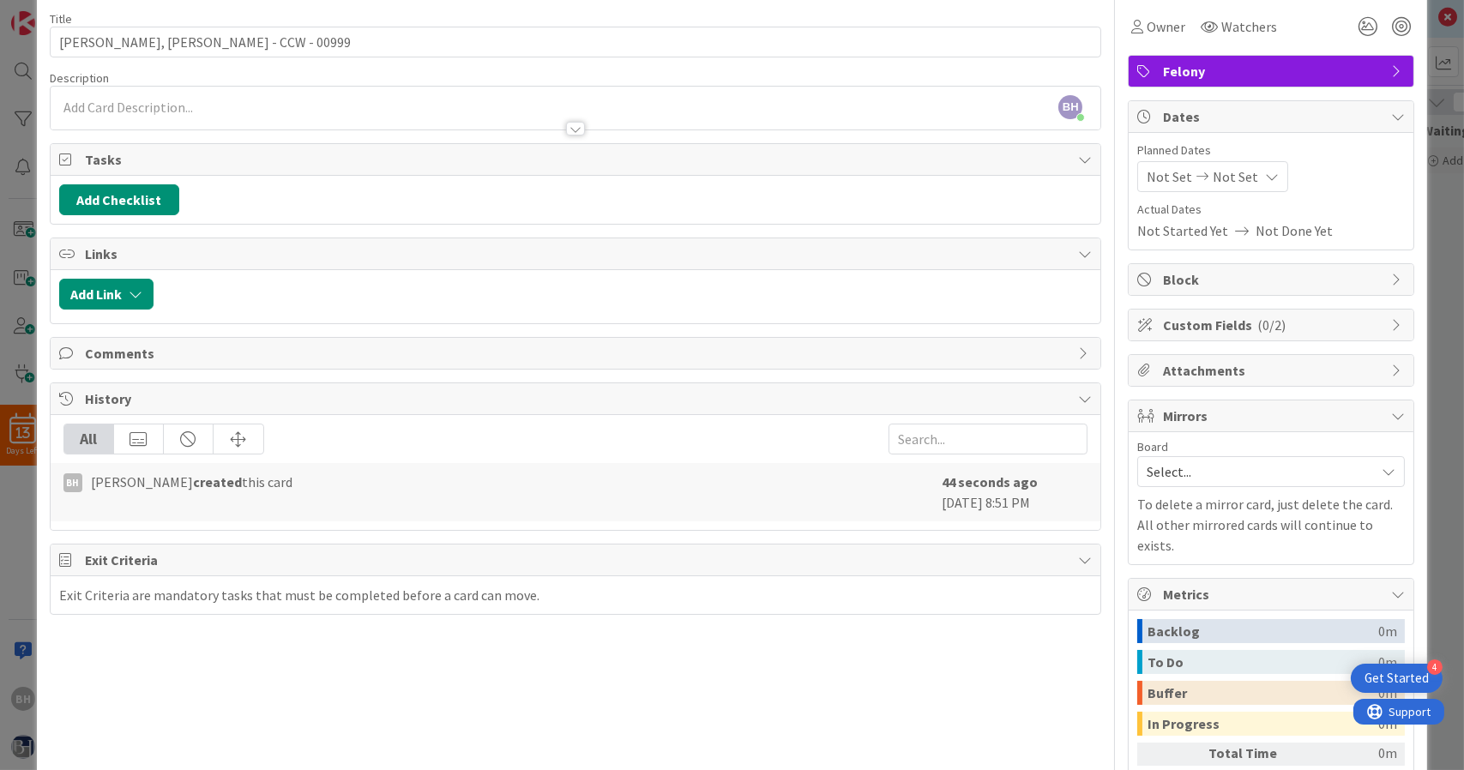
scroll to position [77, 0]
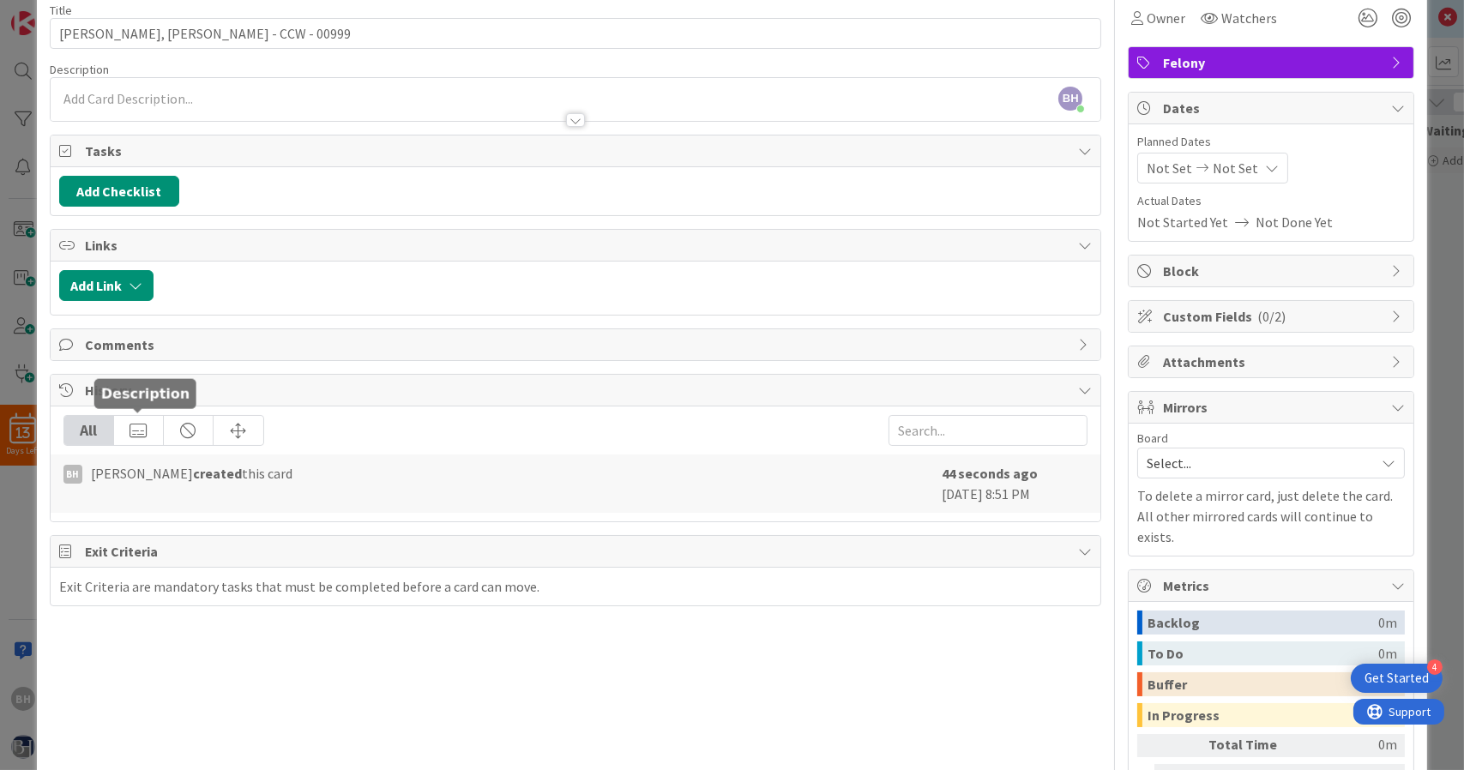
click at [147, 427] on div at bounding box center [139, 430] width 50 height 29
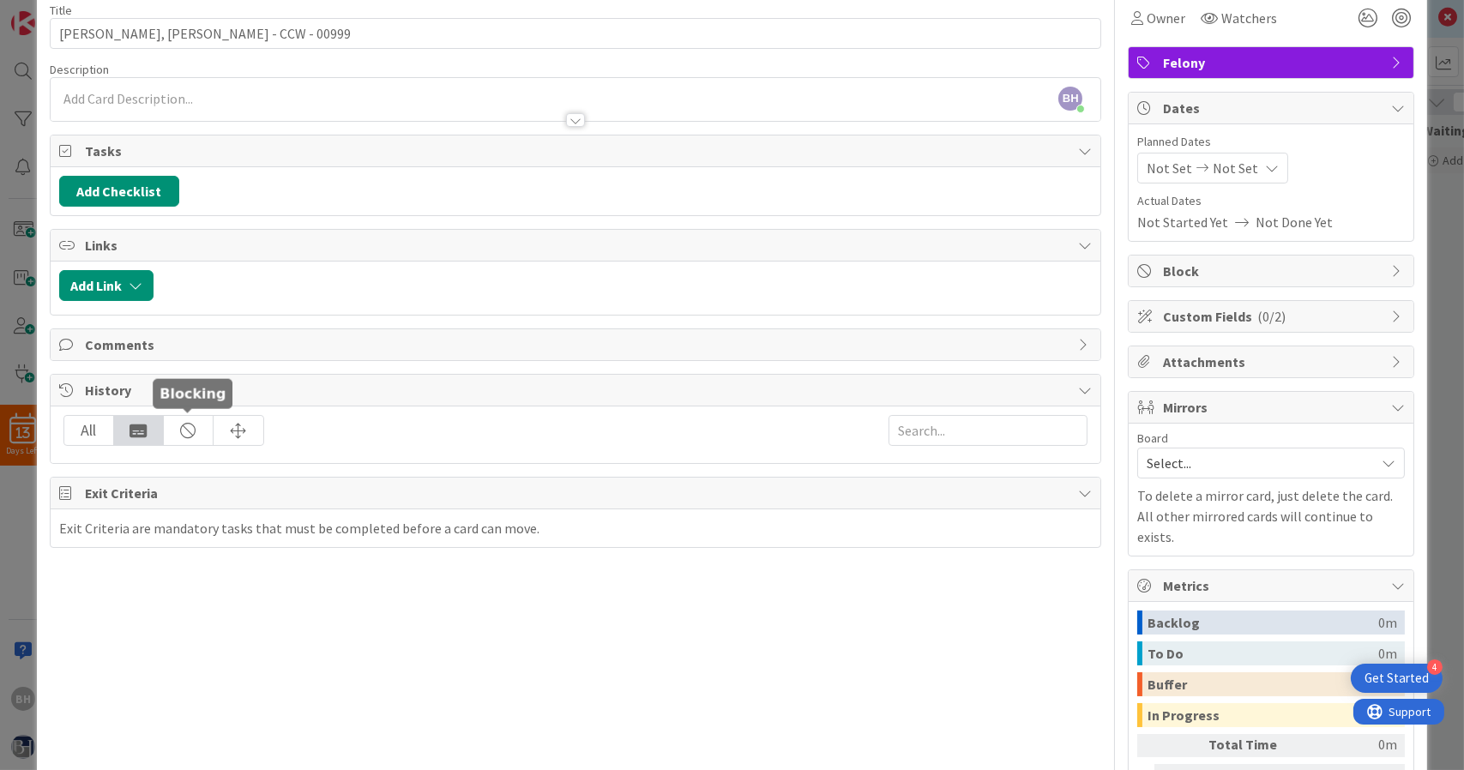
click at [183, 428] on div at bounding box center [189, 430] width 50 height 29
click at [216, 426] on div at bounding box center [239, 430] width 50 height 29
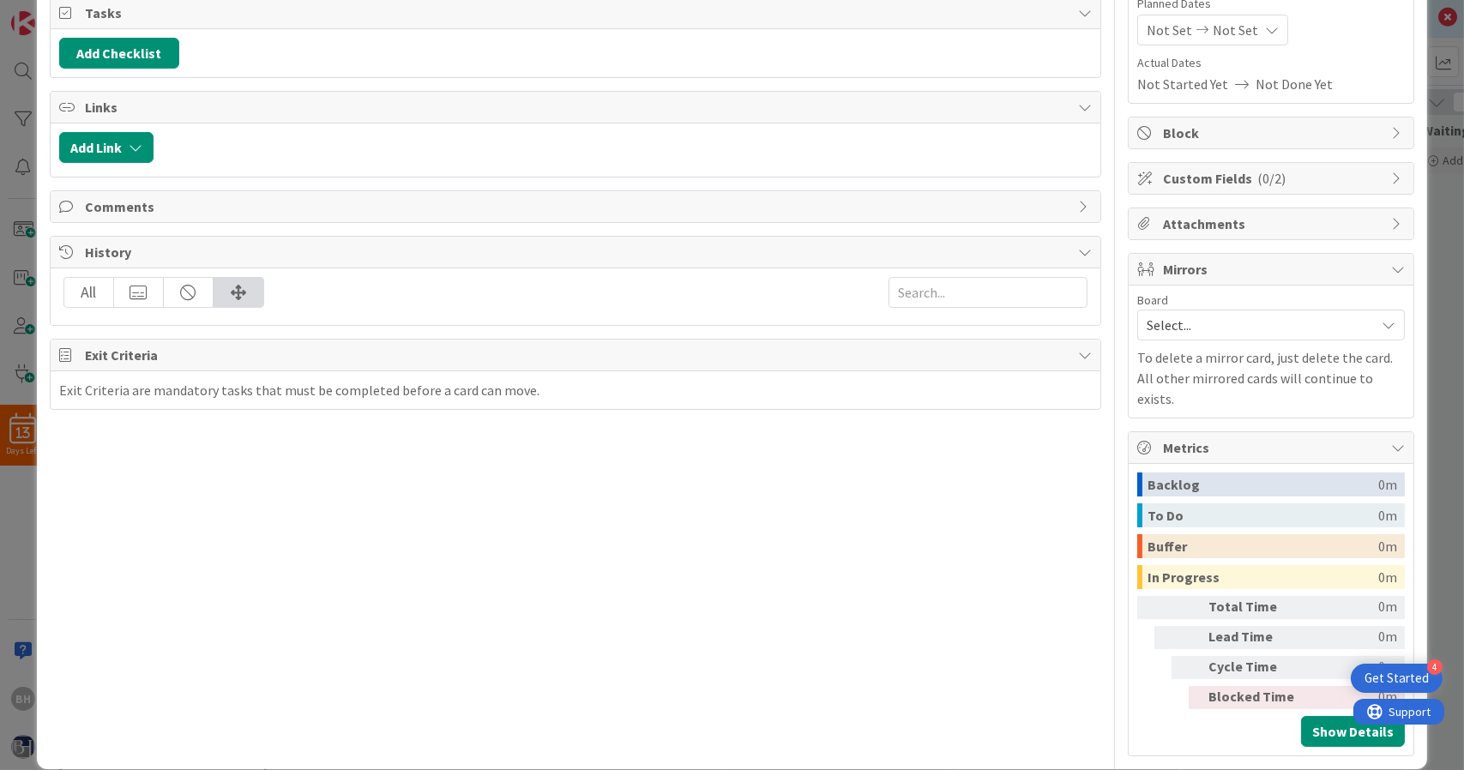
click at [304, 371] on div "Exit Criteria are mandatory tasks that must be completed before a card can move." at bounding box center [576, 390] width 1050 height 38
click at [330, 384] on div "Exit Criteria are mandatory tasks that must be completed before a card can move." at bounding box center [299, 390] width 480 height 21
click at [1072, 341] on div "Exit Criteria" at bounding box center [576, 356] width 1050 height 32
click at [1072, 341] on div "Exit Criteria" at bounding box center [576, 355] width 1050 height 31
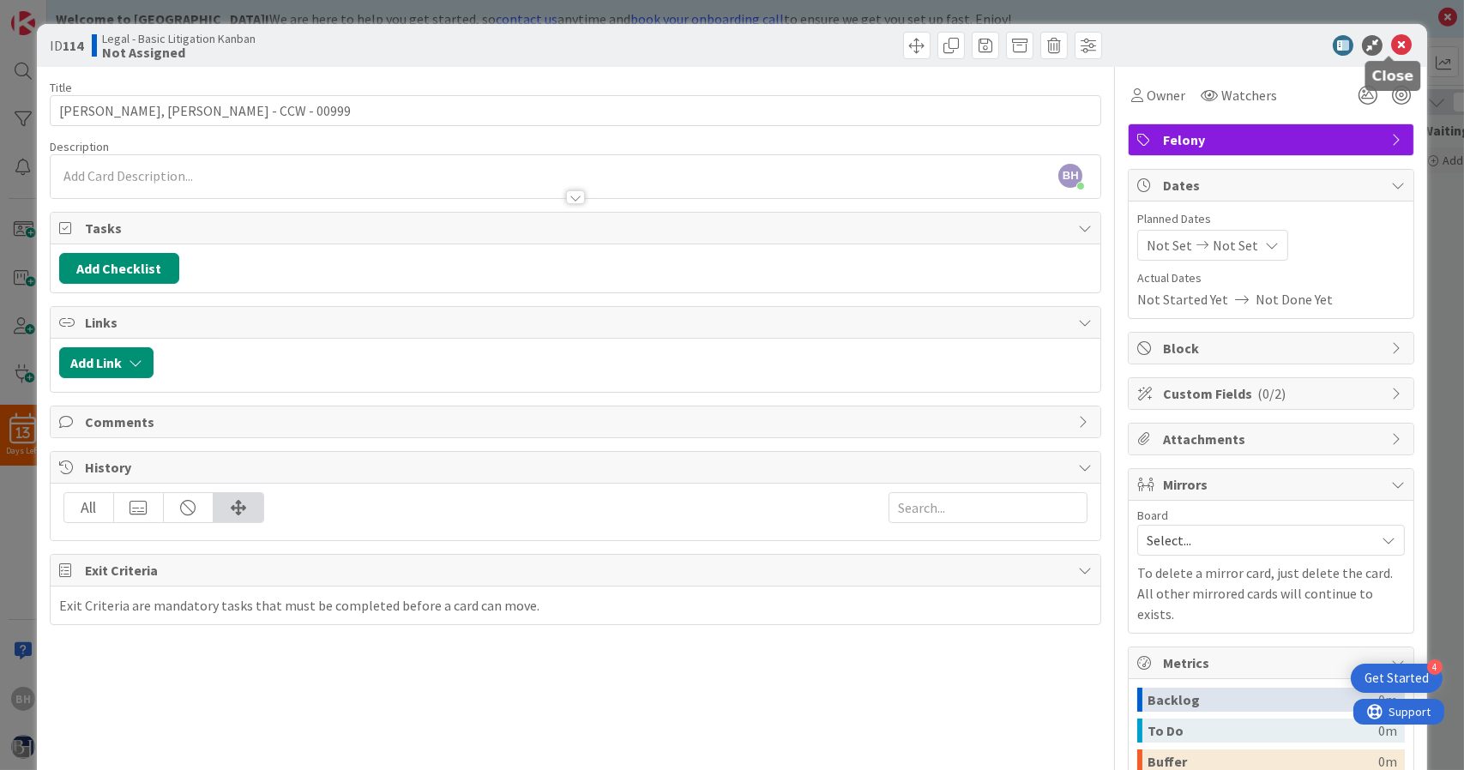
click at [1393, 46] on icon at bounding box center [1401, 45] width 21 height 21
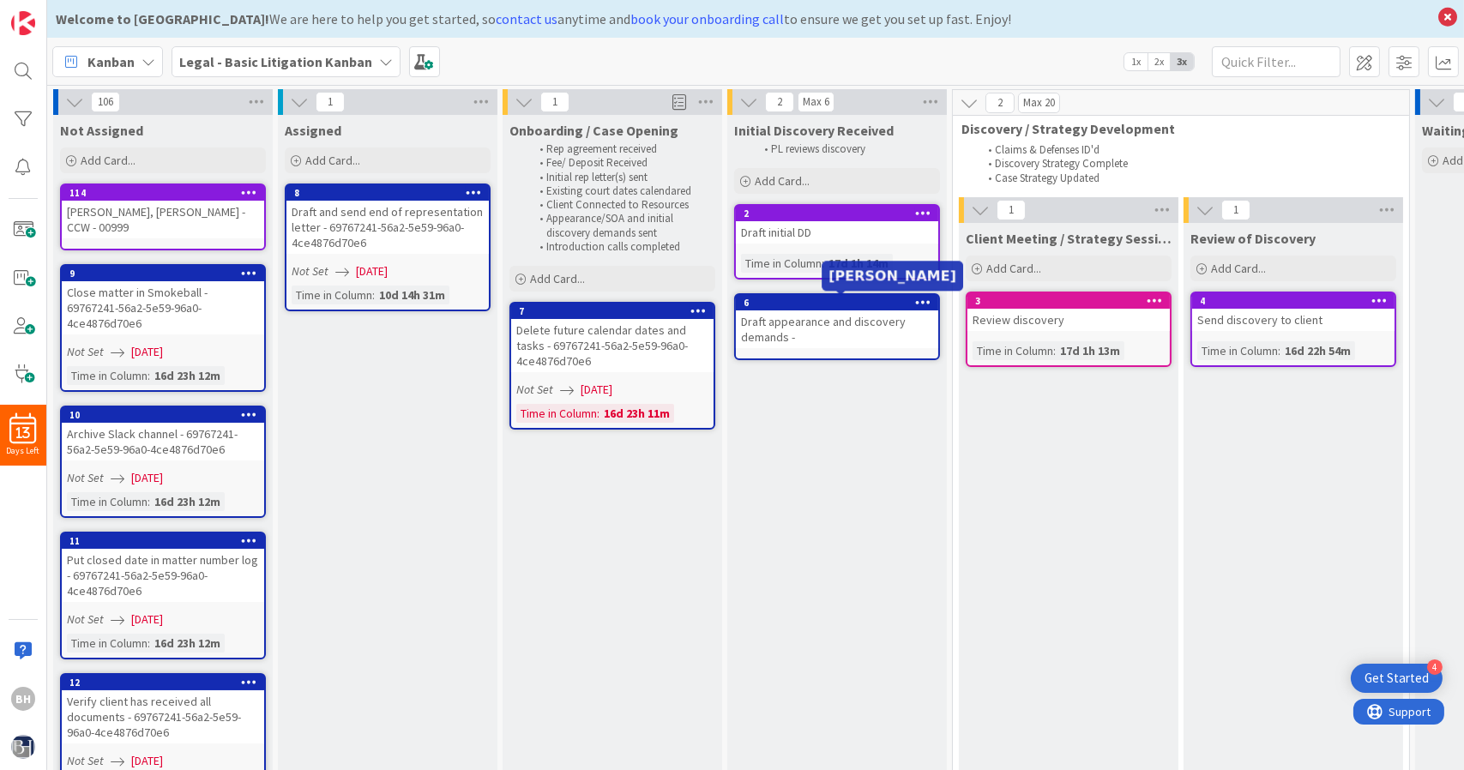
click at [920, 301] on icon at bounding box center [923, 302] width 16 height 12
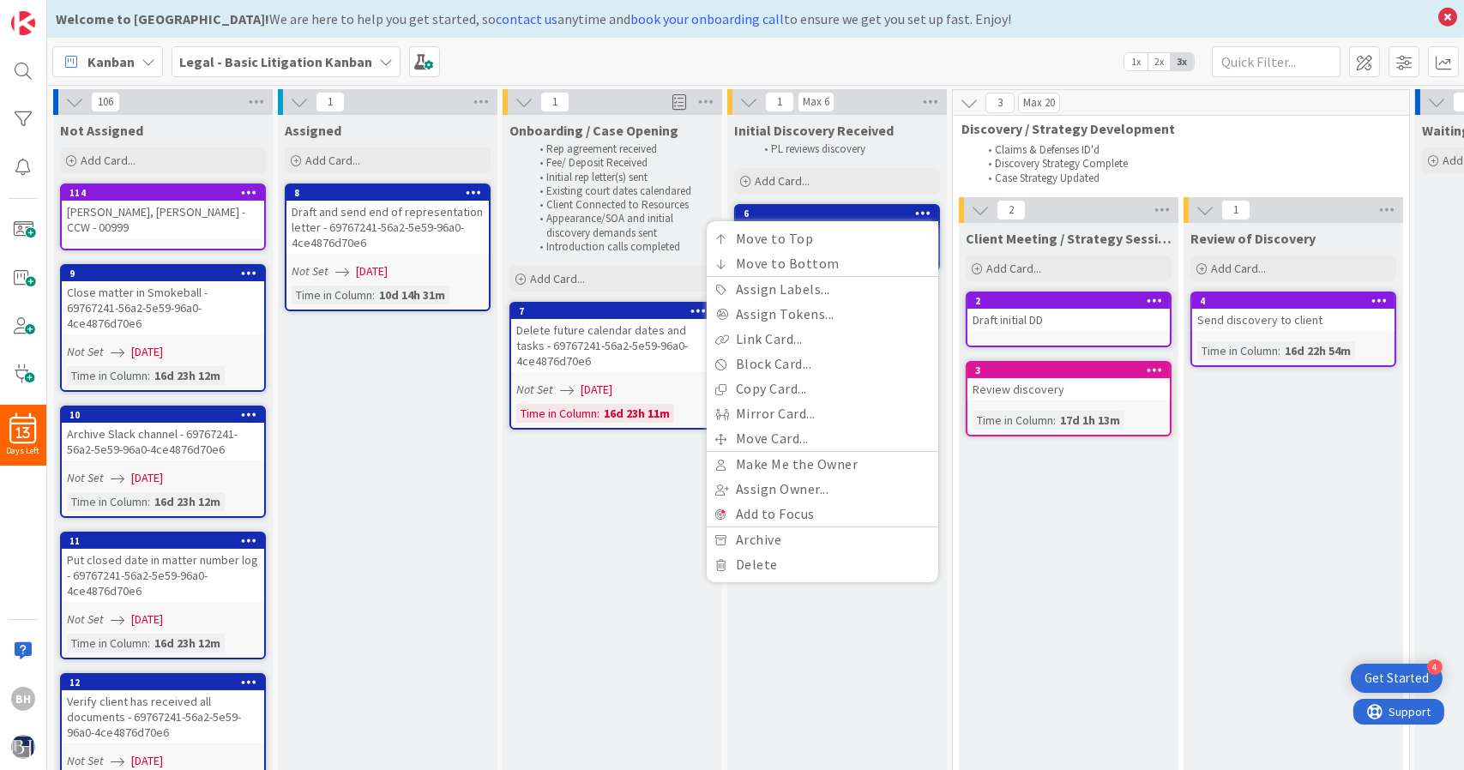
click at [1153, 294] on icon at bounding box center [1154, 300] width 16 height 12
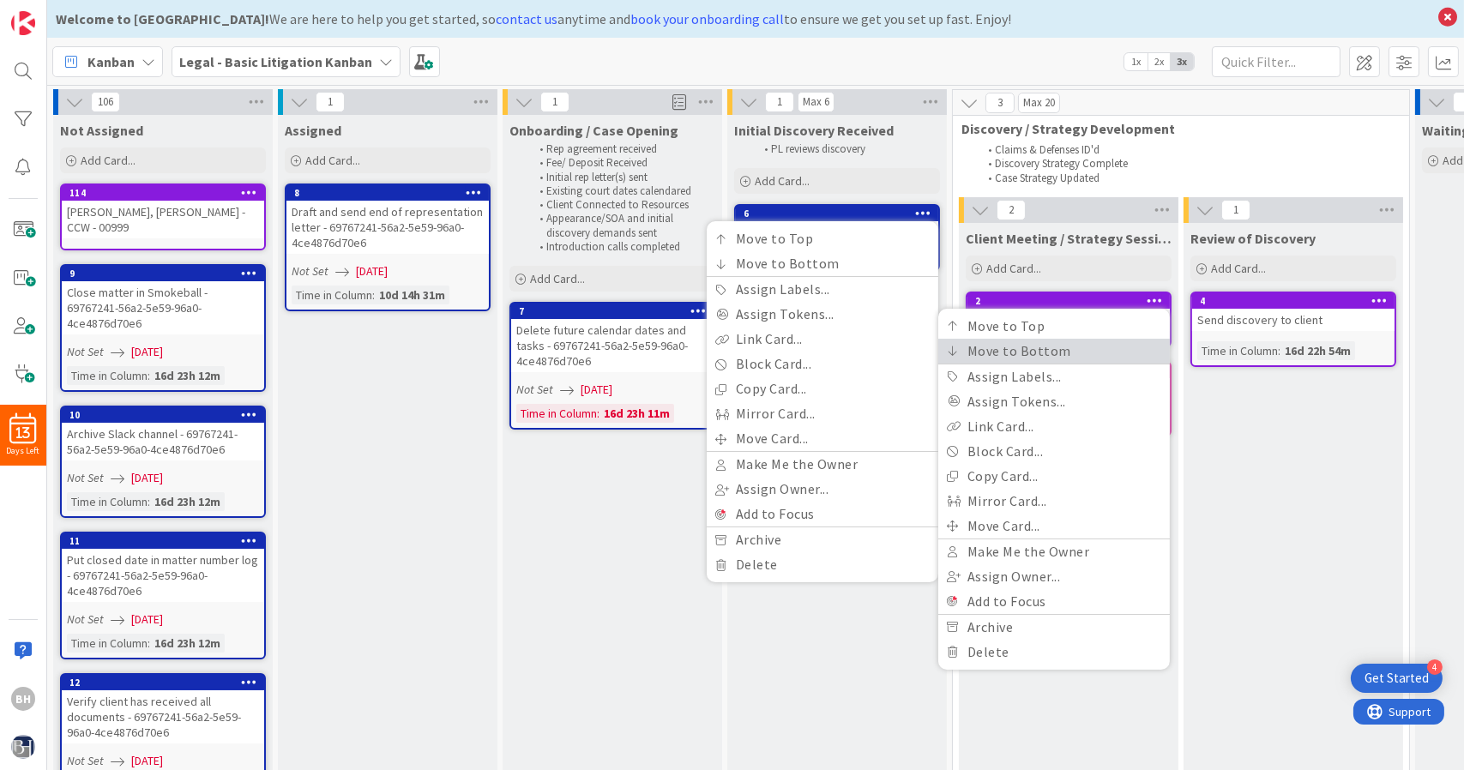
click at [1095, 344] on link "Move to Bottom" at bounding box center [1054, 351] width 232 height 25
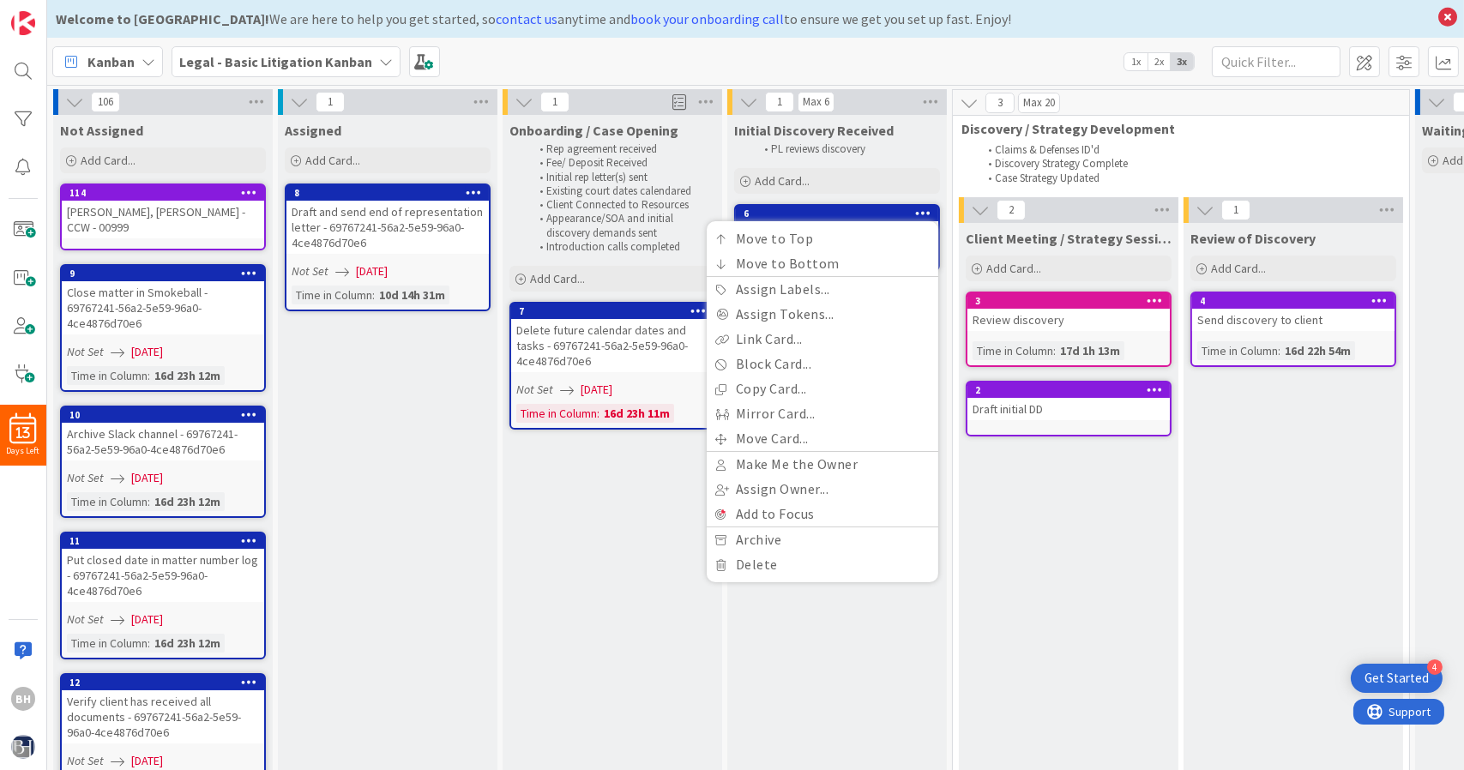
click at [244, 676] on icon at bounding box center [249, 682] width 16 height 12
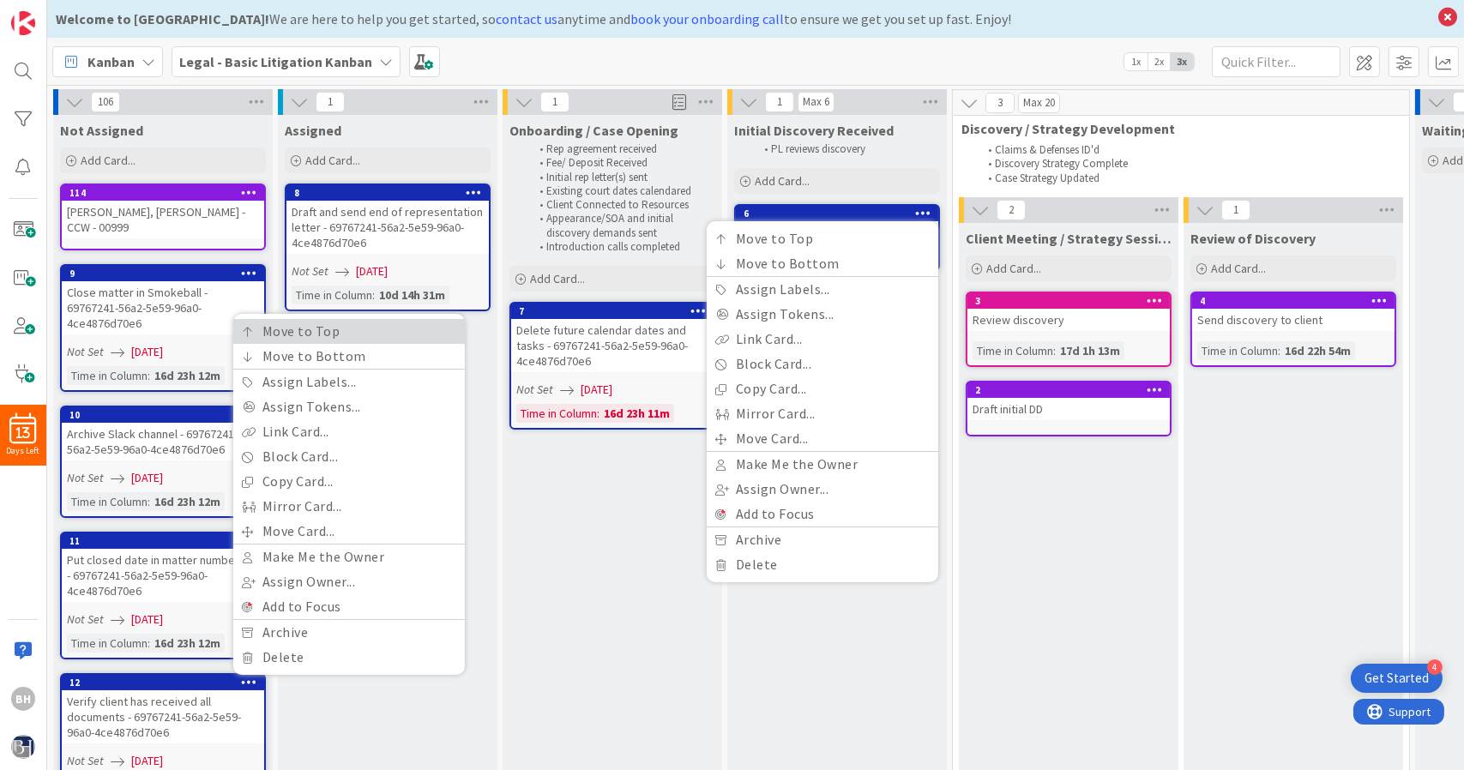
click at [358, 319] on link "Move to Top" at bounding box center [349, 331] width 232 height 25
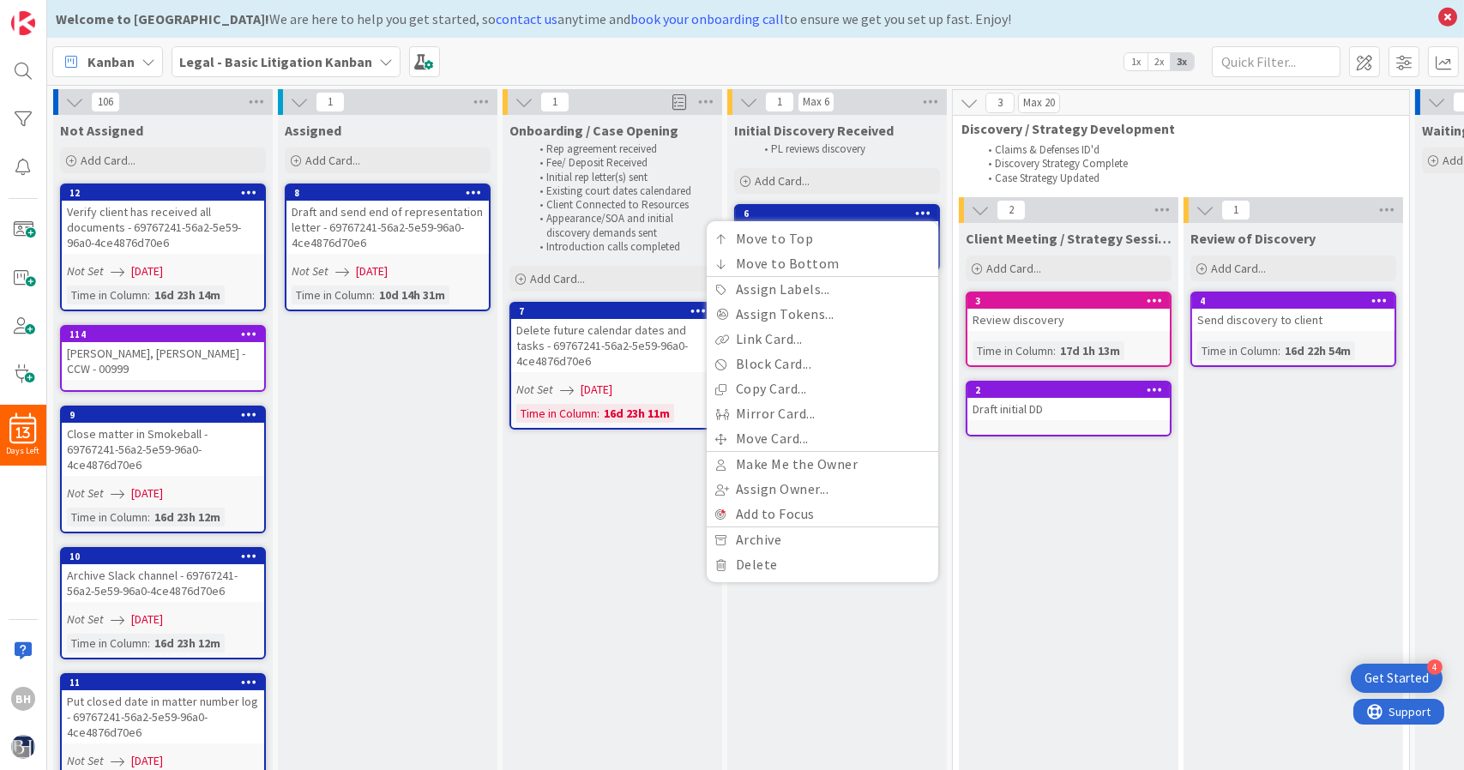
click at [255, 190] on icon at bounding box center [249, 192] width 16 height 12
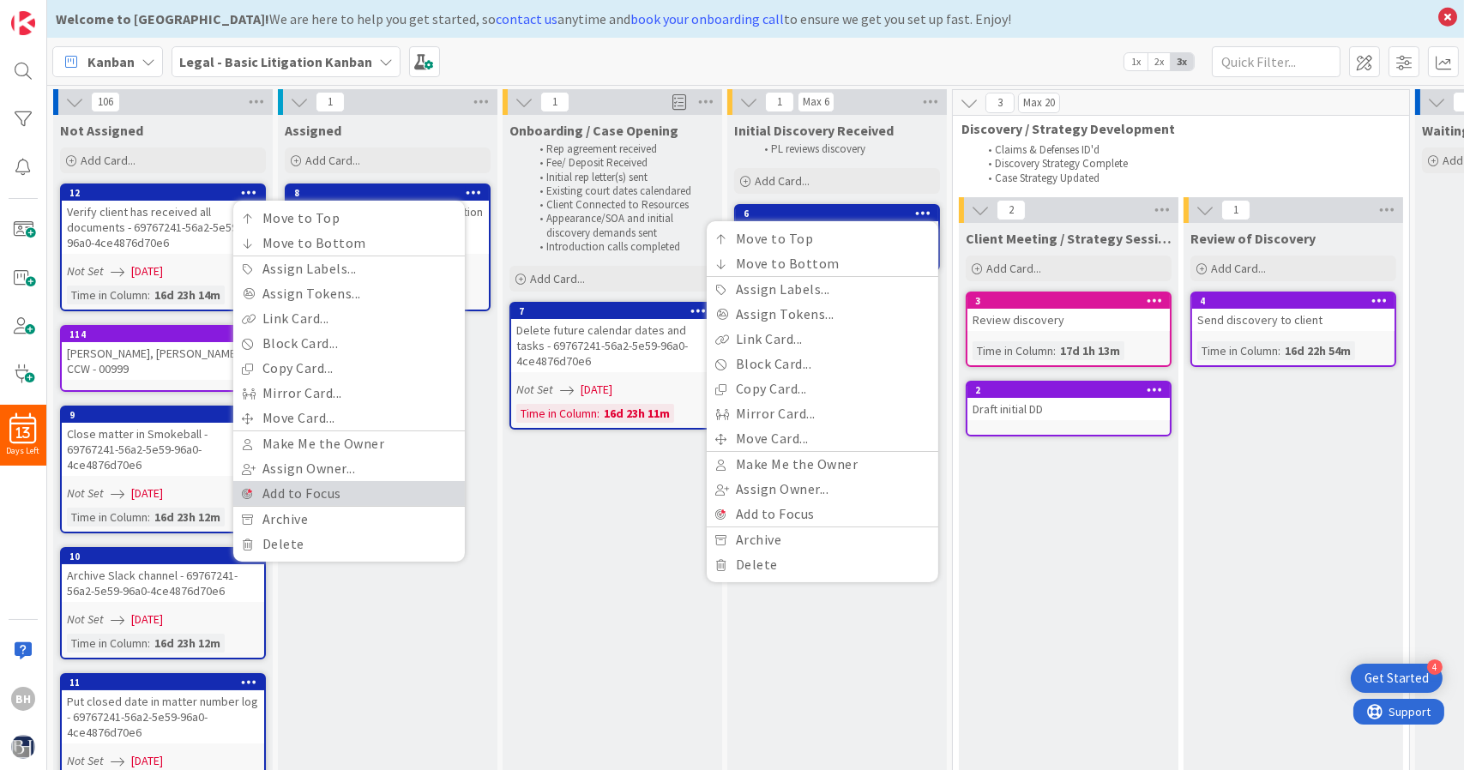
click at [333, 491] on link "Add to Focus" at bounding box center [349, 493] width 232 height 25
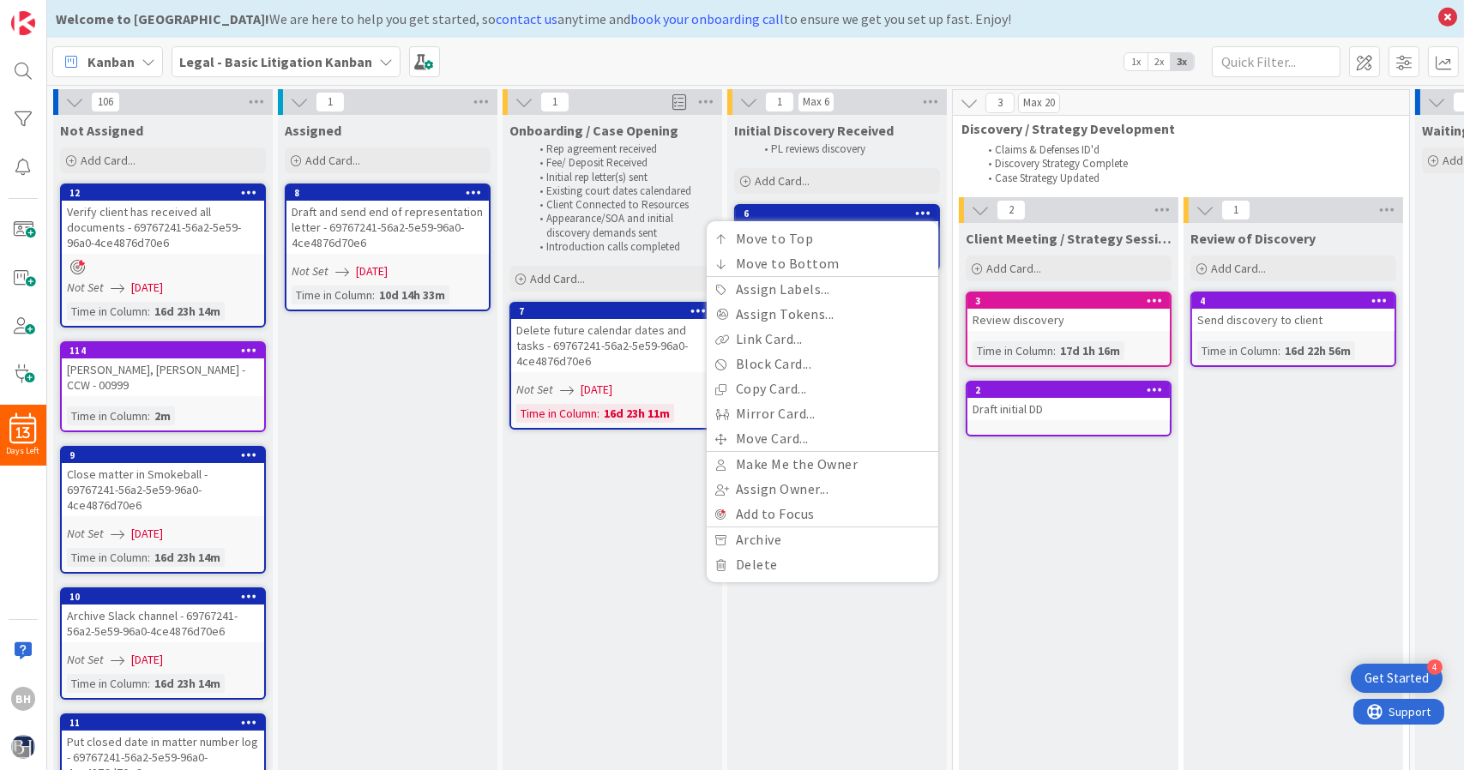
click at [79, 264] on icon at bounding box center [77, 267] width 15 height 15
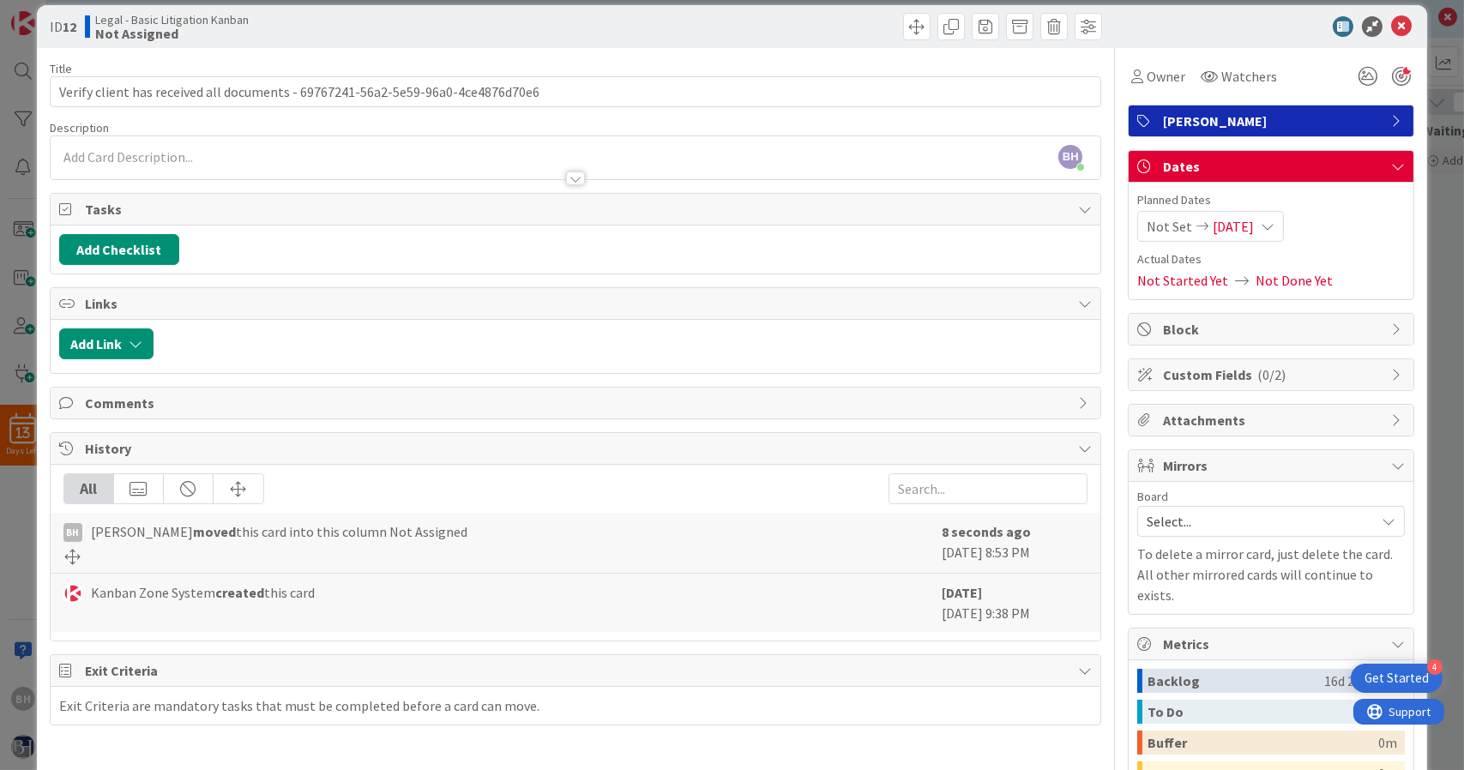
scroll to position [21, 0]
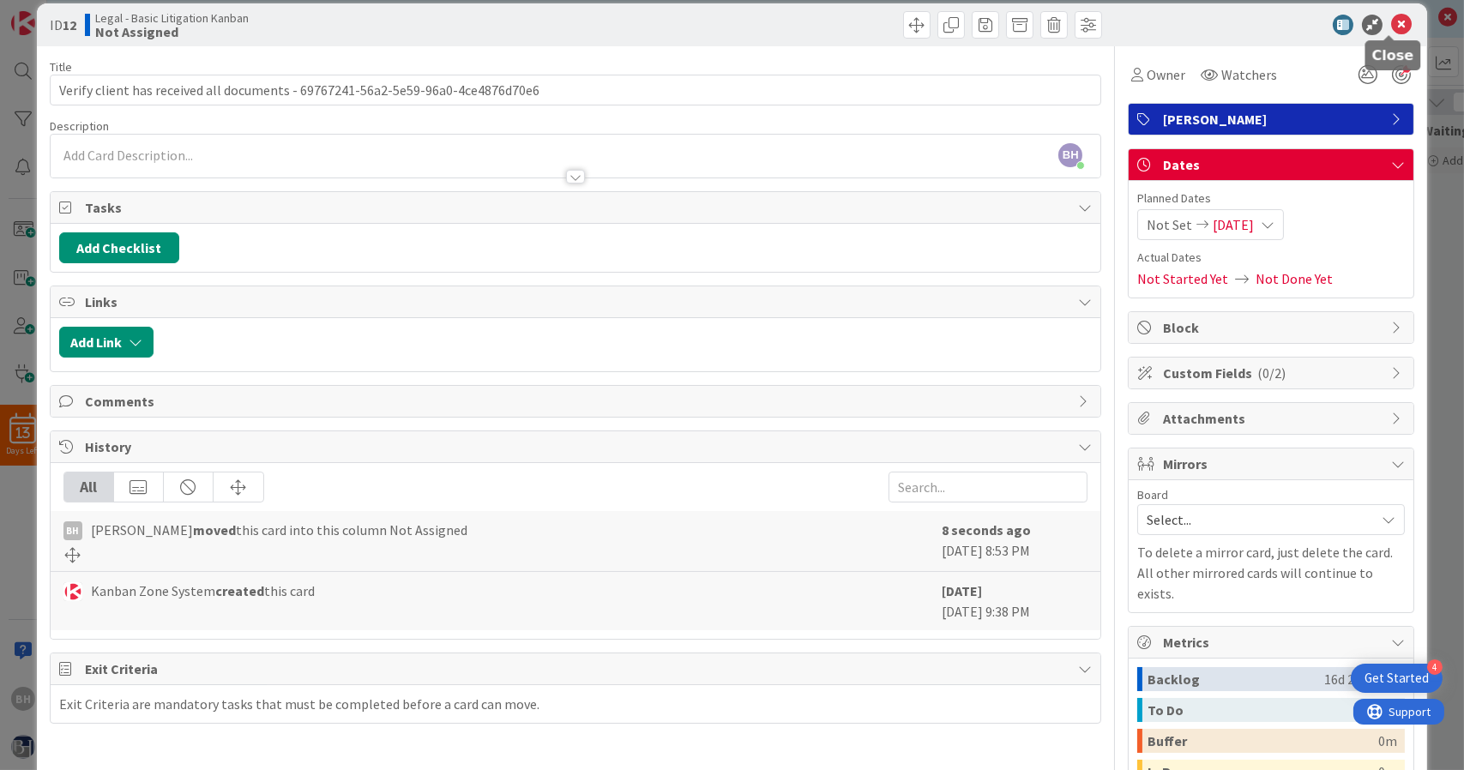
click at [1391, 23] on icon at bounding box center [1401, 25] width 21 height 21
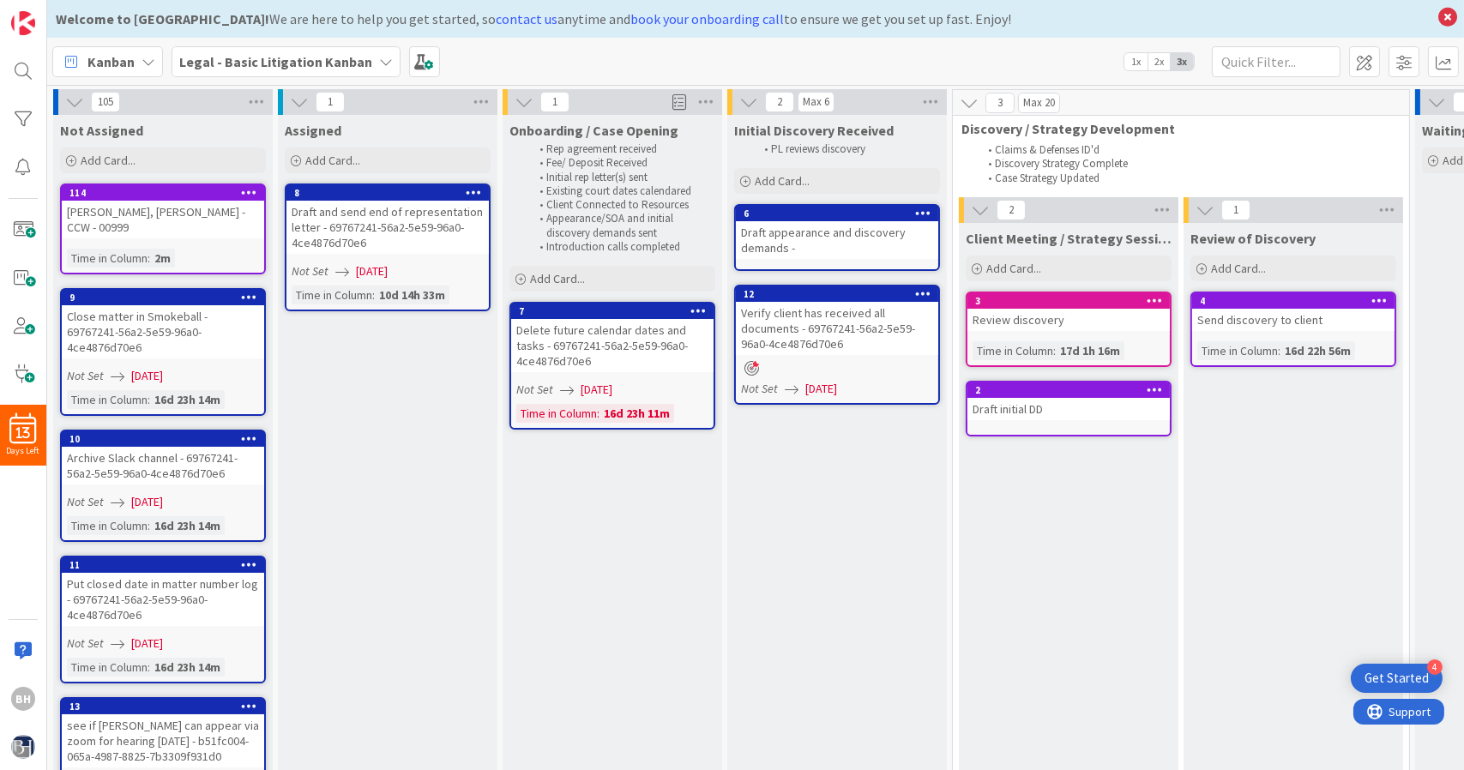
click at [809, 325] on div "Verify client has received all documents - 69767241-56a2-5e59-96a0-4ce4876d70e6" at bounding box center [837, 328] width 202 height 53
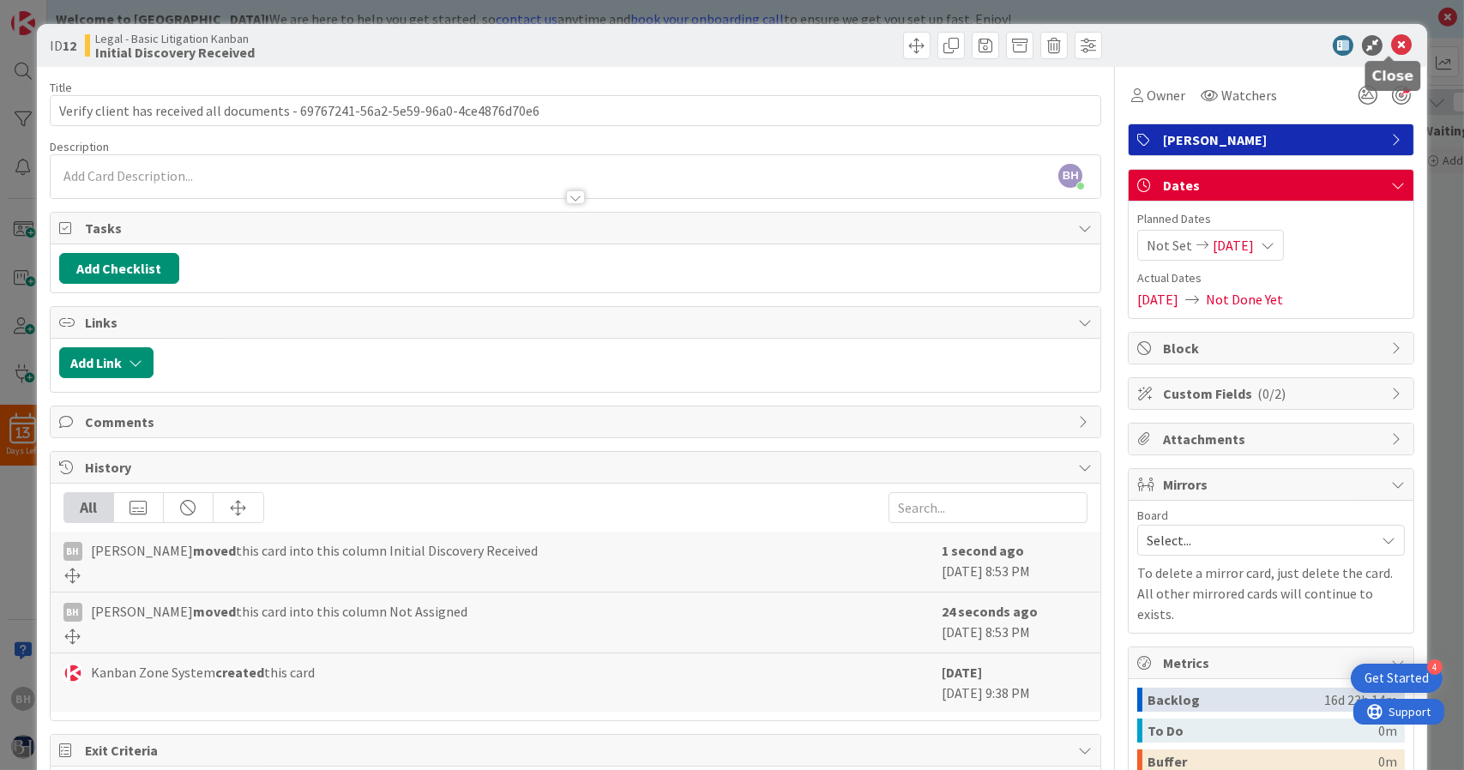
click at [1391, 51] on icon at bounding box center [1401, 45] width 21 height 21
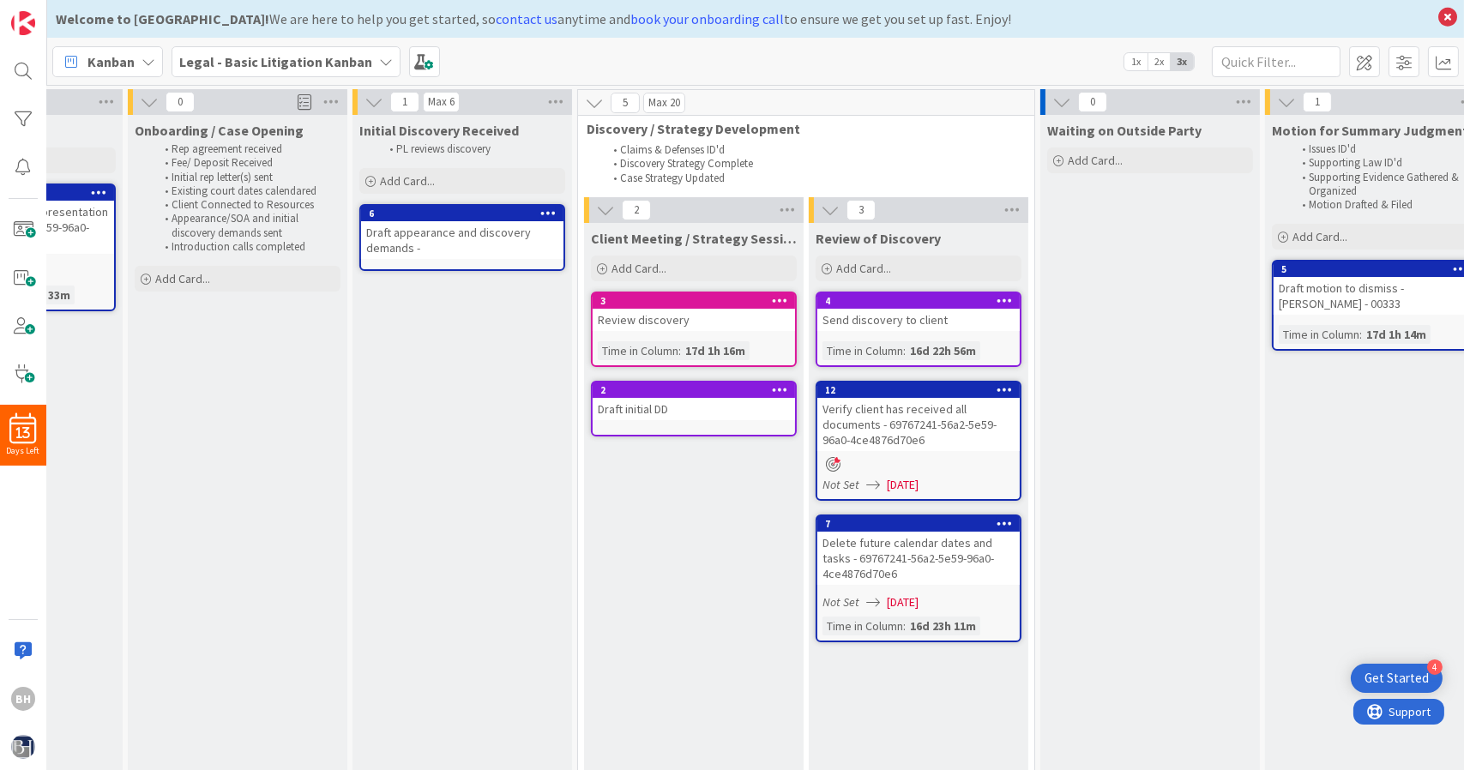
scroll to position [0, 376]
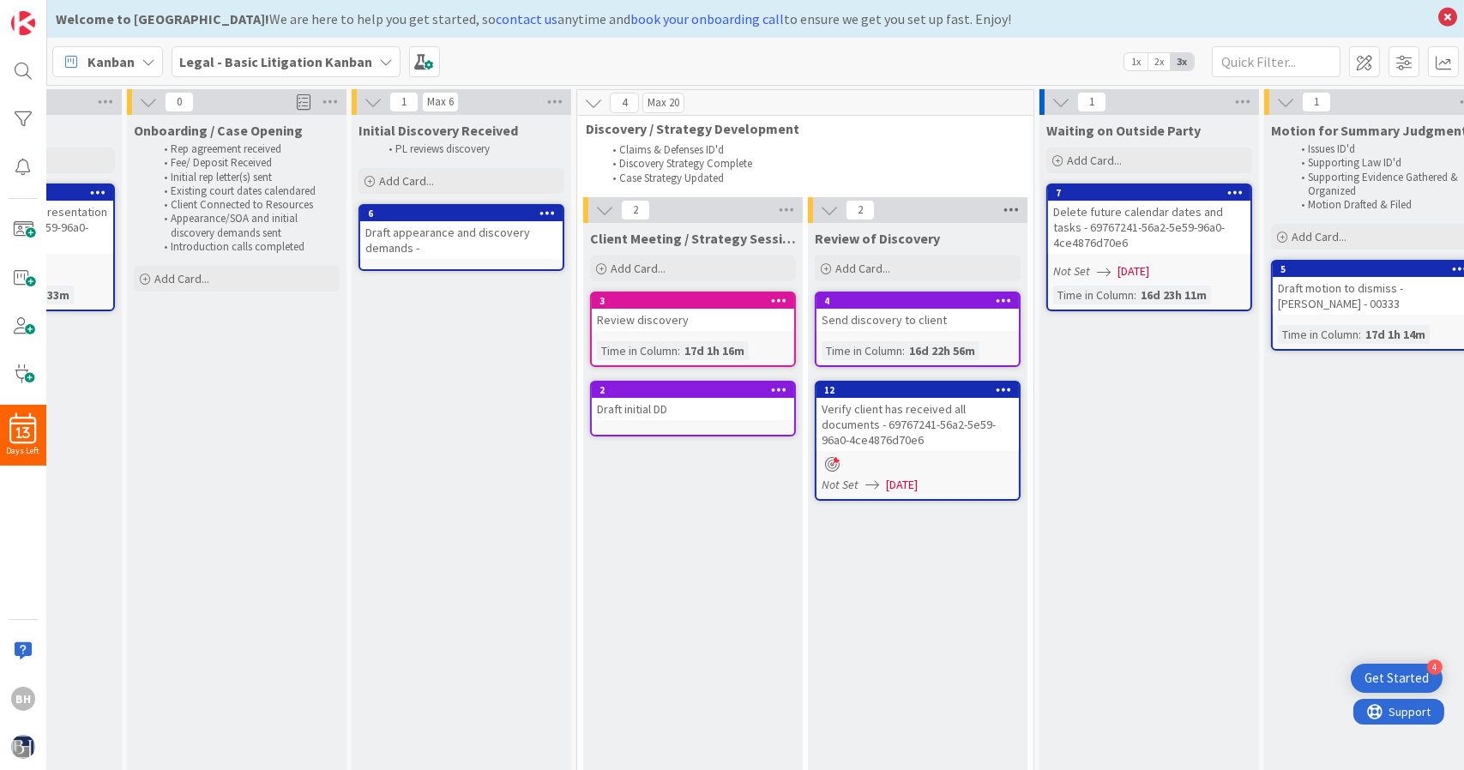
click at [1010, 201] on icon at bounding box center [1011, 210] width 22 height 26
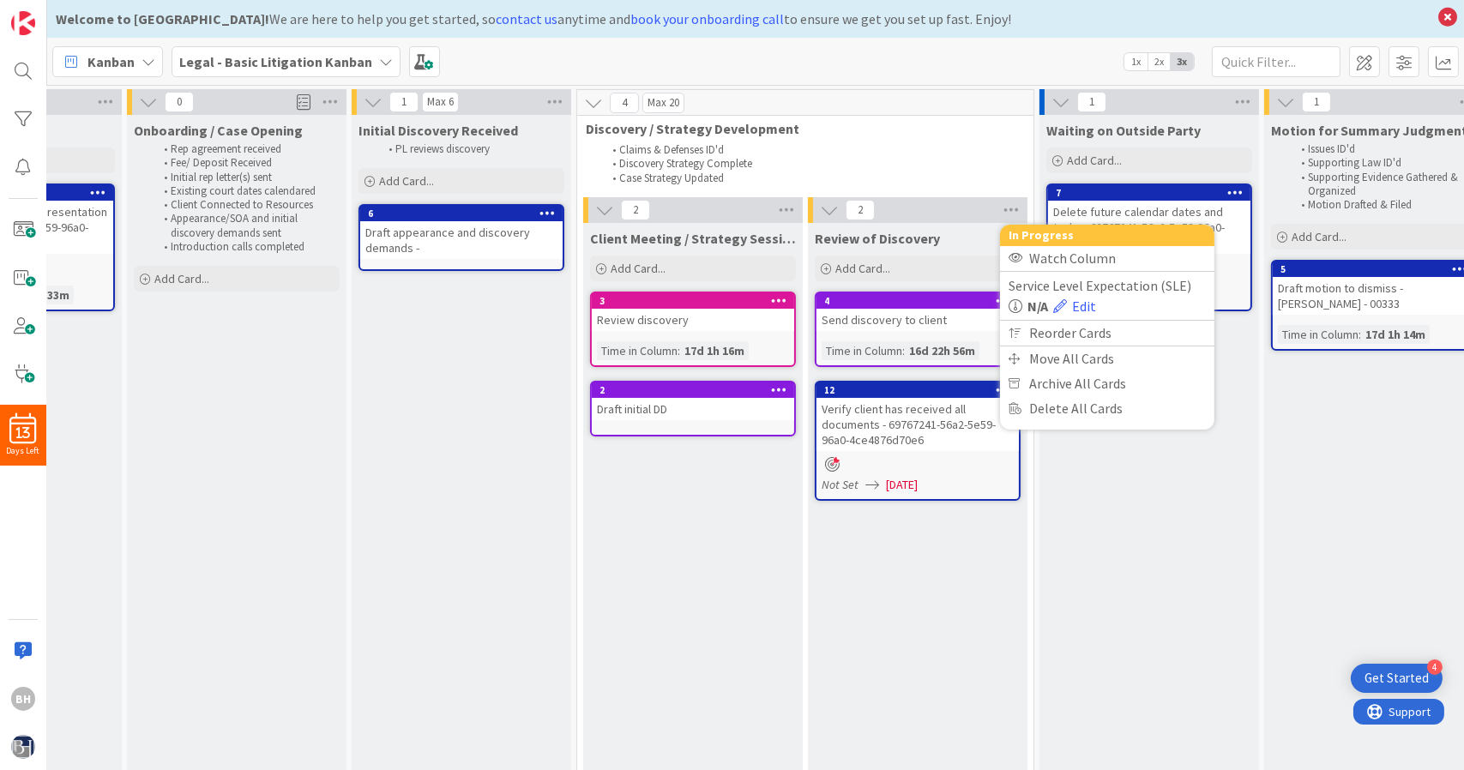
click at [1001, 175] on li "Case Strategy Updated" at bounding box center [809, 178] width 412 height 14
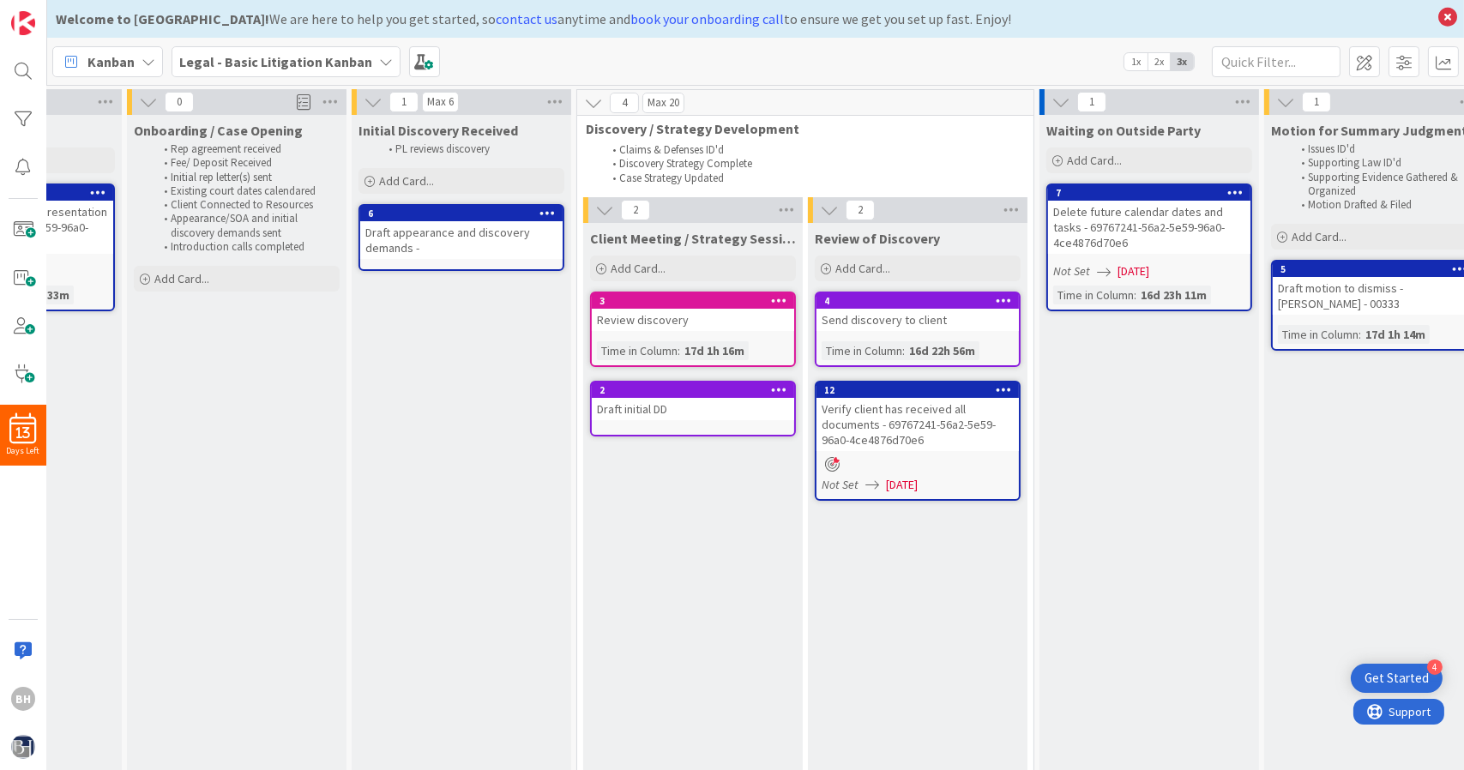
click at [1231, 191] on icon at bounding box center [1235, 192] width 16 height 12
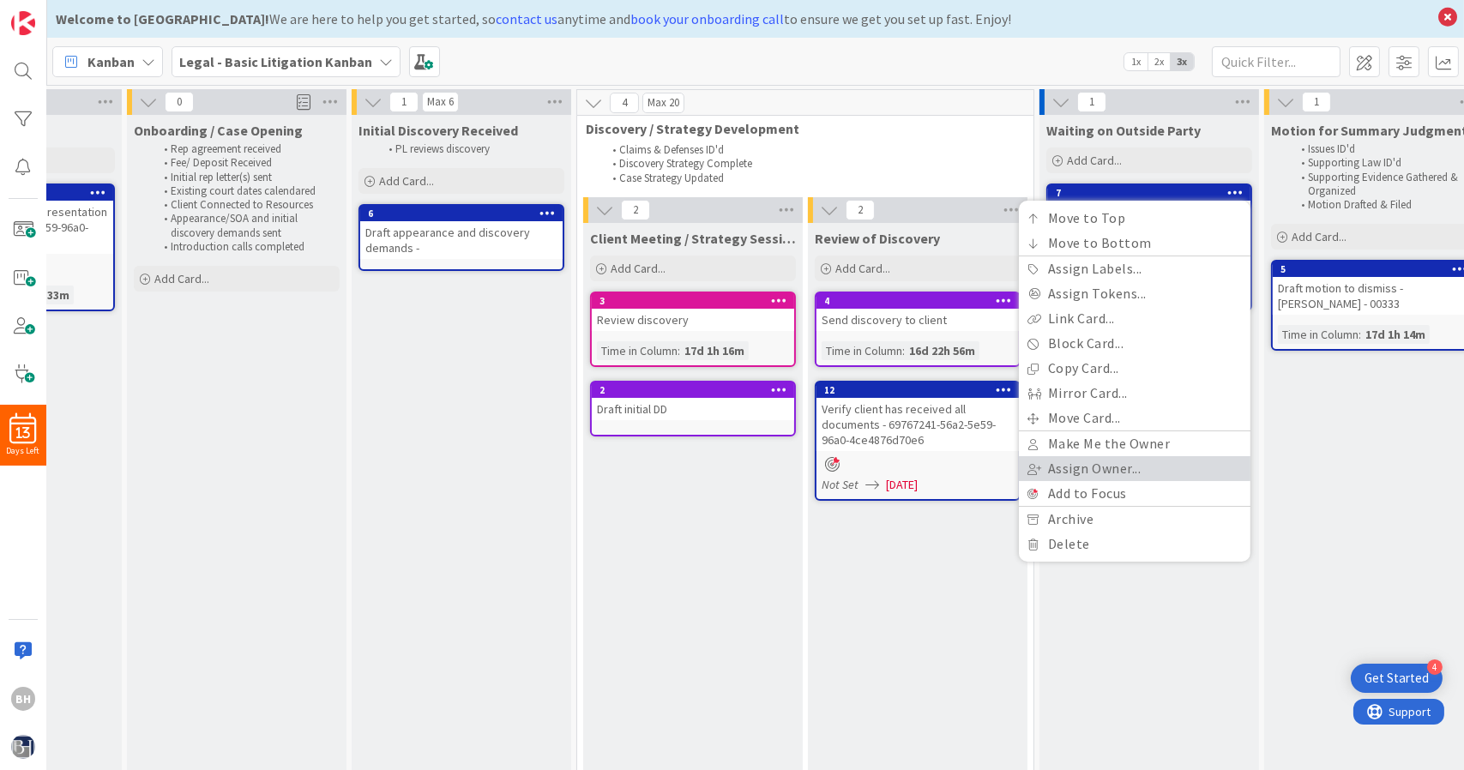
click at [1075, 472] on link "Assign Owner..." at bounding box center [1135, 468] width 232 height 25
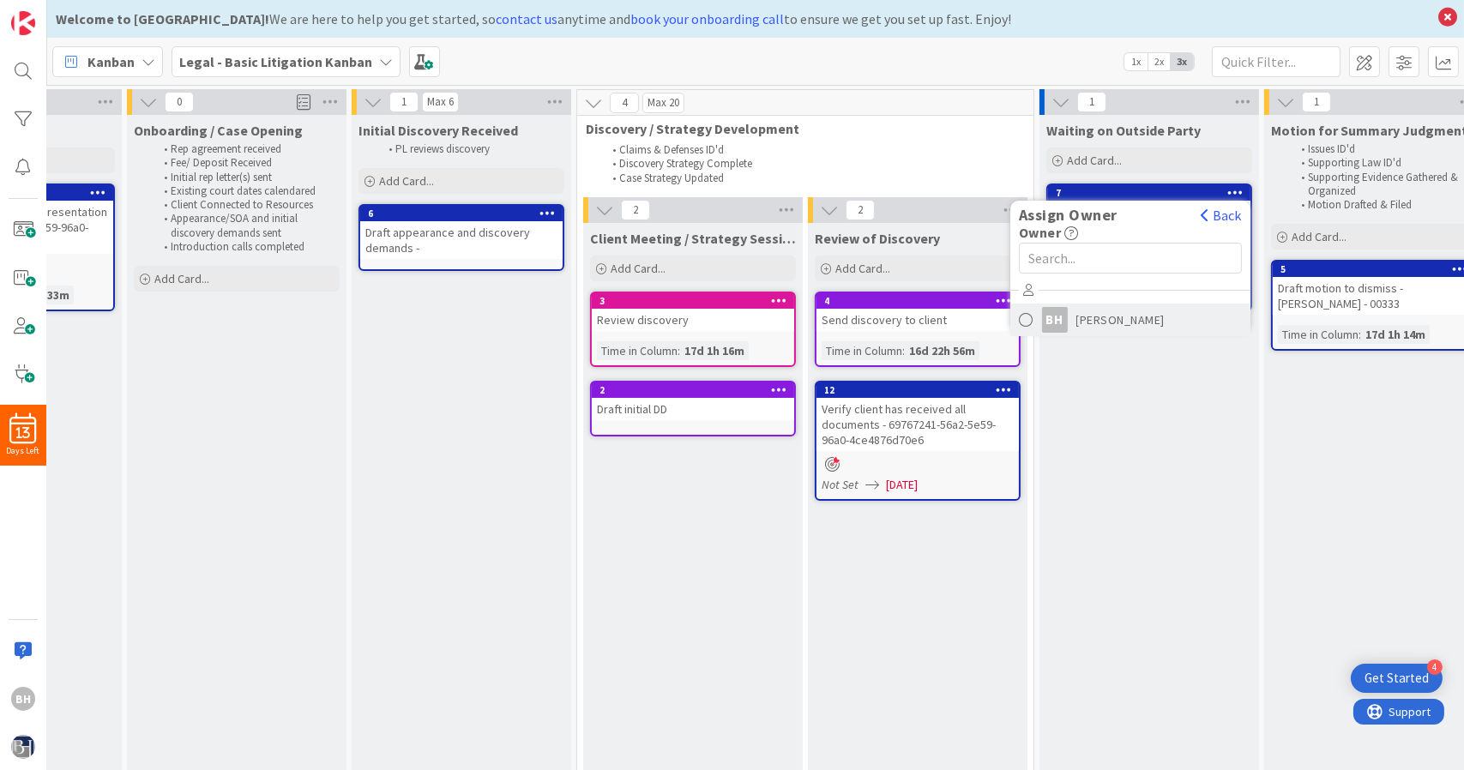
click at [1042, 316] on div "BH" at bounding box center [1055, 320] width 26 height 26
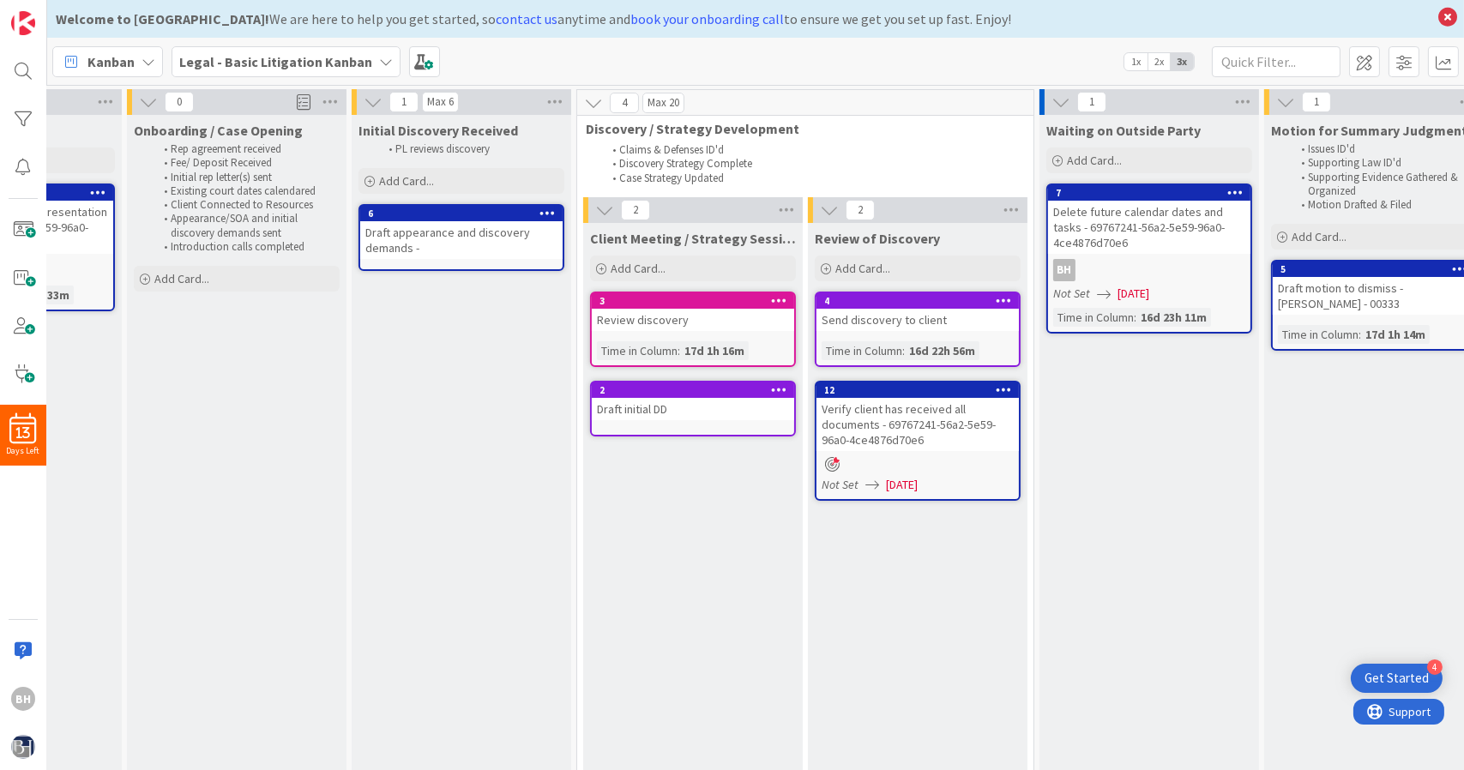
click at [1153, 58] on span "2x" at bounding box center [1158, 61] width 23 height 17
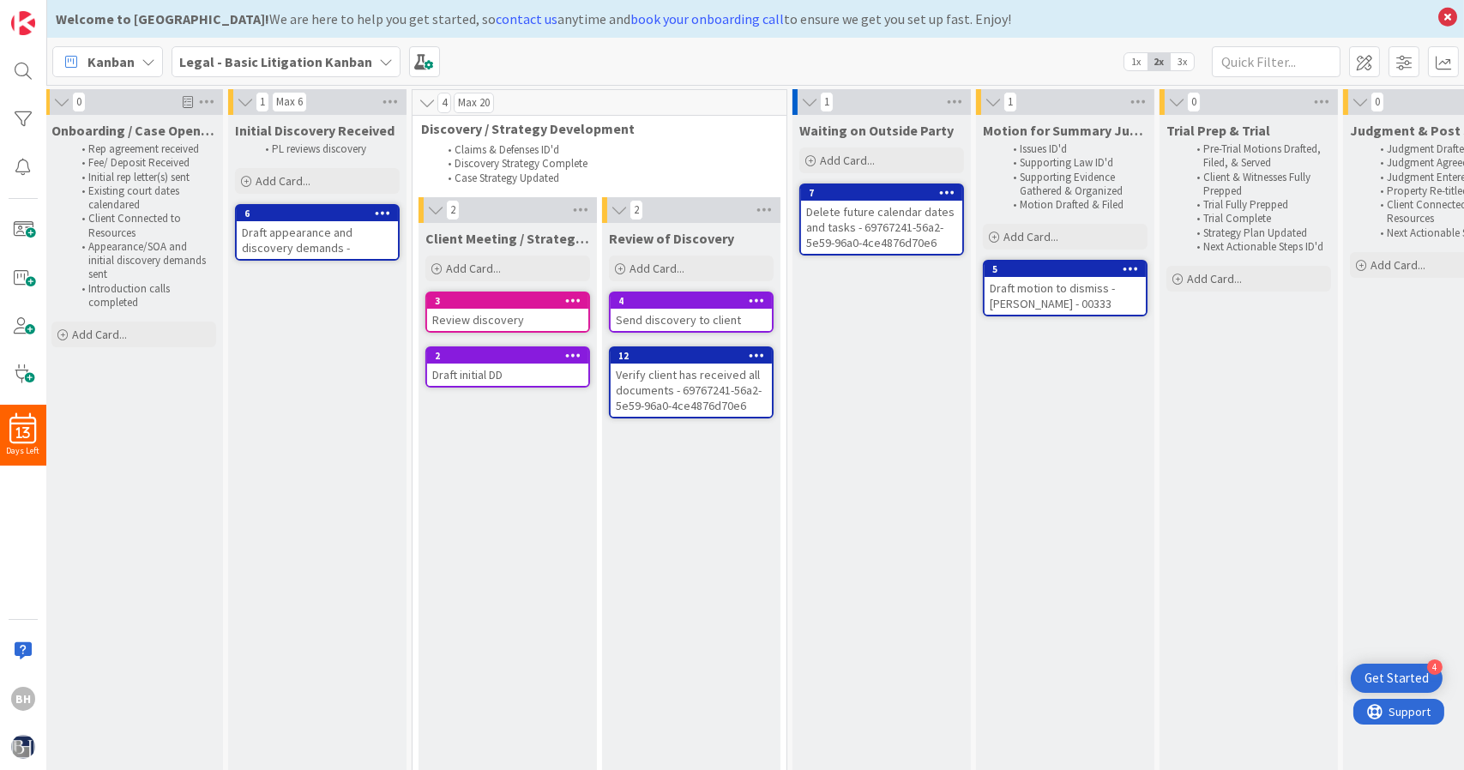
click at [1178, 55] on span "3x" at bounding box center [1181, 61] width 23 height 17
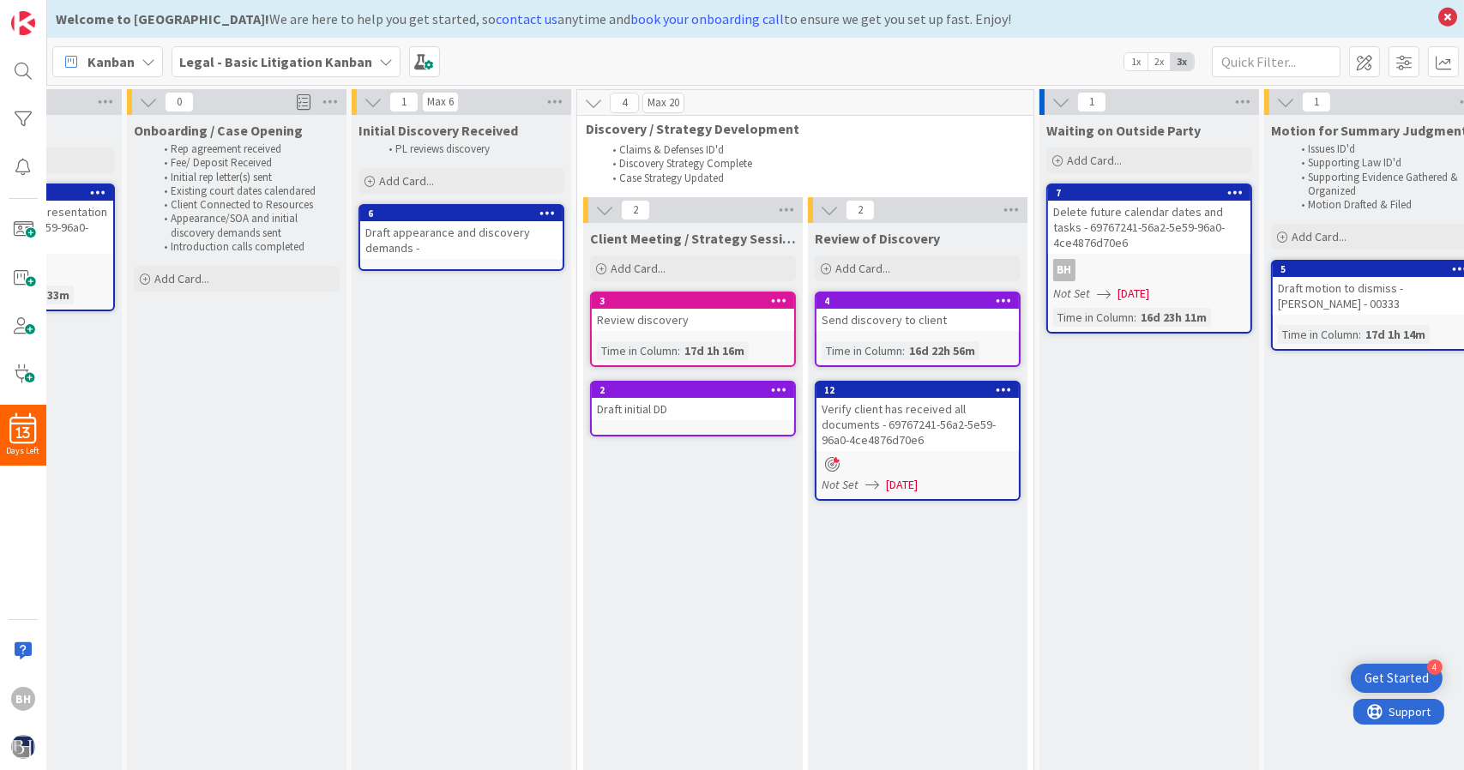
click at [1128, 64] on span "1x" at bounding box center [1135, 61] width 23 height 17
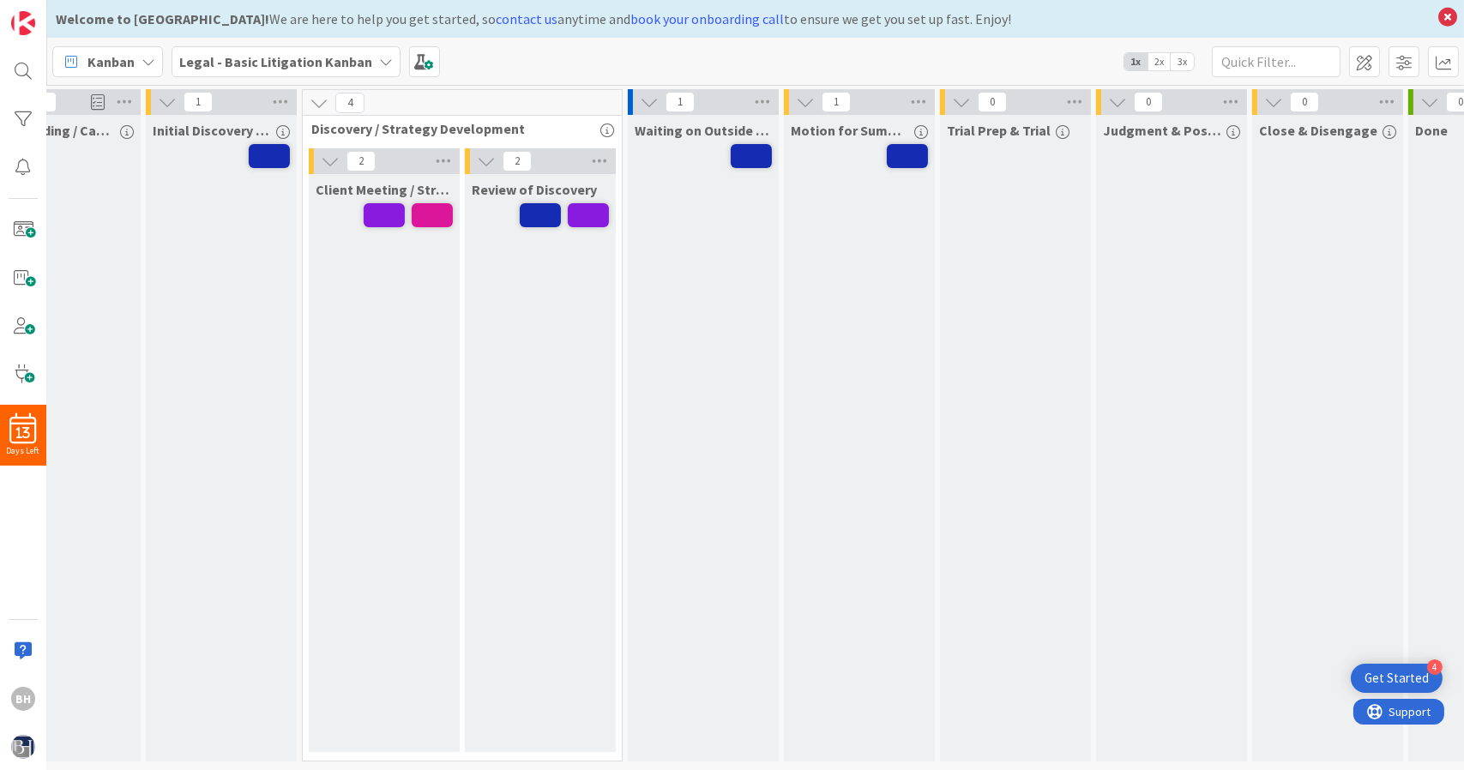
click at [1158, 61] on span "2x" at bounding box center [1158, 61] width 23 height 17
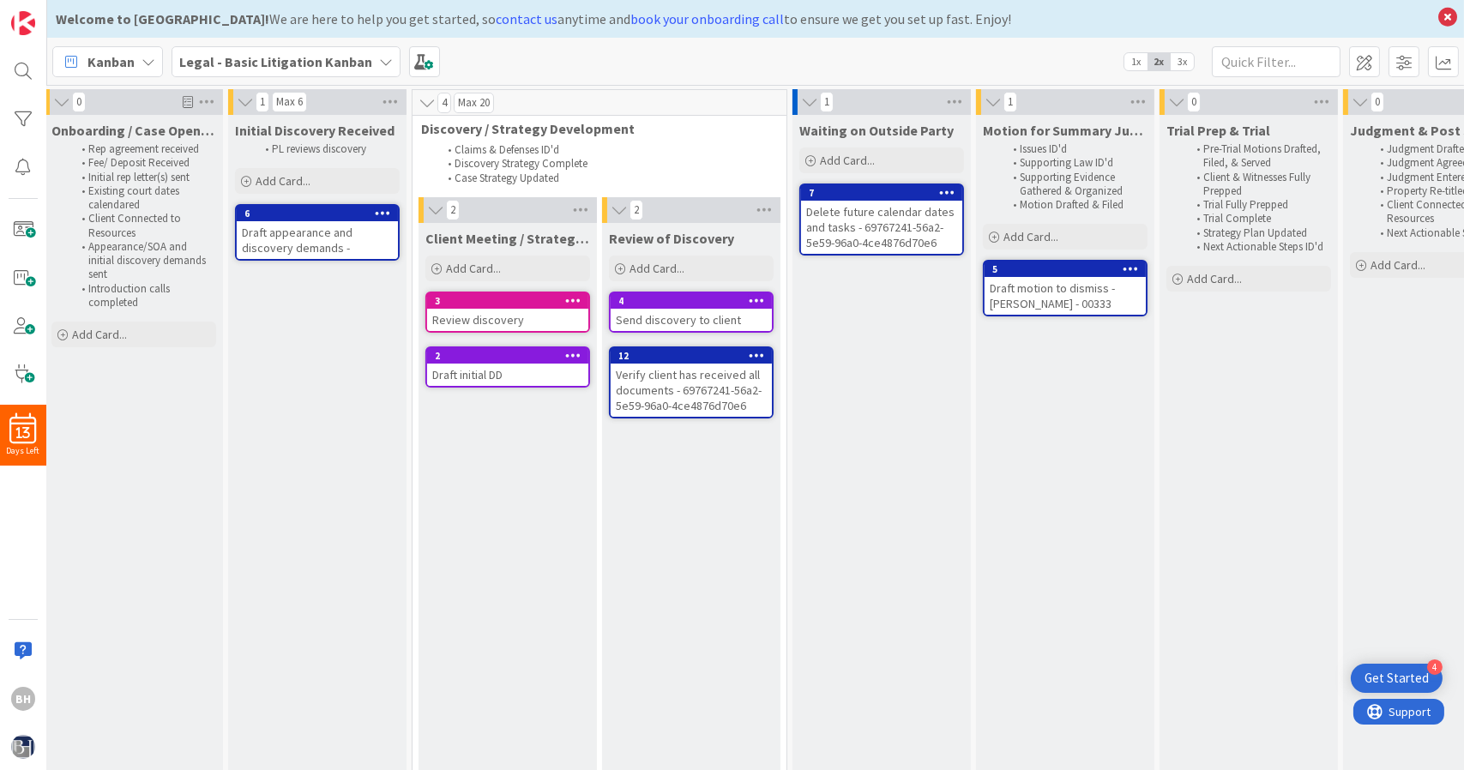
click at [1187, 62] on span "3x" at bounding box center [1181, 61] width 23 height 17
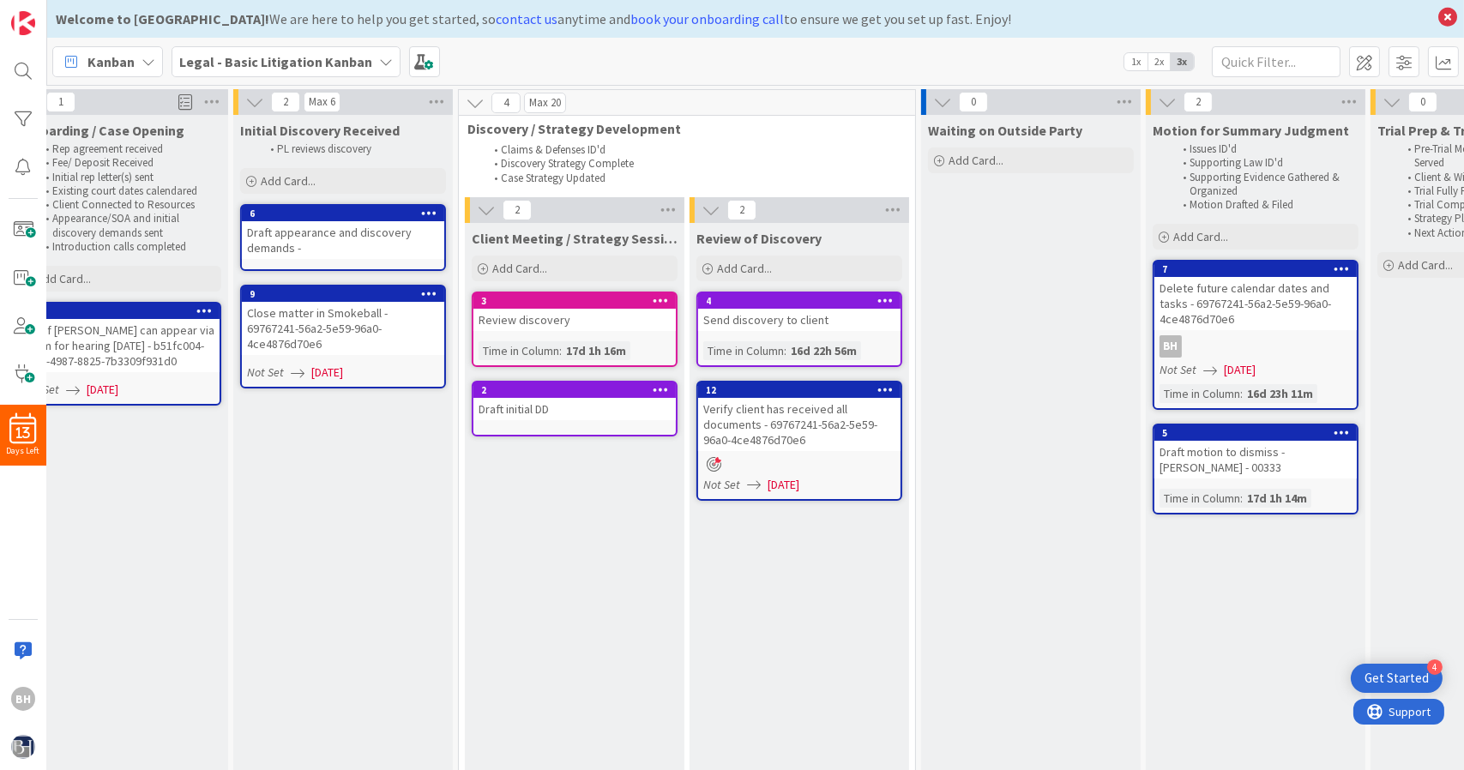
scroll to position [0, 494]
click at [1288, 392] on div "16d 23h 11m" at bounding box center [1279, 393] width 75 height 19
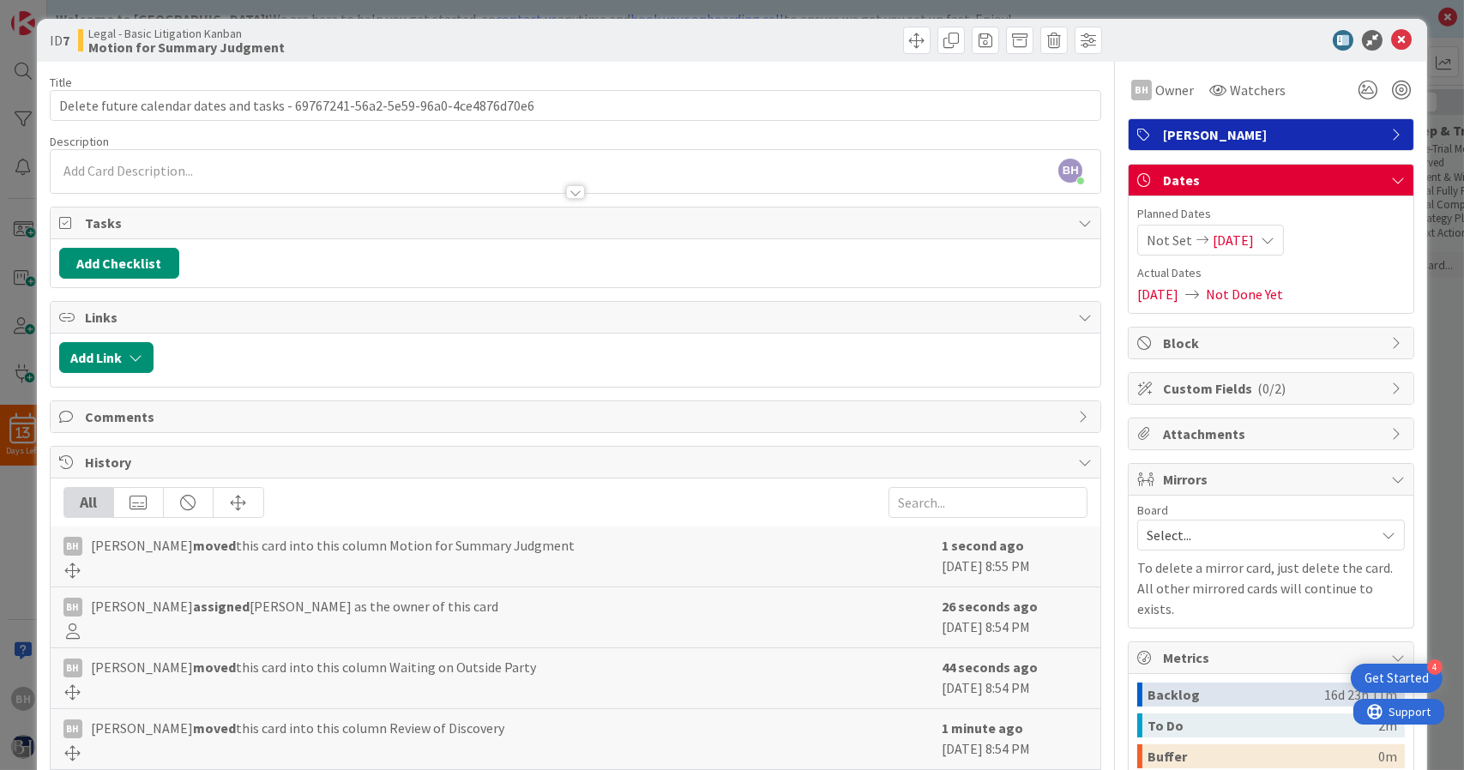
scroll to position [2, 0]
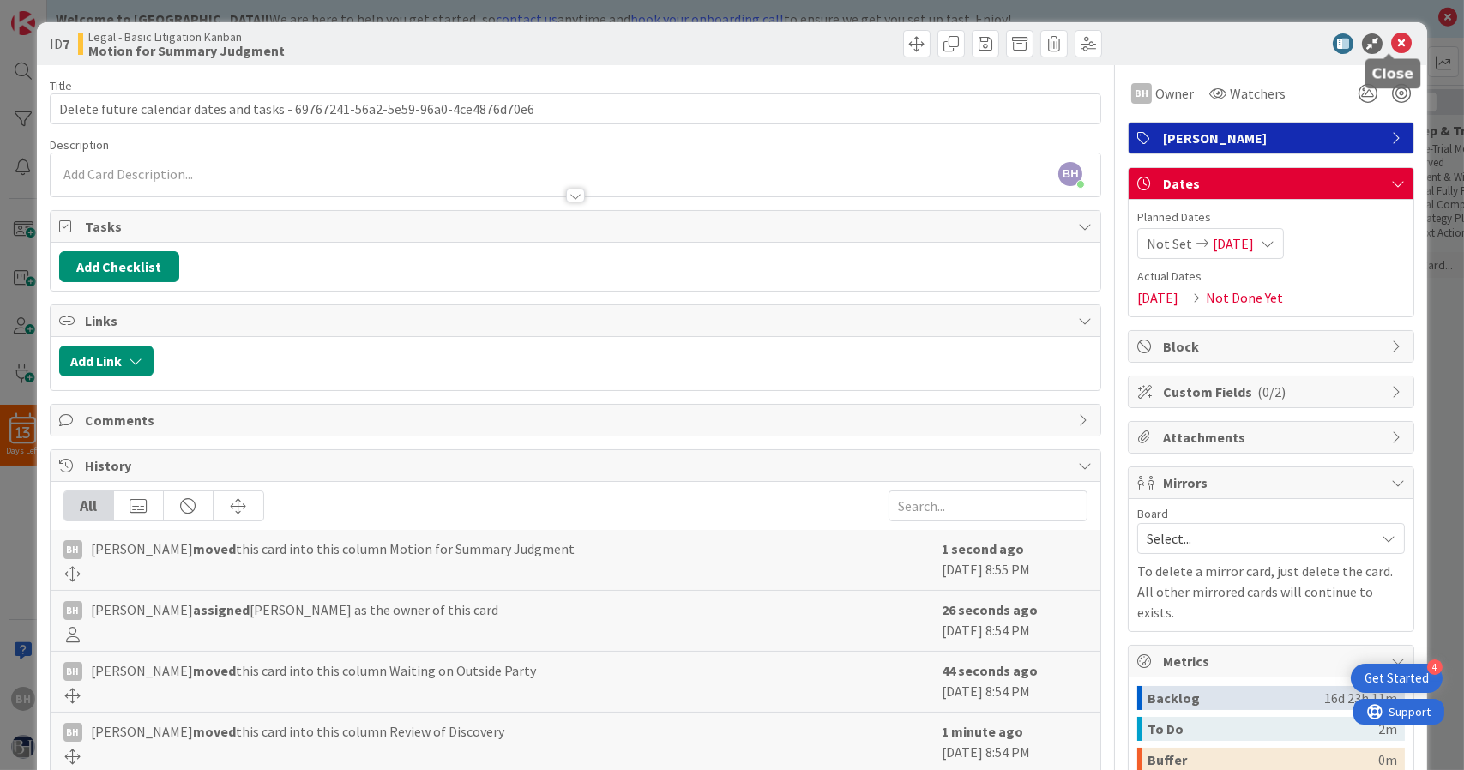
click at [1394, 50] on icon at bounding box center [1401, 43] width 21 height 21
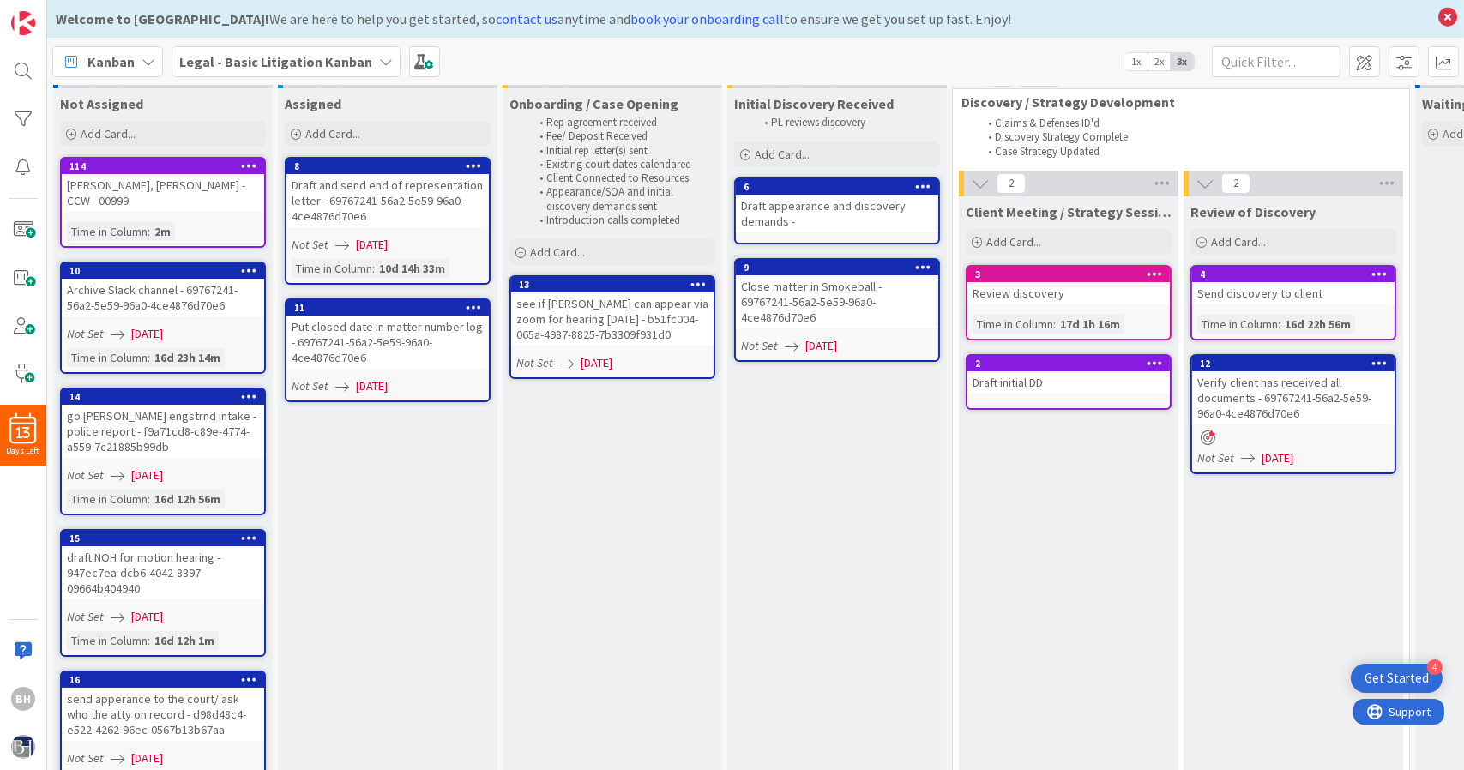
scroll to position [27, 0]
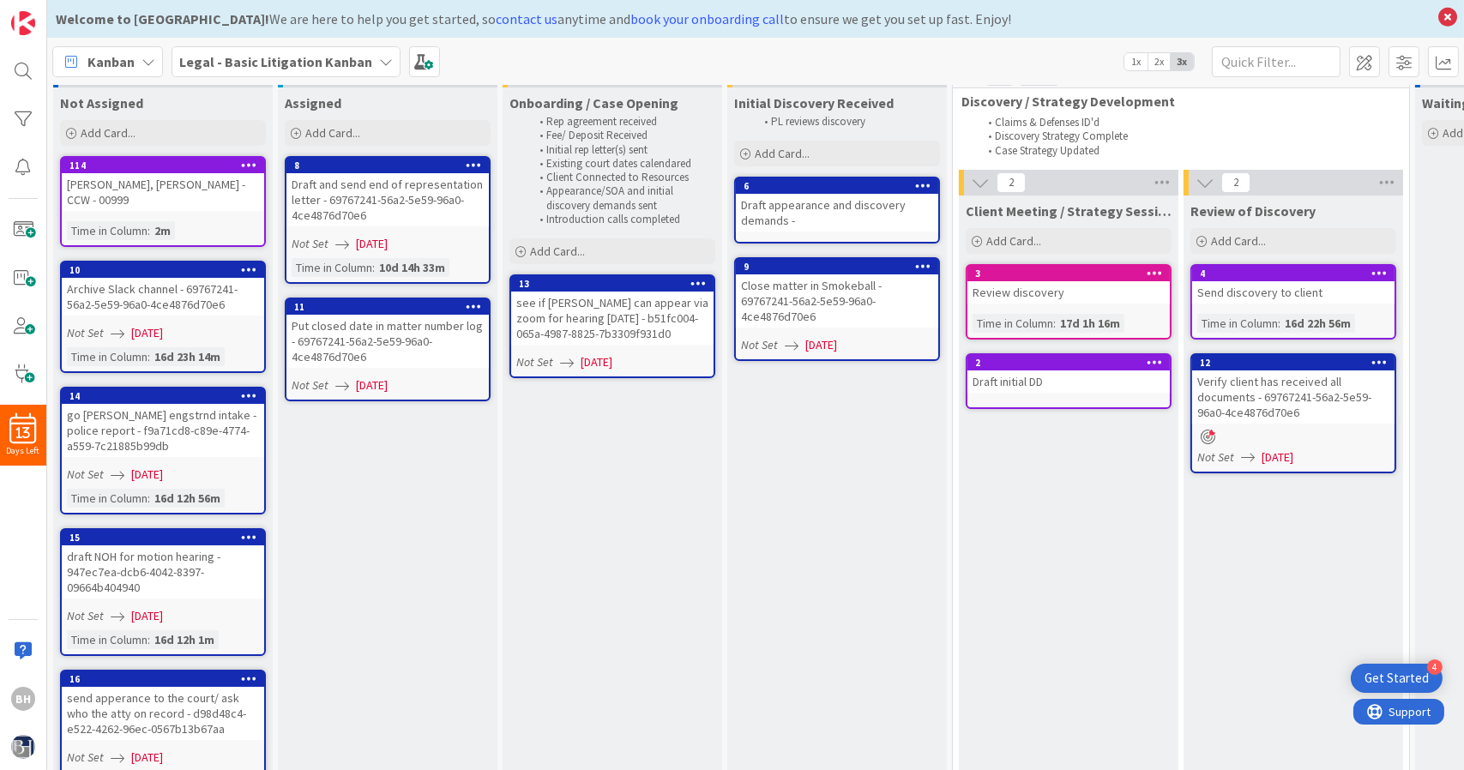
click at [249, 60] on b "Legal - Basic Litigation Kanban" at bounding box center [275, 61] width 193 height 17
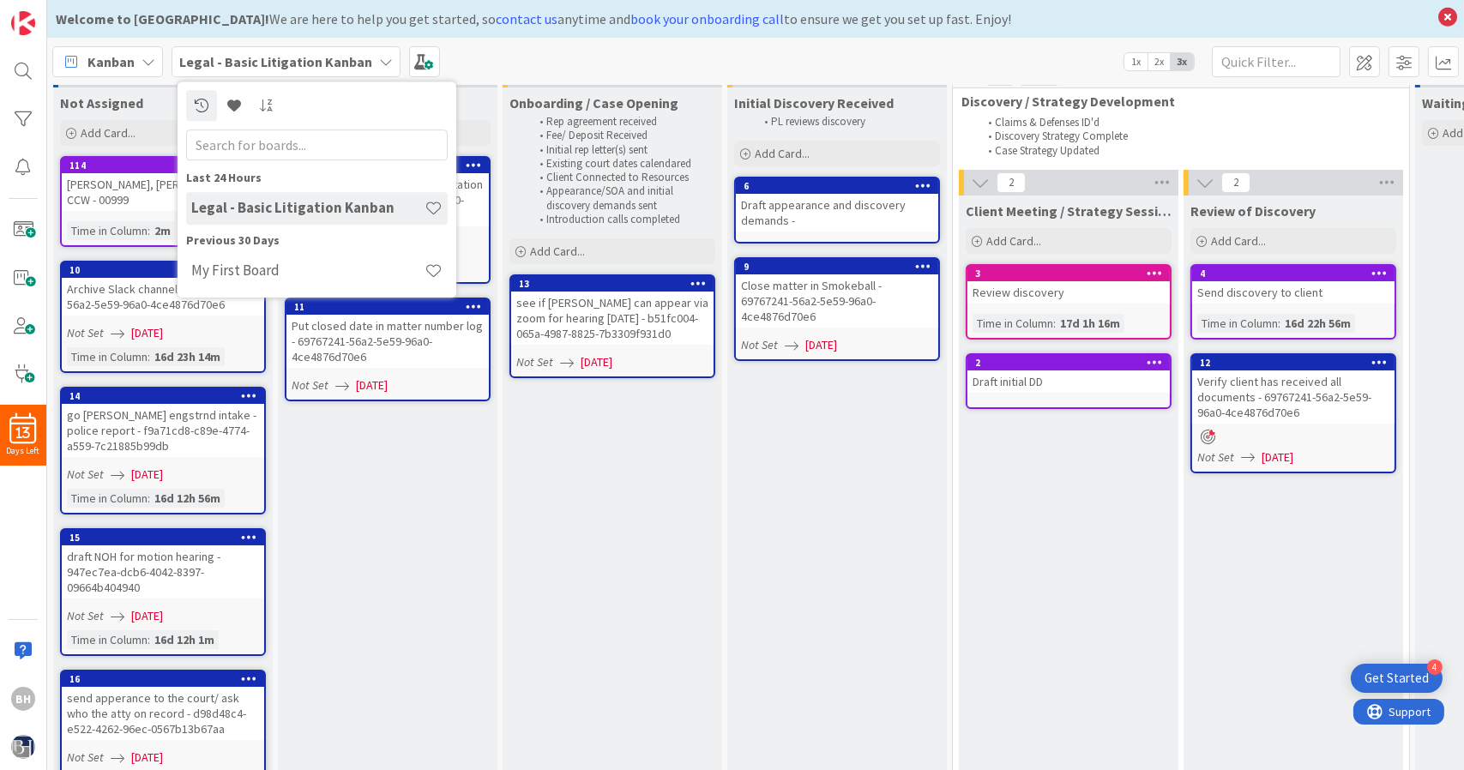
click at [249, 60] on b "Legal - Basic Litigation Kanban" at bounding box center [275, 61] width 193 height 17
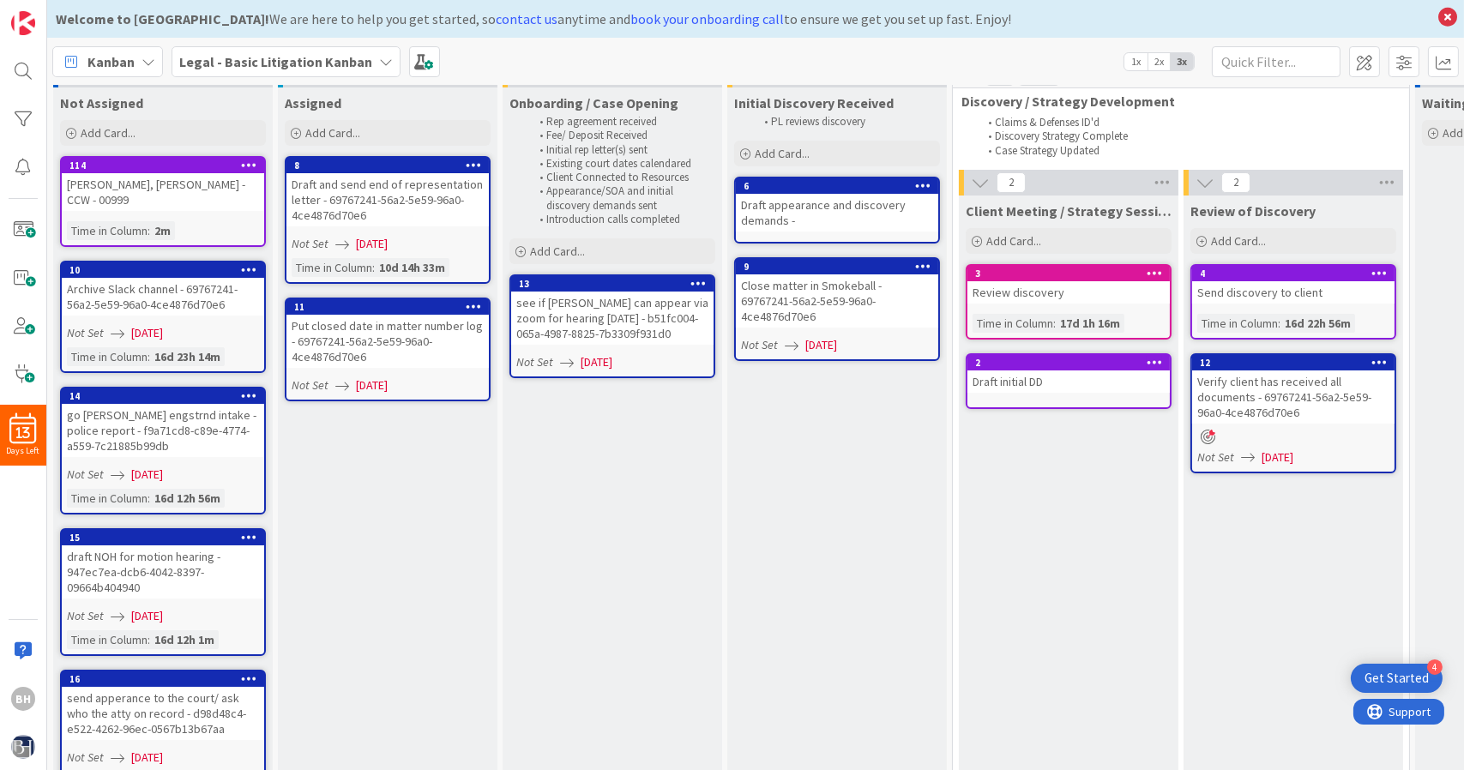
click at [425, 45] on div "Kanban Legal - Basic Litigation Kanban 1x 2x 3x" at bounding box center [755, 61] width 1417 height 47
click at [420, 59] on span at bounding box center [424, 61] width 31 height 31
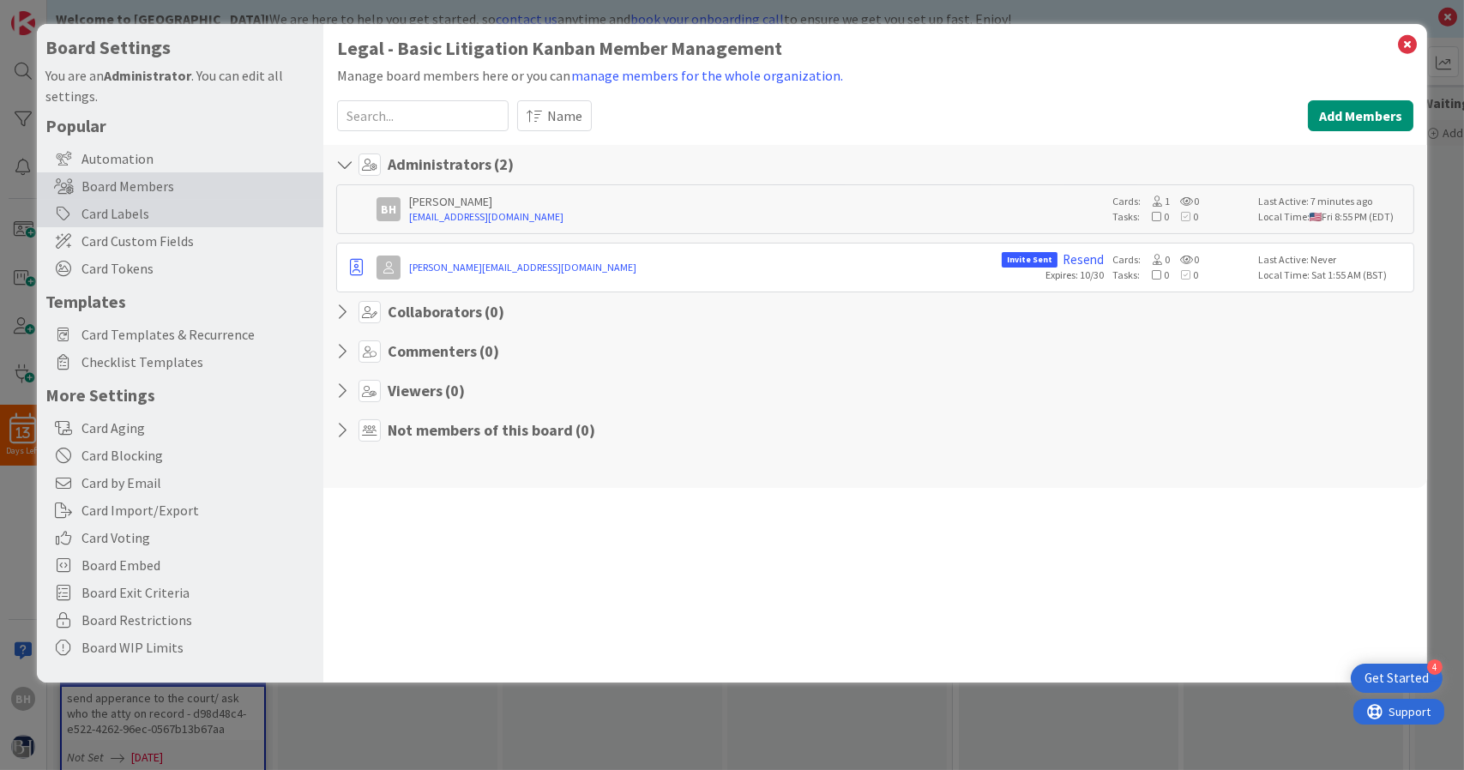
click at [227, 219] on div "Card Labels" at bounding box center [180, 213] width 286 height 27
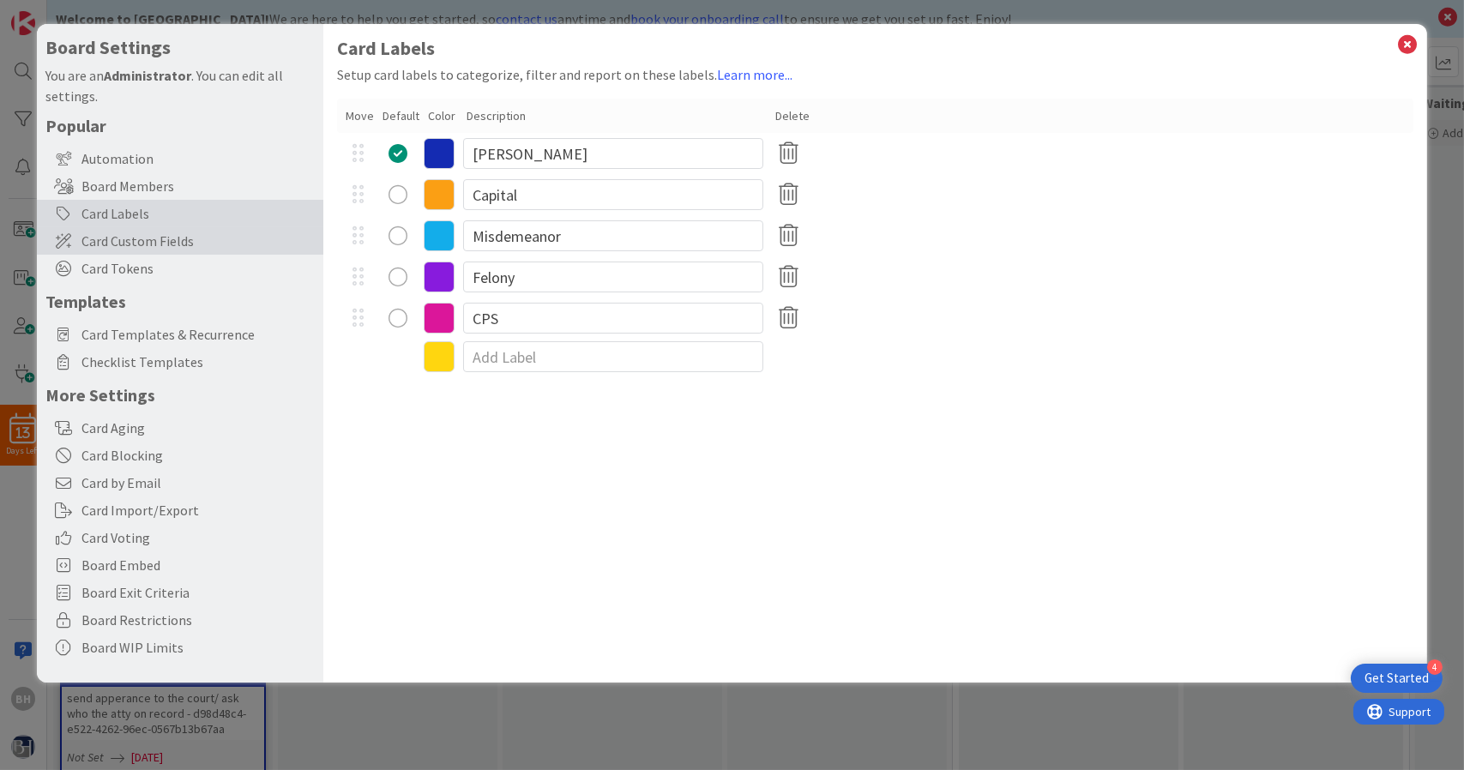
click at [224, 229] on div "Card Custom Fields" at bounding box center [180, 240] width 286 height 27
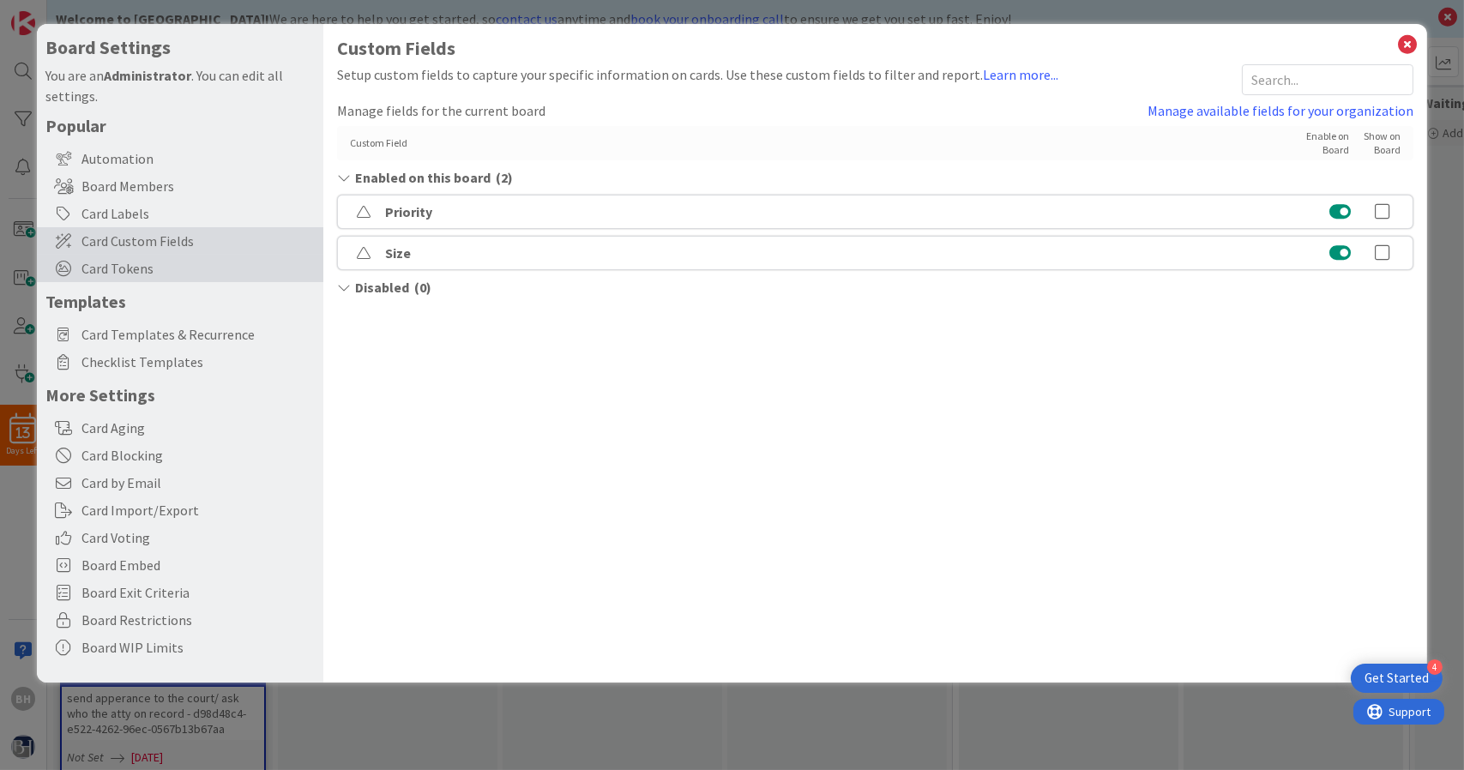
click at [217, 258] on span "Card Tokens" at bounding box center [197, 268] width 233 height 21
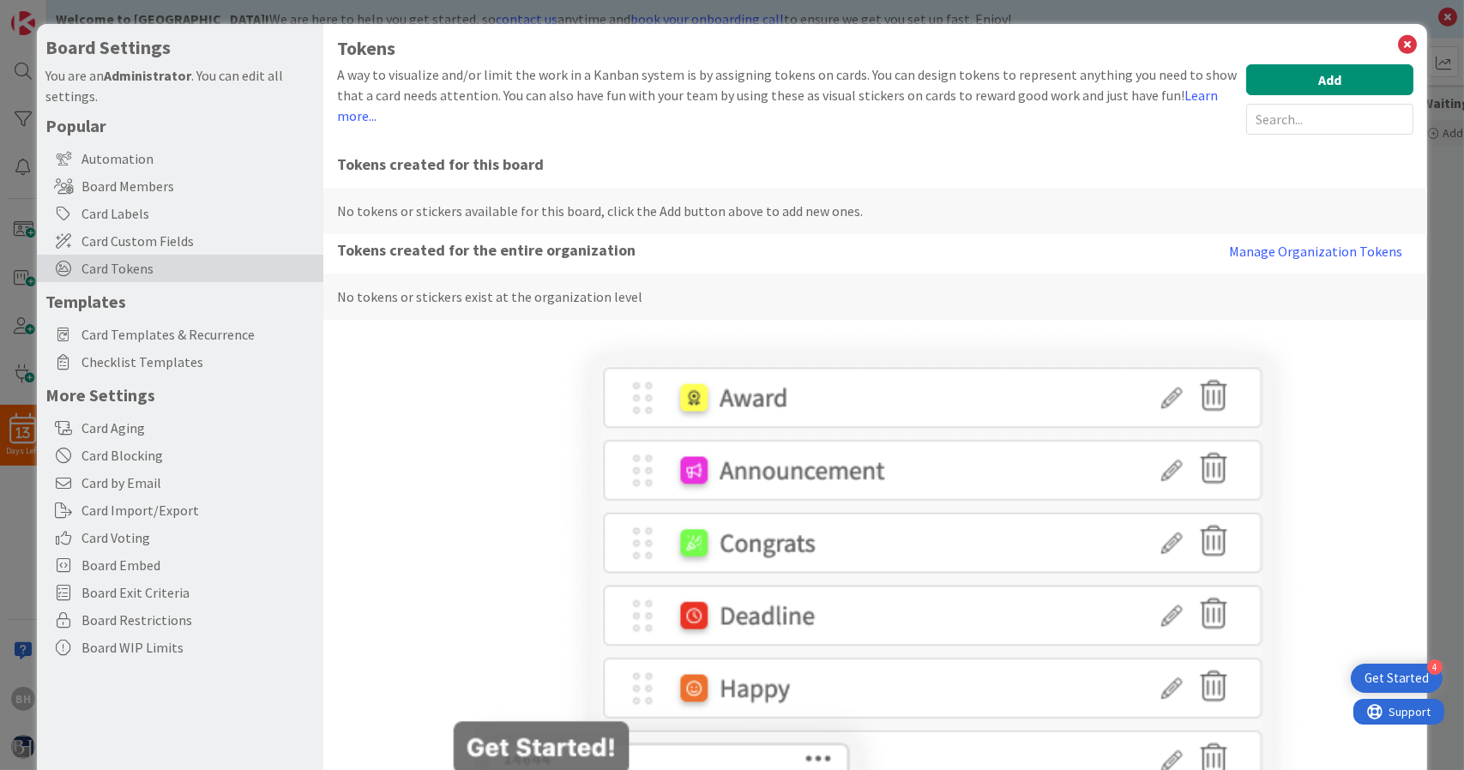
scroll to position [0, 0]
click at [208, 332] on span "Card Templates & Recurrence" at bounding box center [197, 334] width 233 height 21
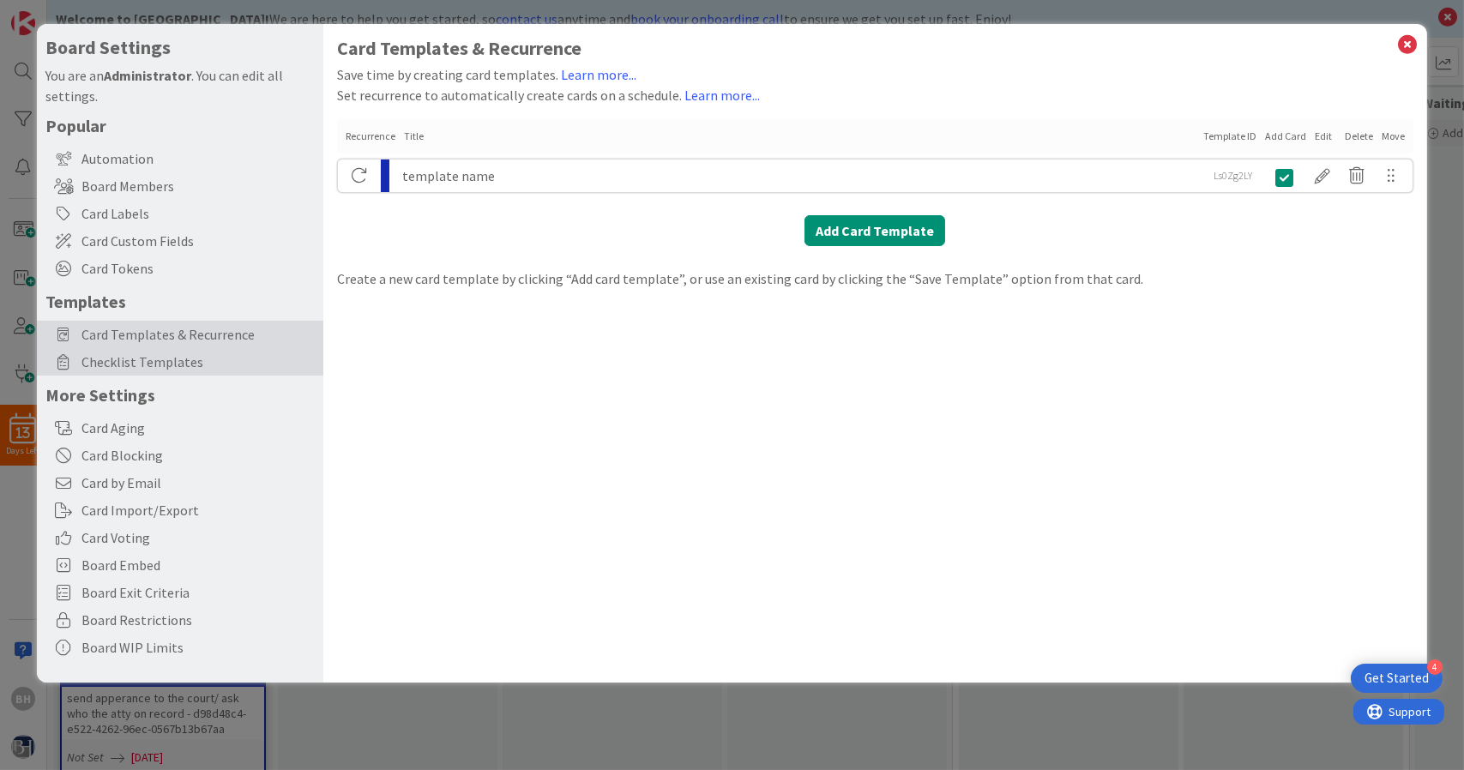
click at [205, 350] on div "Checklist Templates" at bounding box center [180, 361] width 286 height 27
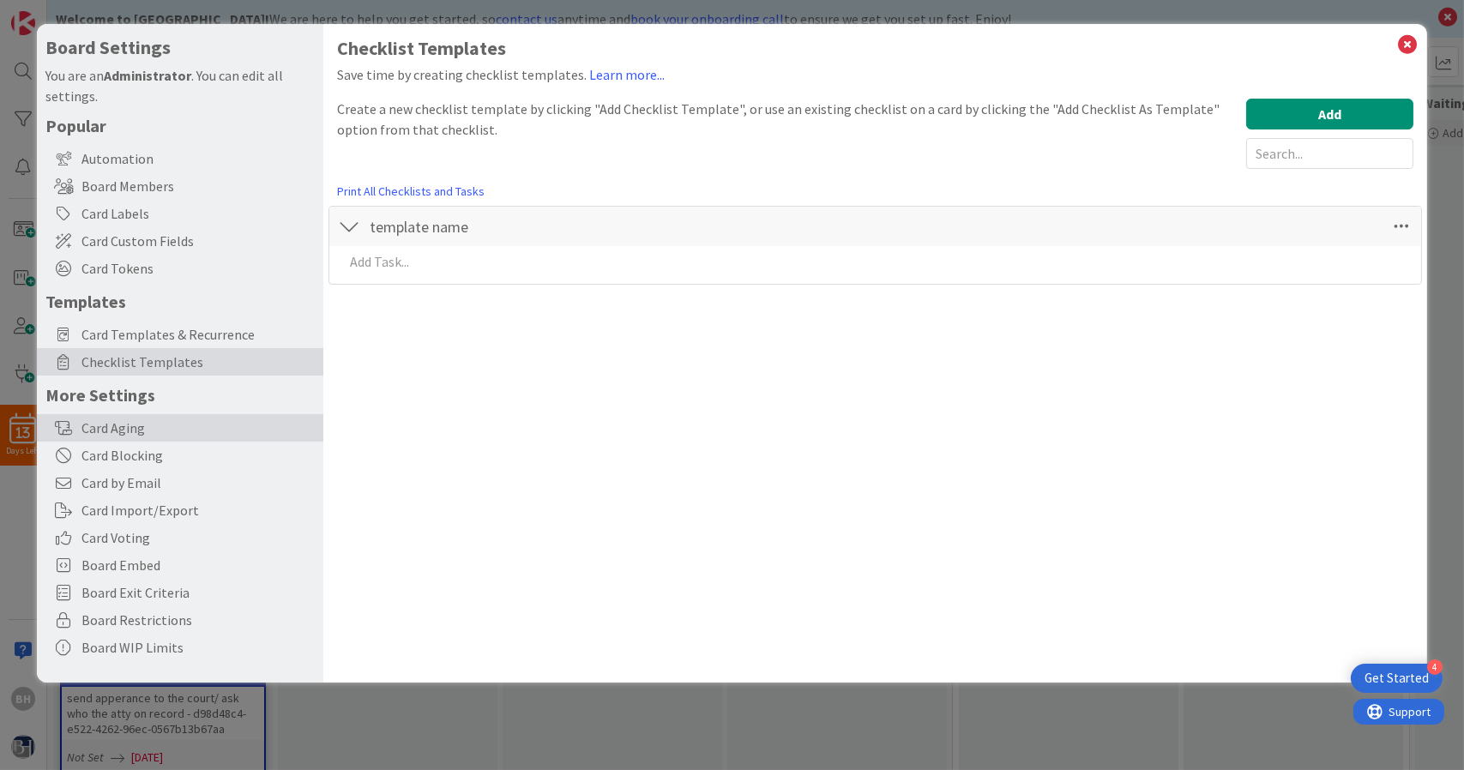
click at [181, 426] on div "Card Aging" at bounding box center [180, 427] width 286 height 27
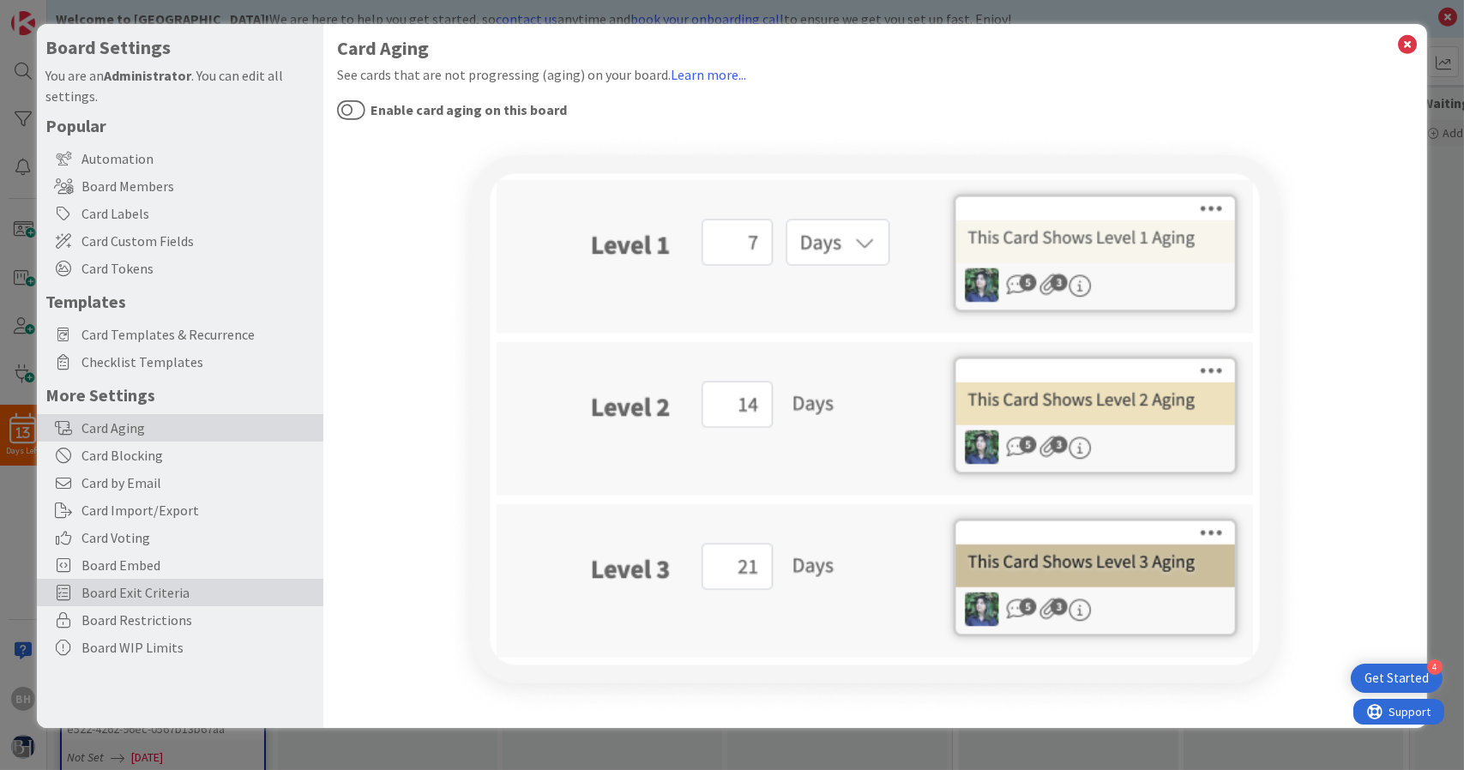
click at [193, 590] on span "Board Exit Criteria" at bounding box center [197, 592] width 233 height 21
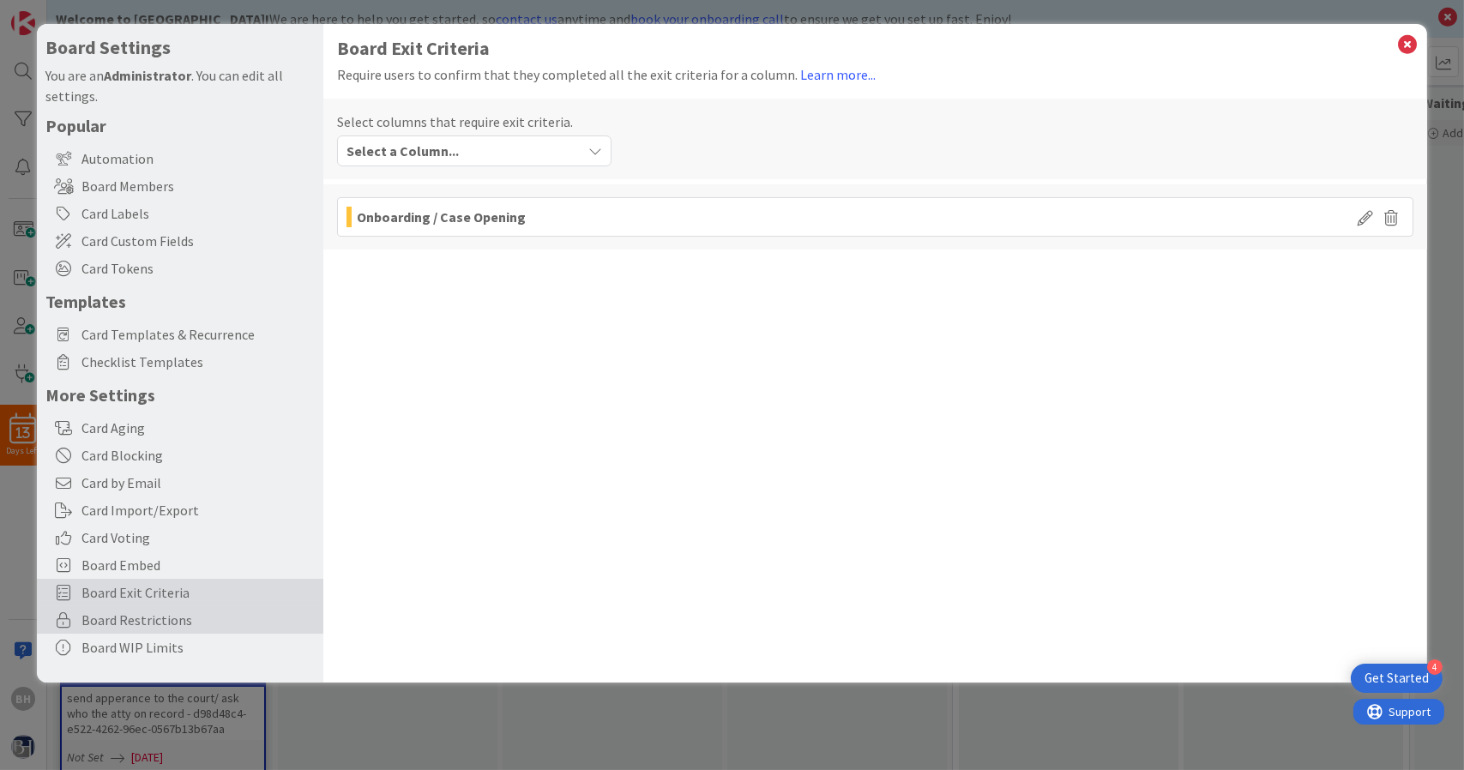
click at [175, 619] on span "Board Restrictions" at bounding box center [197, 620] width 233 height 21
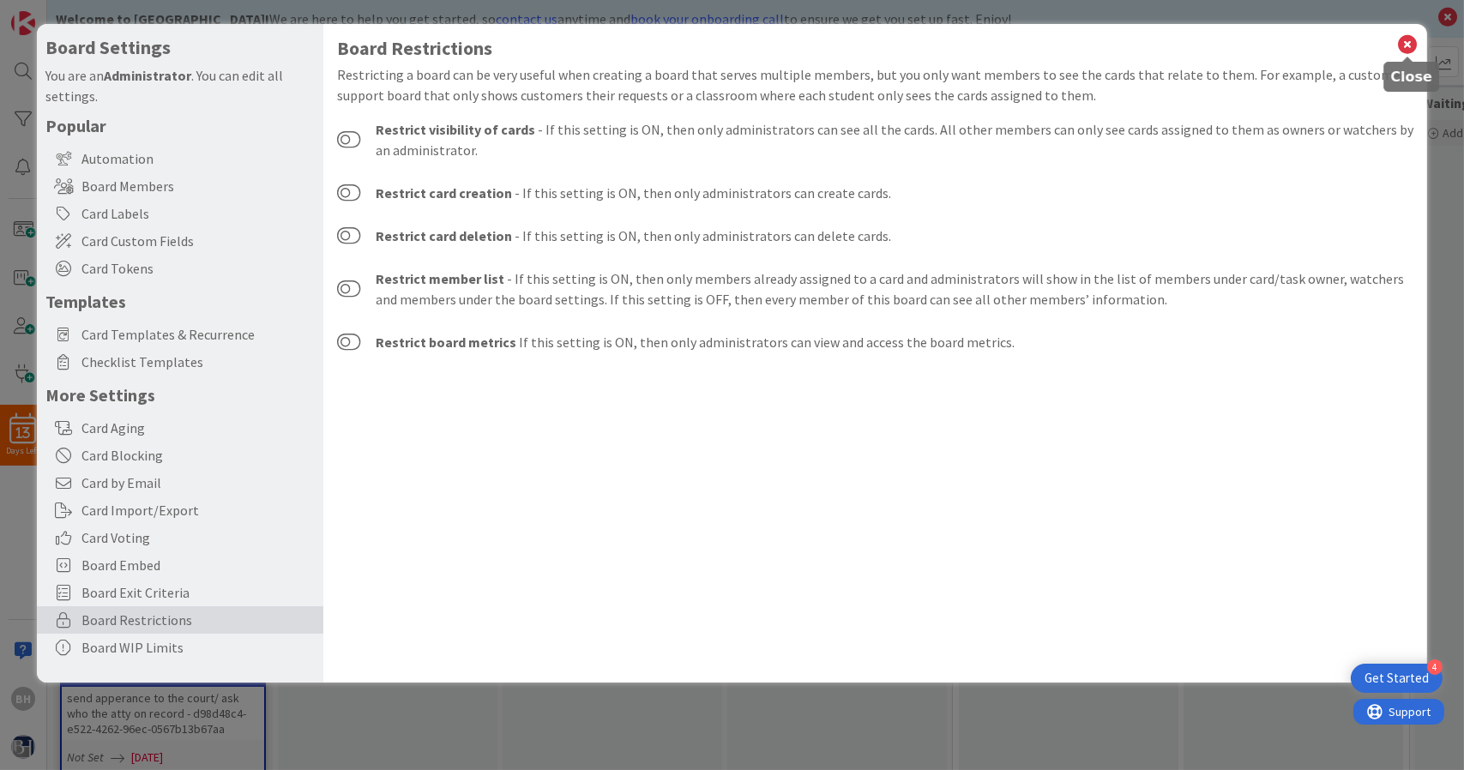
click at [1402, 44] on icon at bounding box center [1407, 45] width 22 height 24
